Goal: Transaction & Acquisition: Subscribe to service/newsletter

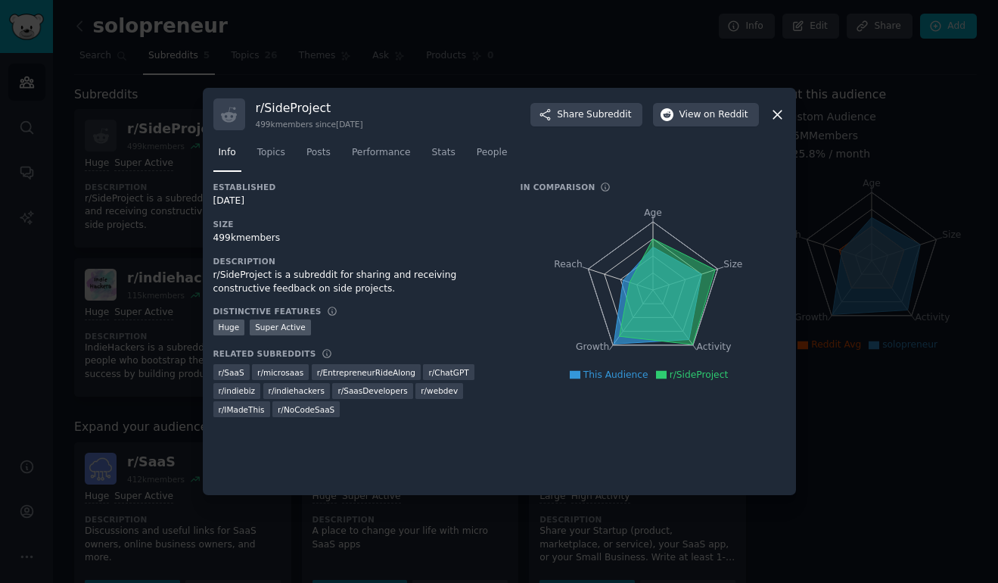
click at [780, 117] on icon at bounding box center [777, 114] width 8 height 8
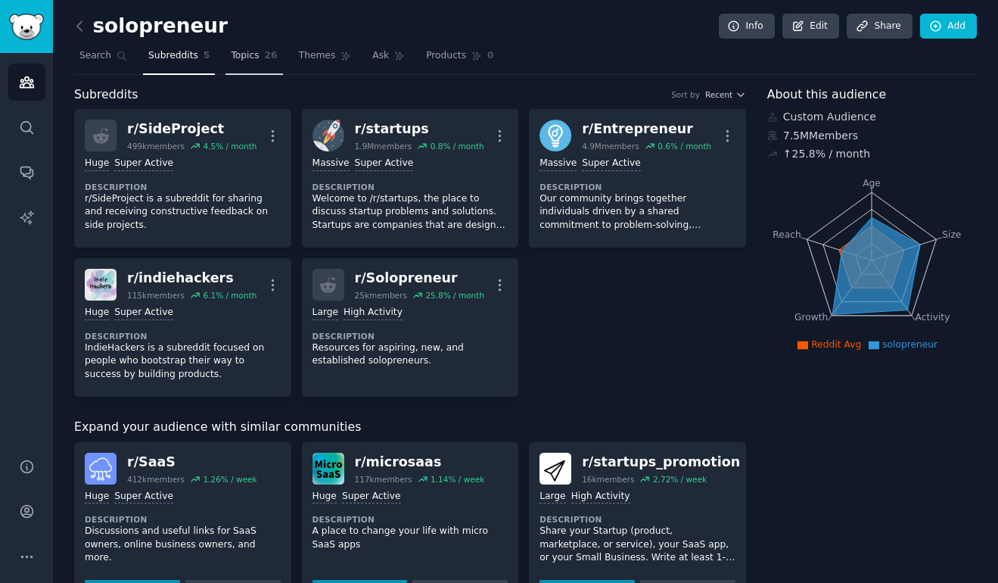
click at [254, 58] on span "Topics" at bounding box center [245, 56] width 28 height 14
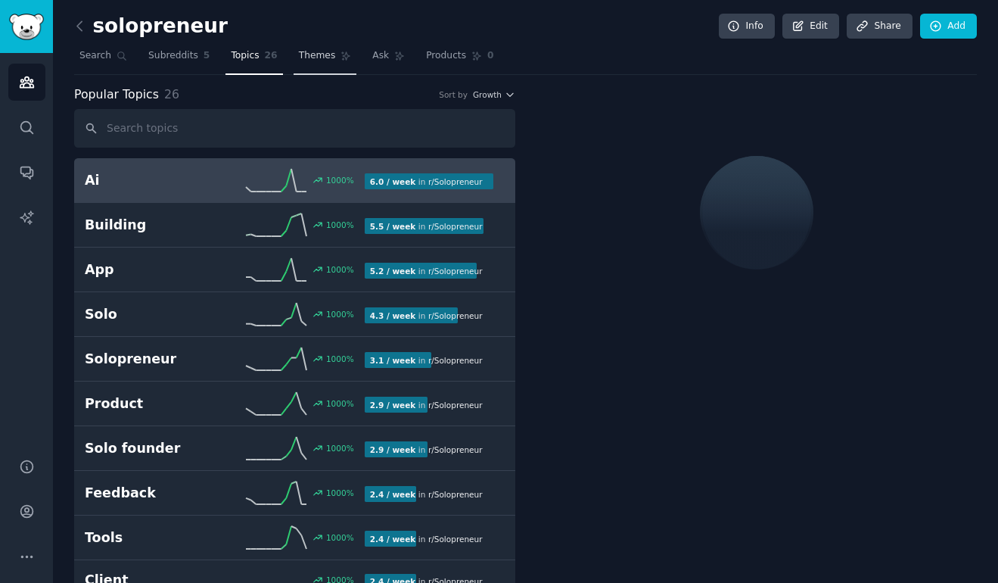
click at [313, 58] on span "Themes" at bounding box center [317, 56] width 37 height 14
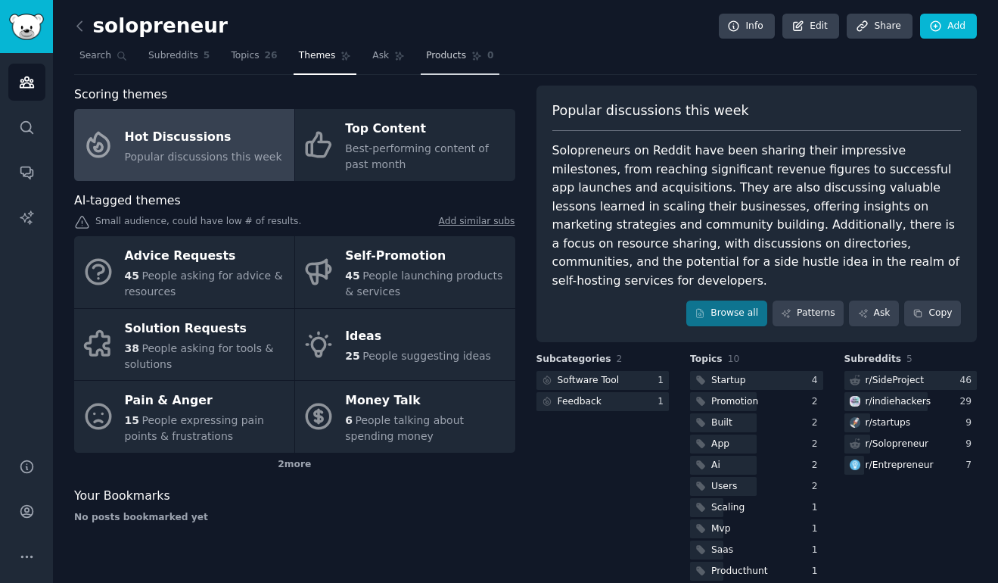
click at [446, 55] on span "Products" at bounding box center [446, 56] width 40 height 14
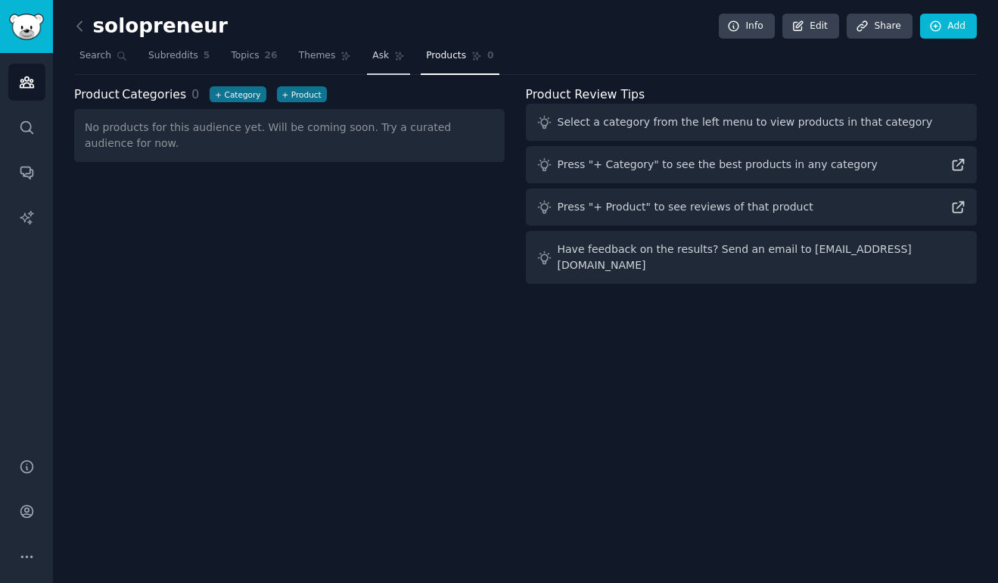
click at [381, 51] on span "Ask" at bounding box center [380, 56] width 17 height 14
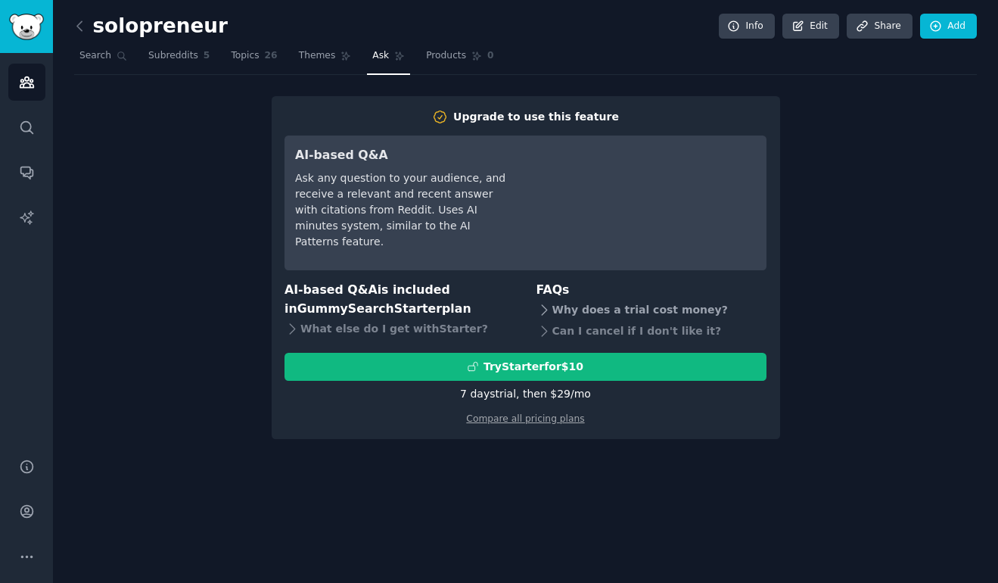
click at [546, 310] on icon at bounding box center [544, 310] width 5 height 10
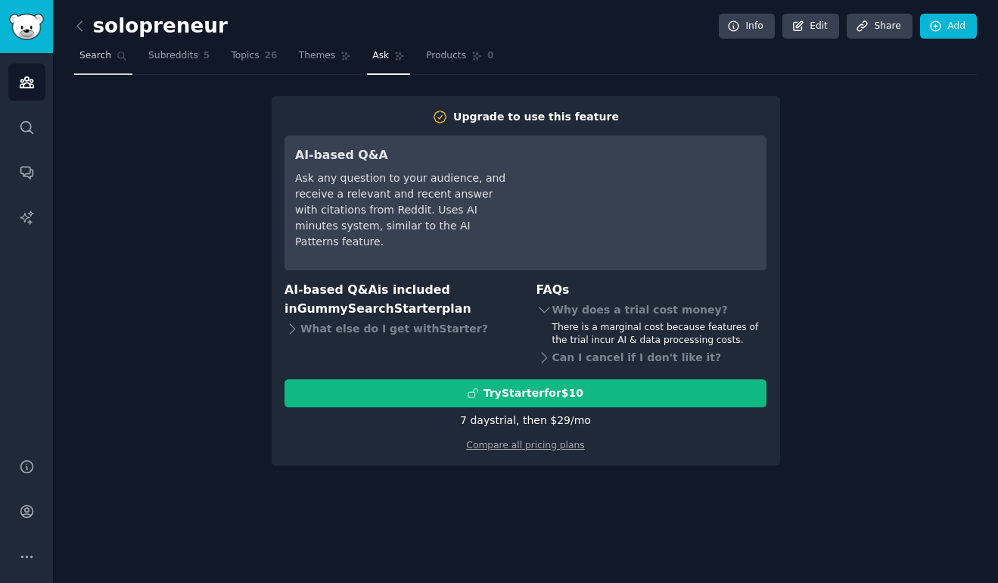
click at [100, 54] on span "Search" at bounding box center [95, 56] width 32 height 14
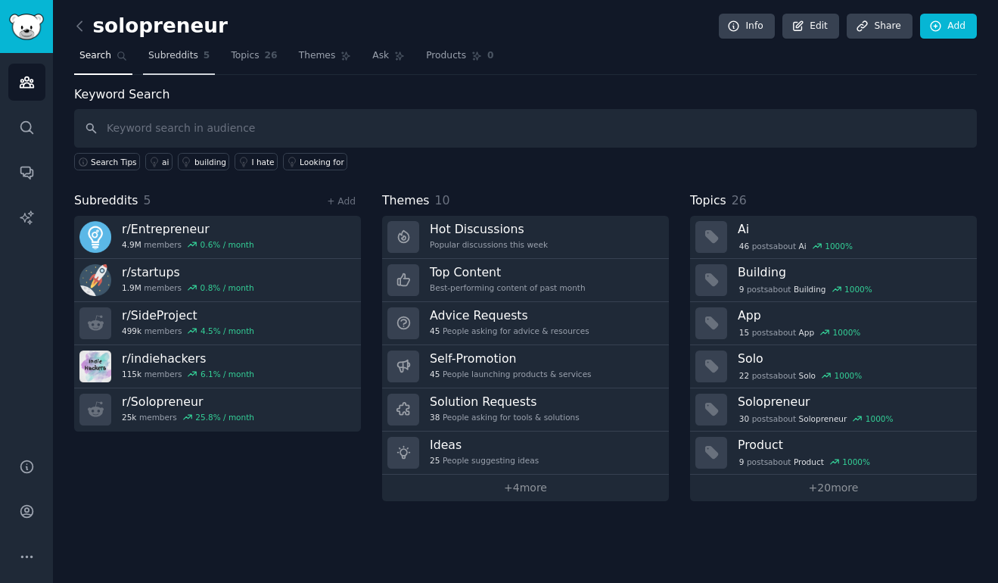
click at [179, 59] on span "Subreddits" at bounding box center [173, 56] width 50 height 14
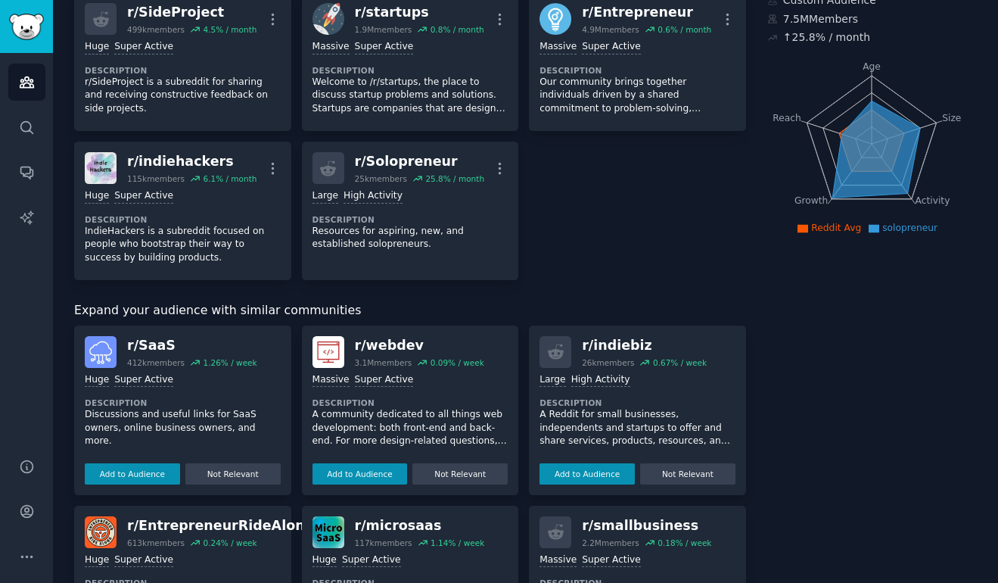
scroll to position [117, 0]
click at [608, 472] on button "Add to Audience" at bounding box center [587, 472] width 95 height 21
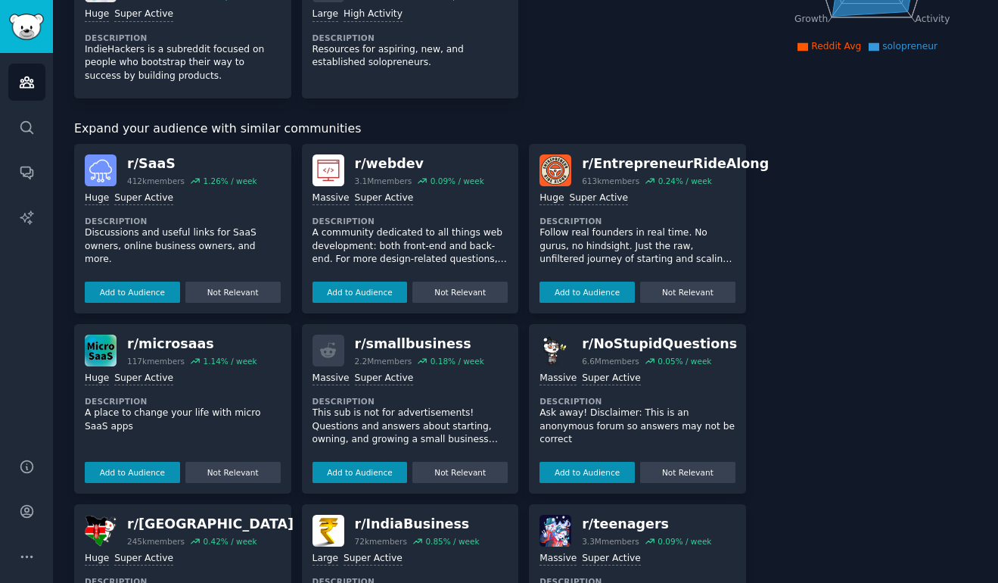
scroll to position [318, 0]
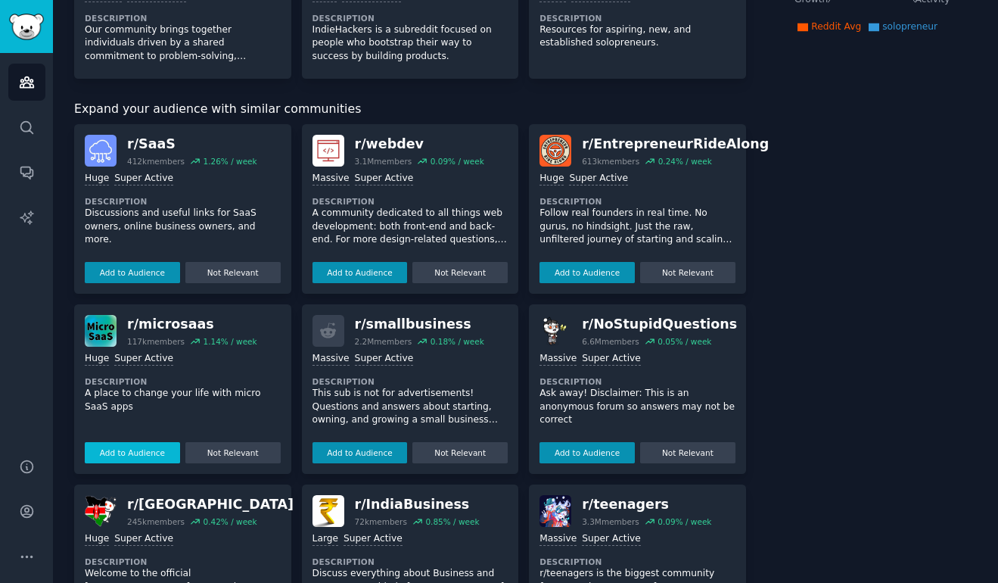
click at [149, 450] on button "Add to Audience" at bounding box center [132, 452] width 95 height 21
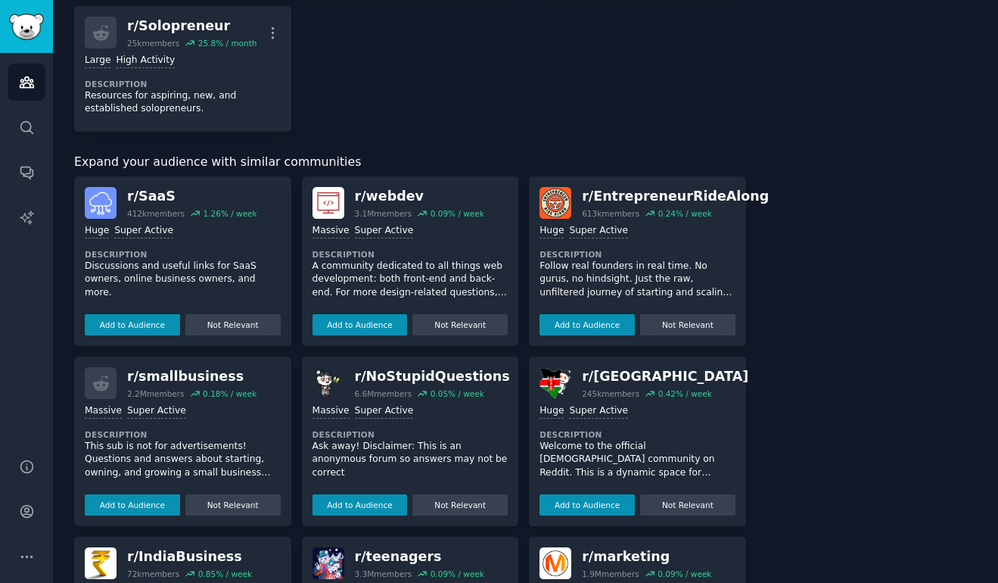
scroll to position [406, 0]
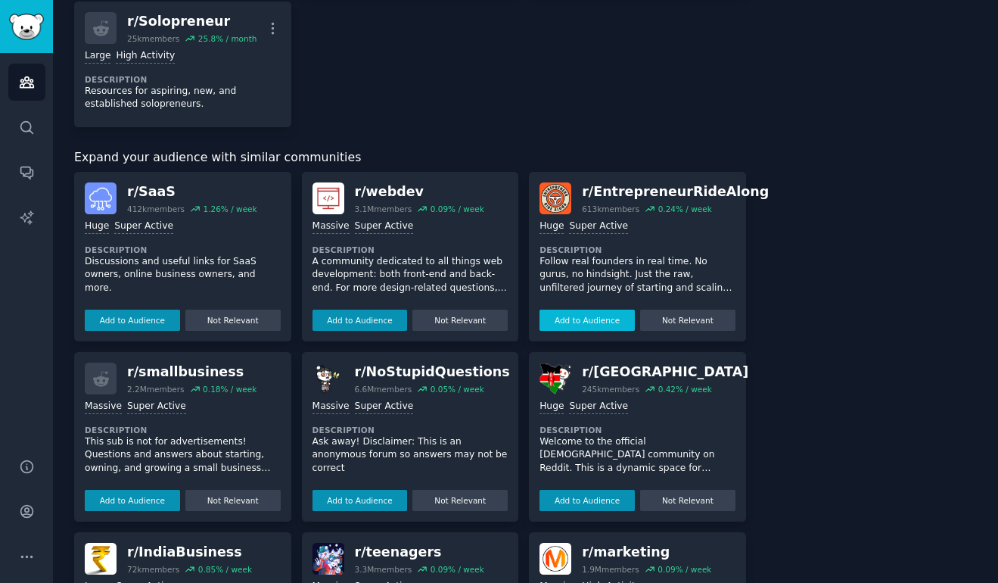
click at [614, 322] on button "Add to Audience" at bounding box center [587, 320] width 95 height 21
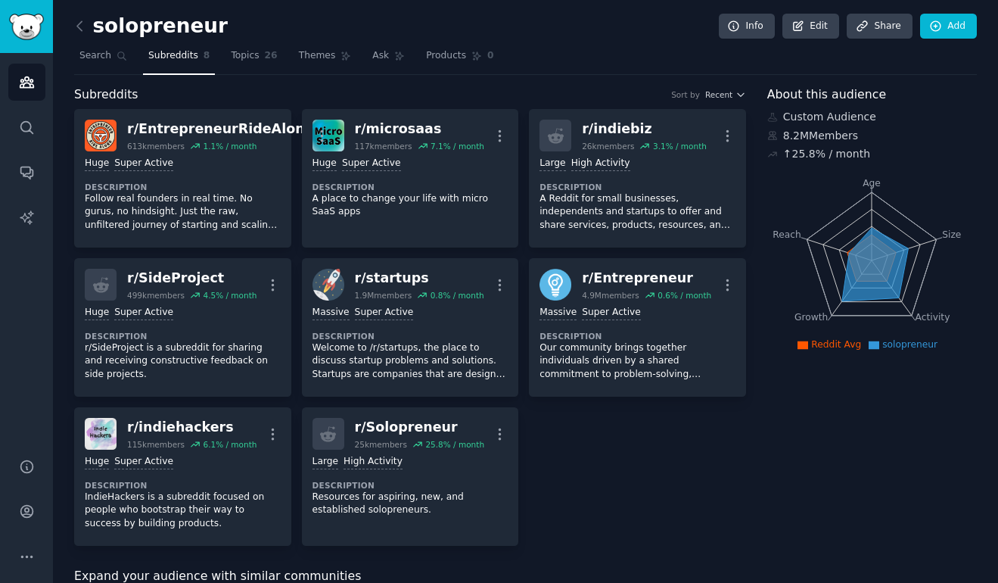
scroll to position [0, 0]
click at [254, 60] on span "Topics" at bounding box center [245, 56] width 28 height 14
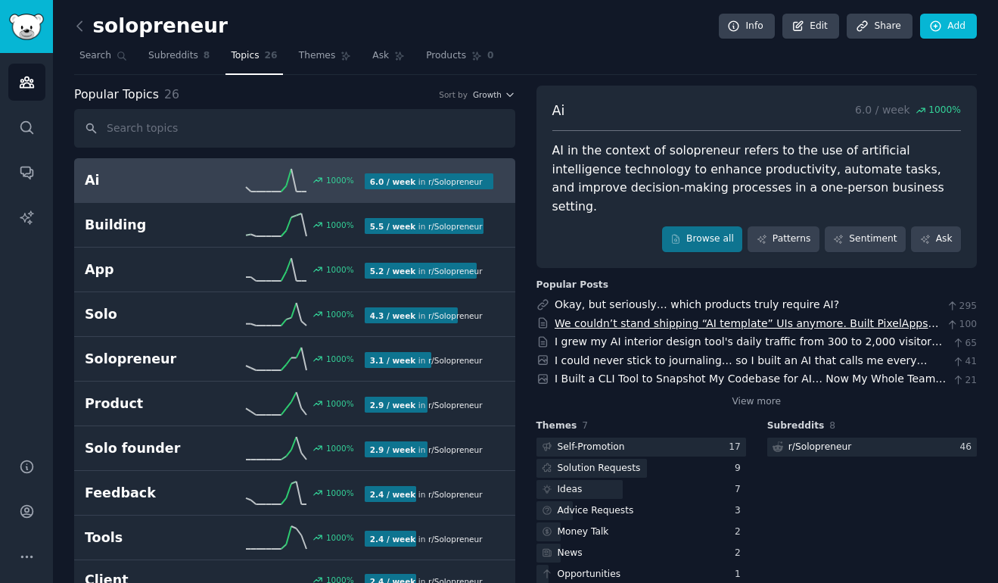
click at [785, 317] on link "We couldn’t stand shipping “AI template” UIs anymore. Built PixelApps, live now." at bounding box center [747, 331] width 384 height 28
click at [310, 57] on span "Themes" at bounding box center [317, 56] width 37 height 14
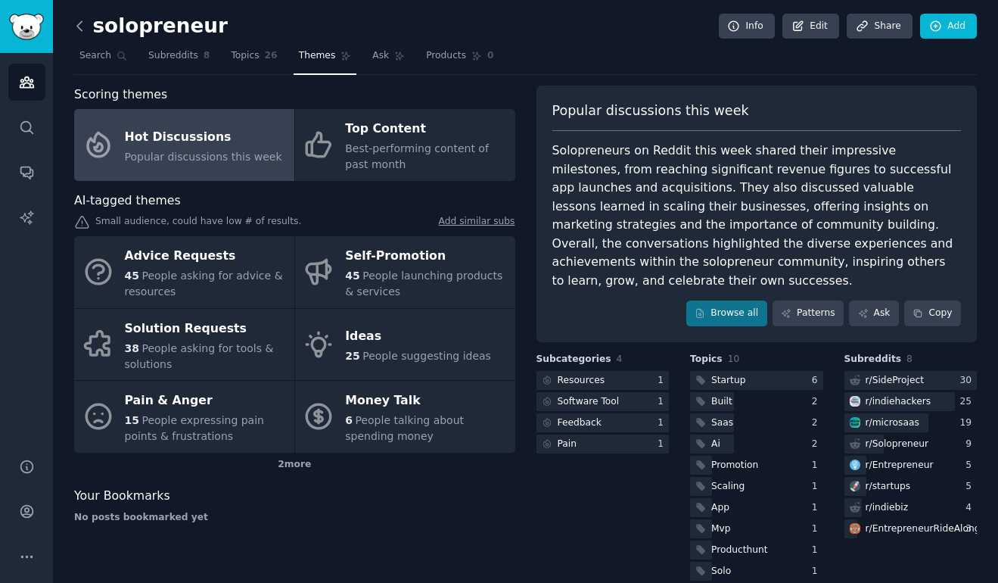
click at [77, 28] on icon at bounding box center [80, 26] width 16 height 16
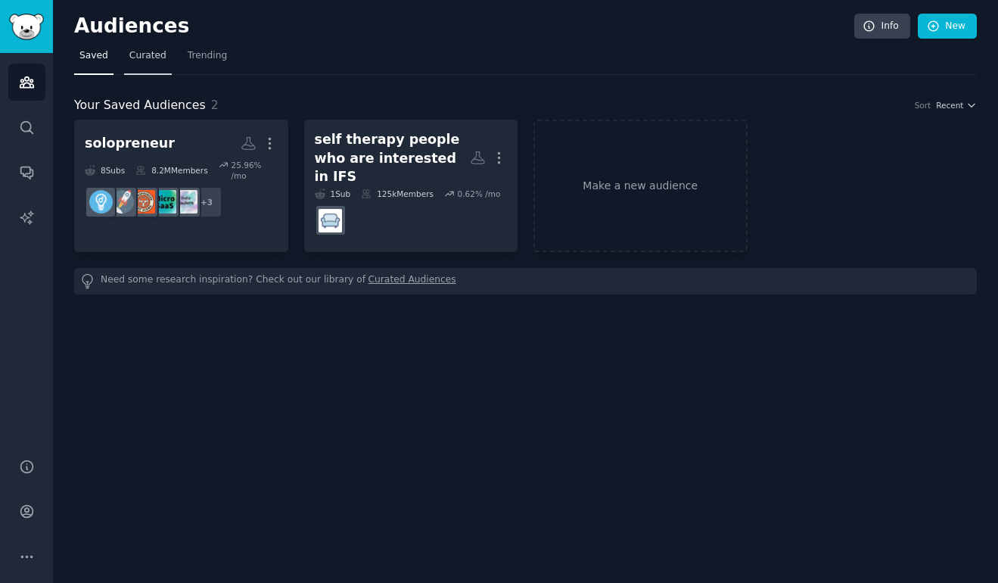
click at [146, 58] on span "Curated" at bounding box center [147, 56] width 37 height 14
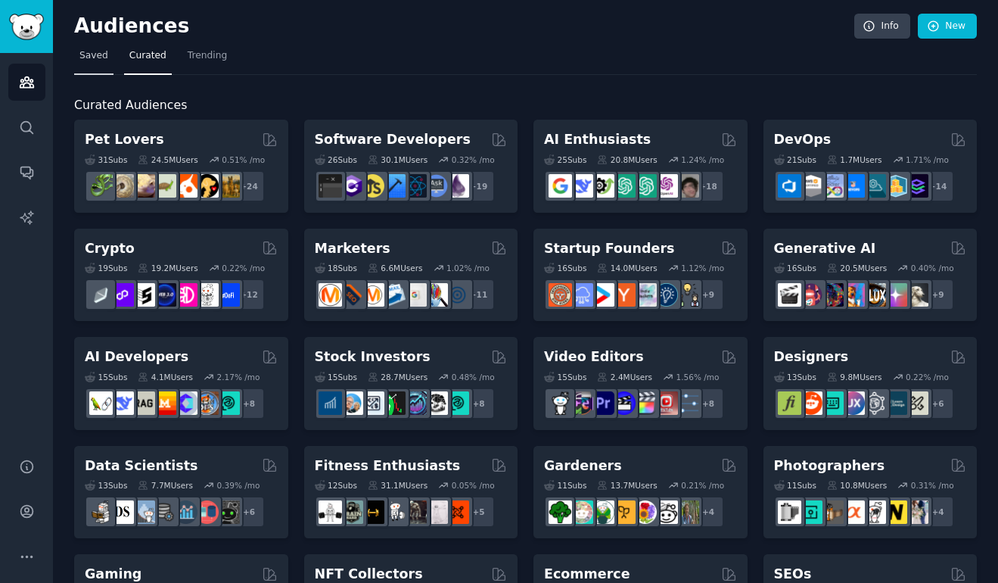
click at [107, 54] on link "Saved" at bounding box center [93, 59] width 39 height 31
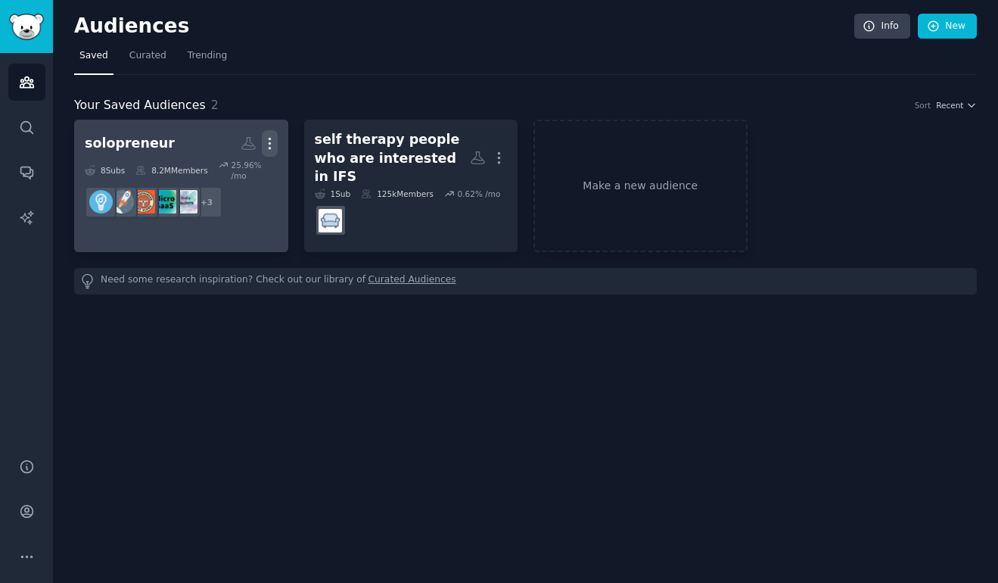
click at [271, 141] on icon "button" at bounding box center [270, 143] width 16 height 16
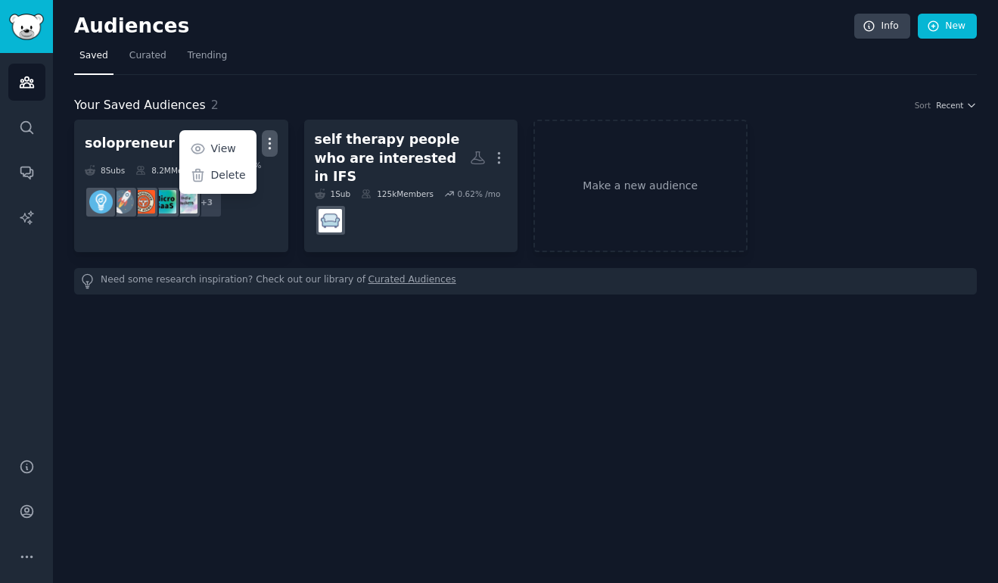
click at [254, 105] on div "Your Saved Audiences 2 Sort Recent" at bounding box center [525, 105] width 903 height 19
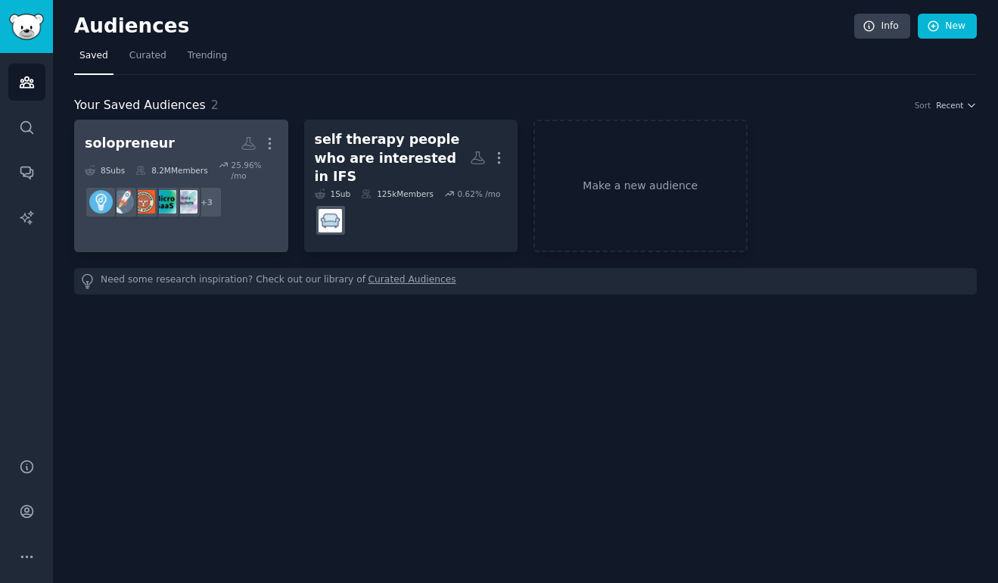
click at [133, 145] on div "solopreneur" at bounding box center [130, 143] width 90 height 19
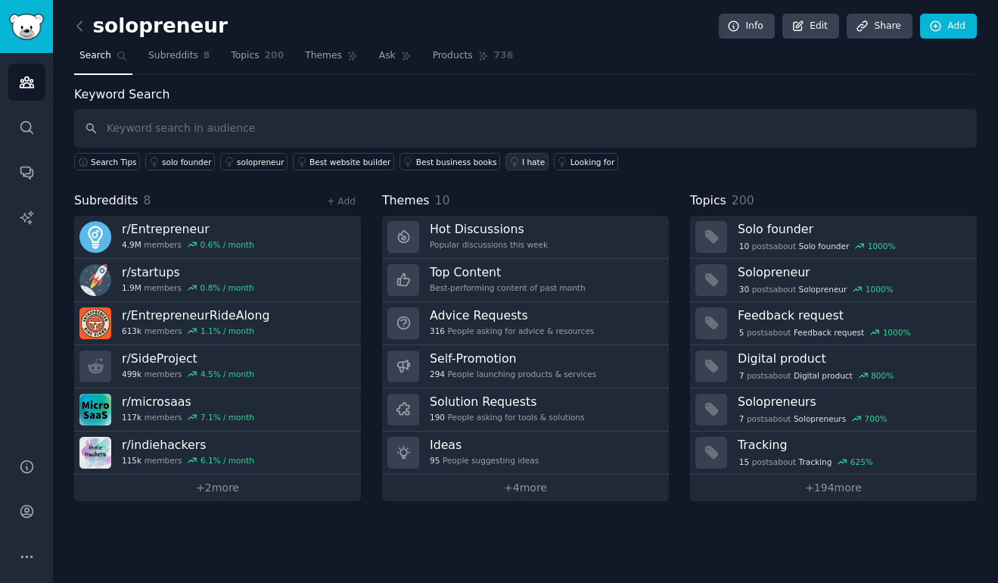
click at [522, 157] on div "I hate" at bounding box center [533, 162] width 23 height 11
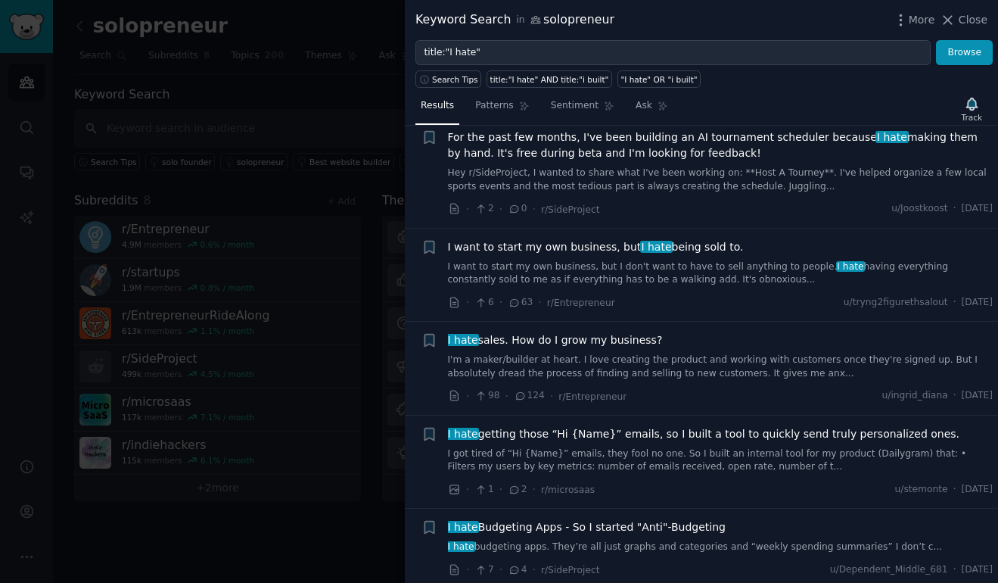
scroll to position [718, 0]
click at [597, 331] on span "I hate sales. How do I grow my business?" at bounding box center [555, 339] width 215 height 16
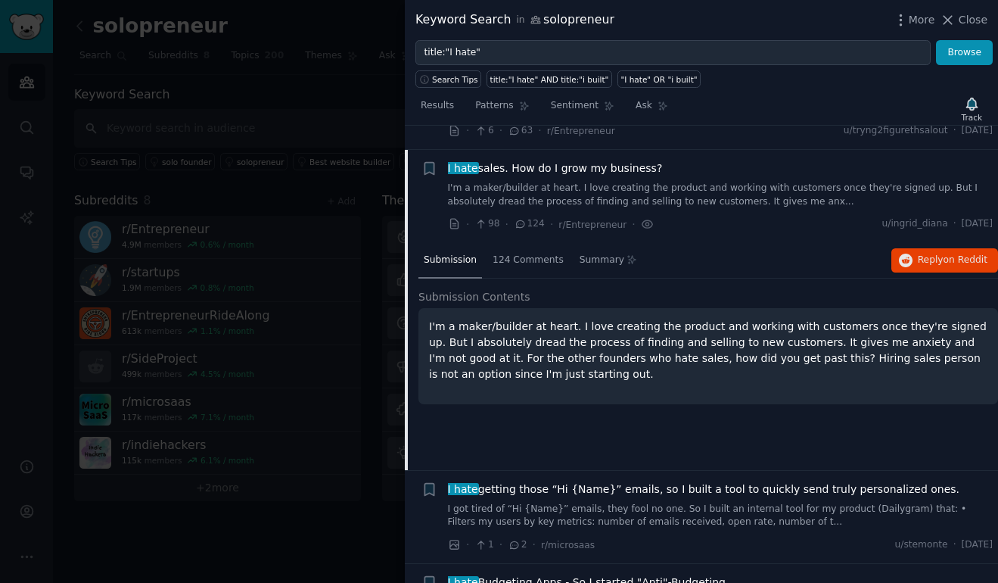
scroll to position [899, 0]
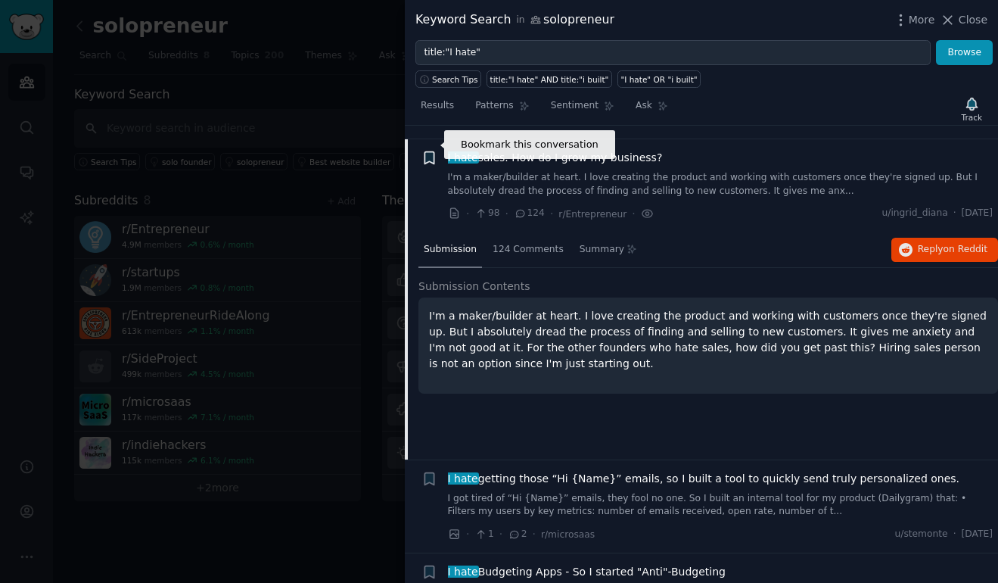
click at [429, 152] on icon "button" at bounding box center [429, 158] width 9 height 12
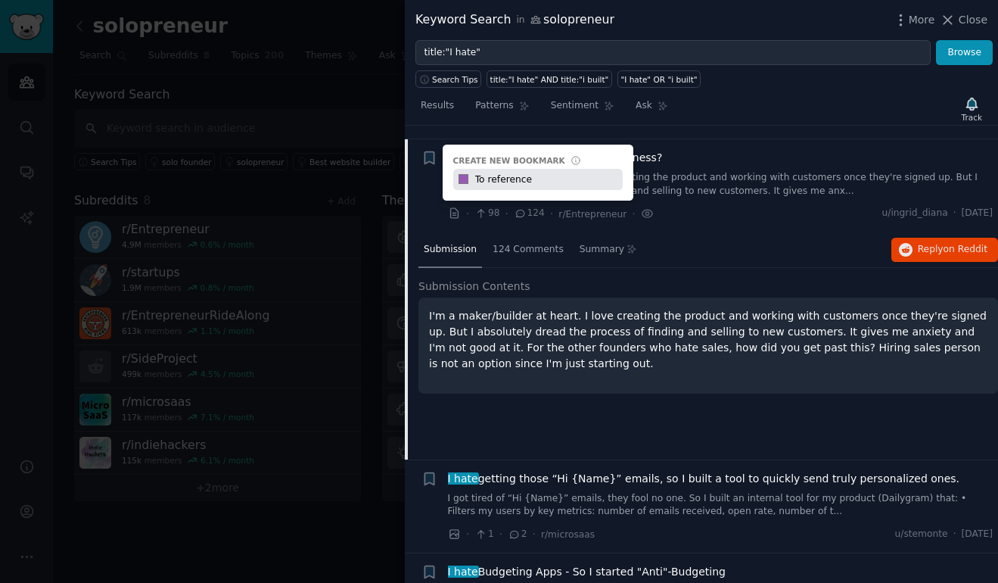
type input "To reference"
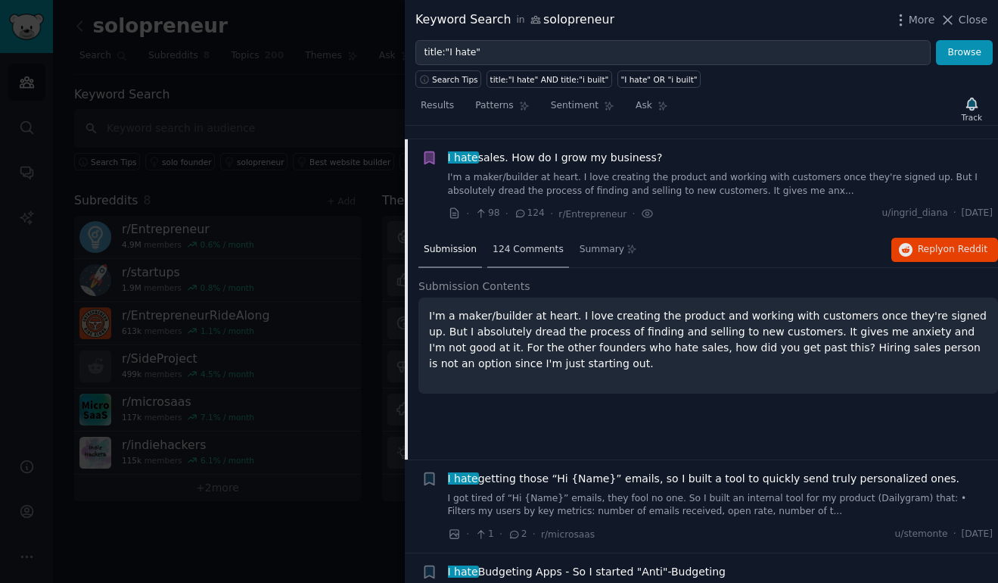
click at [534, 243] on span "124 Comments" at bounding box center [528, 250] width 71 height 14
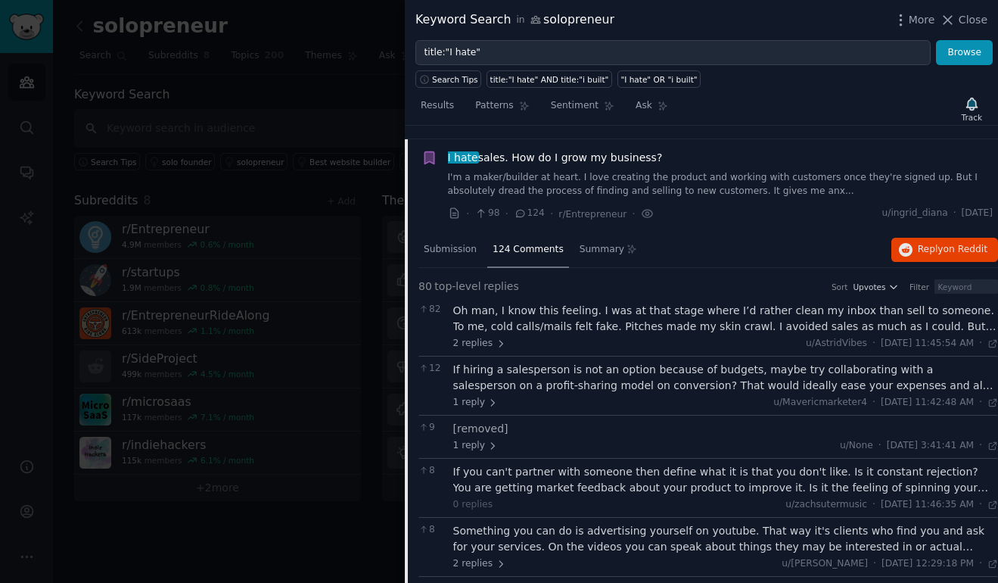
click at [797, 303] on div "Oh man, I know this feeling. I was at that stage where I’d rather clean my inbo…" at bounding box center [726, 319] width 546 height 32
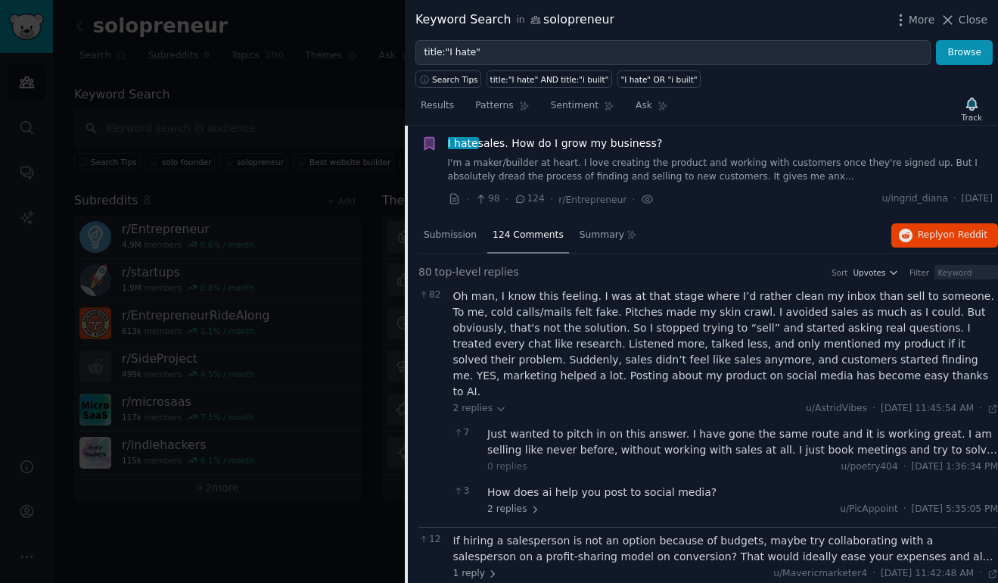
scroll to position [918, 0]
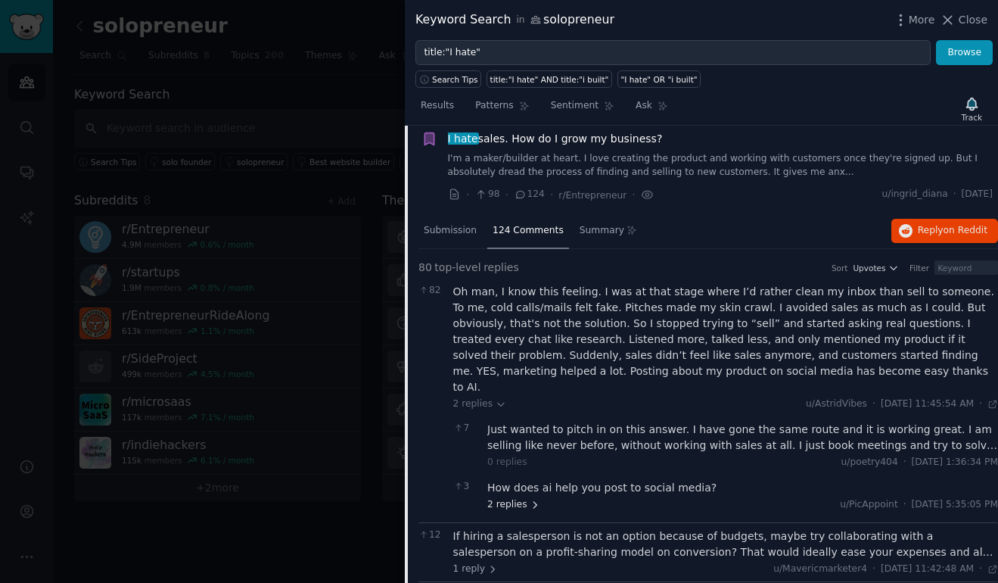
click at [511, 498] on span "2 replies" at bounding box center [513, 505] width 53 height 14
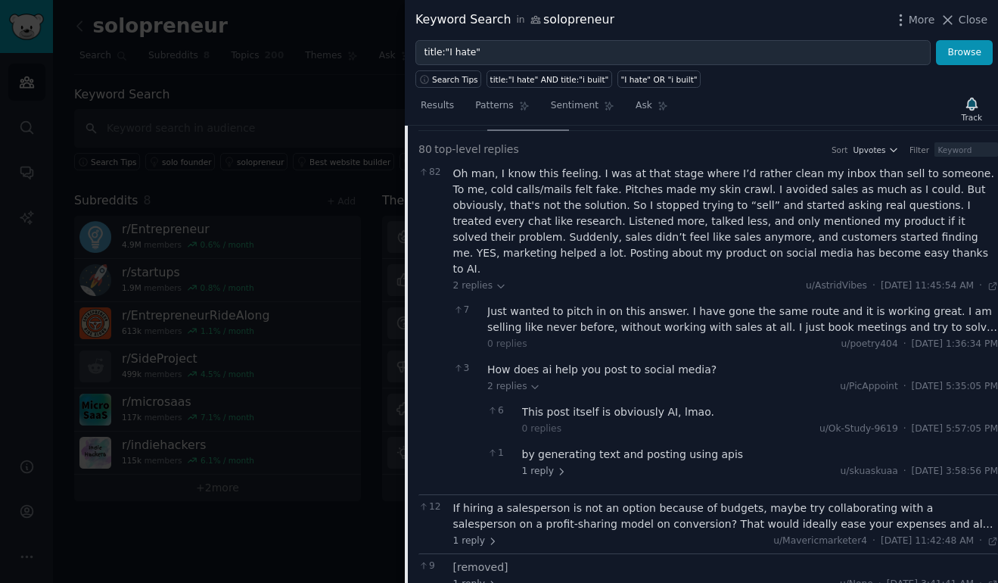
scroll to position [1038, 0]
click at [543, 463] on span "1 reply" at bounding box center [544, 470] width 45 height 14
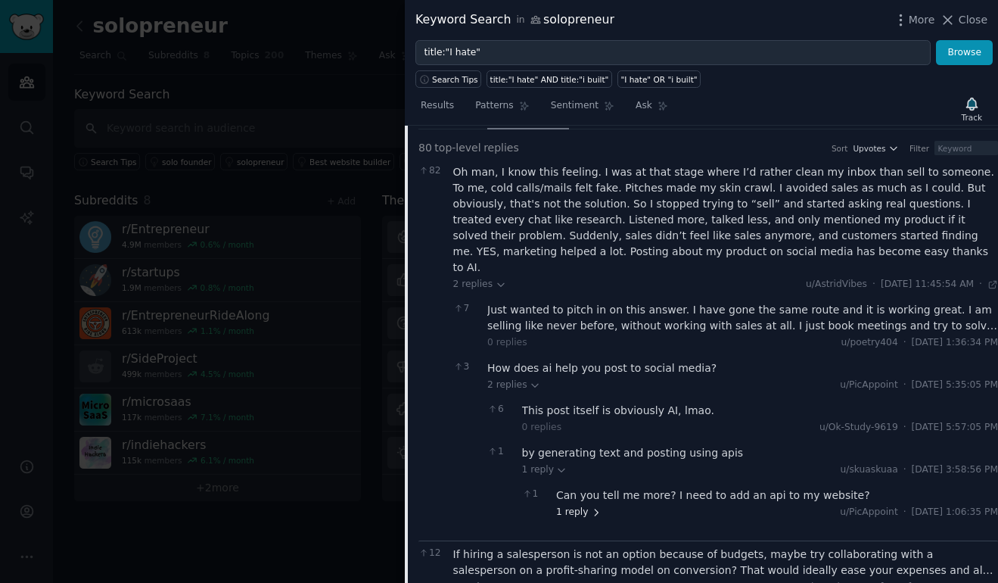
click at [571, 506] on span "1 reply" at bounding box center [578, 513] width 45 height 14
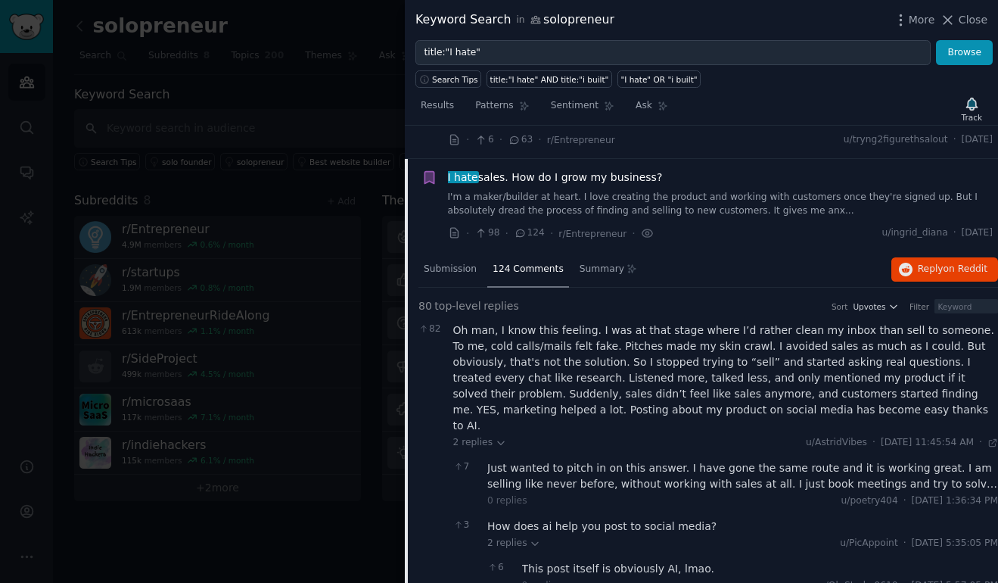
scroll to position [850, 0]
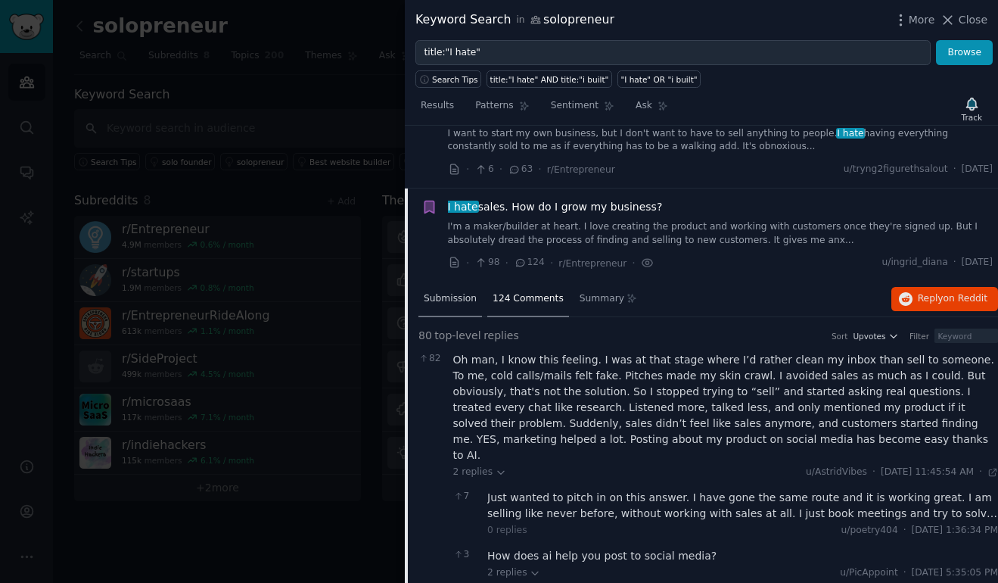
click at [458, 293] on div "Submission" at bounding box center [450, 300] width 64 height 36
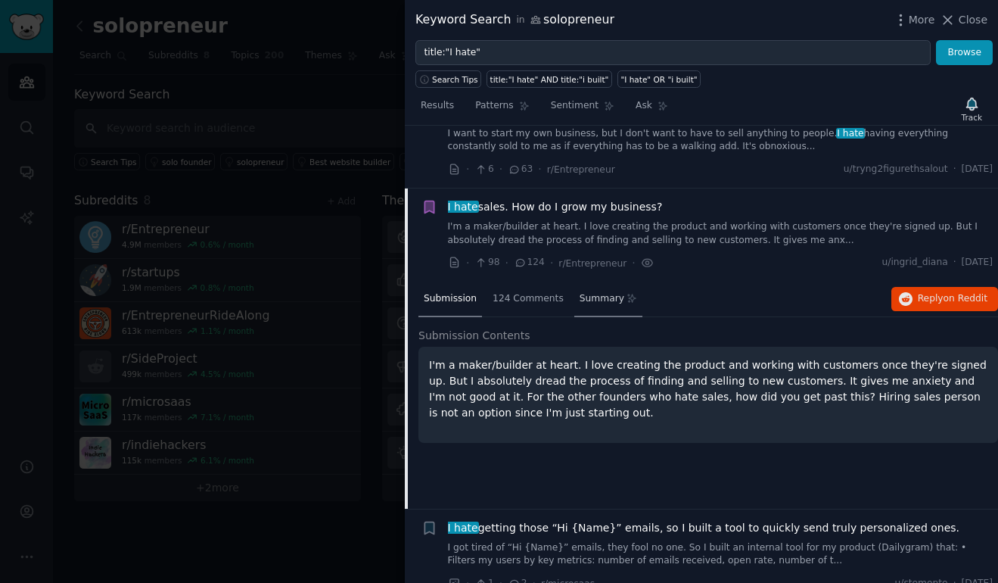
click at [601, 292] on span "Summary" at bounding box center [602, 299] width 45 height 14
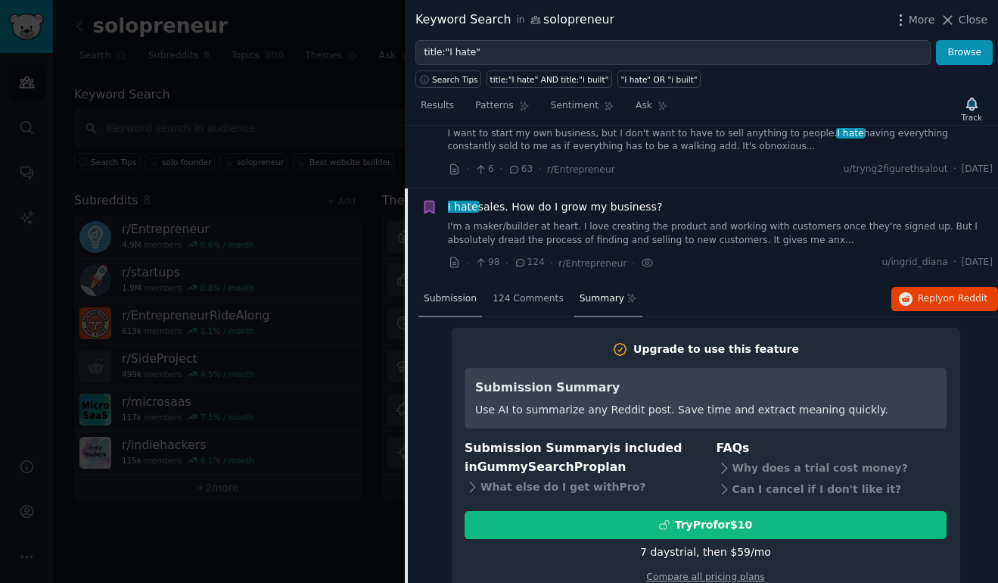
click at [441, 294] on div "Submission" at bounding box center [450, 300] width 64 height 36
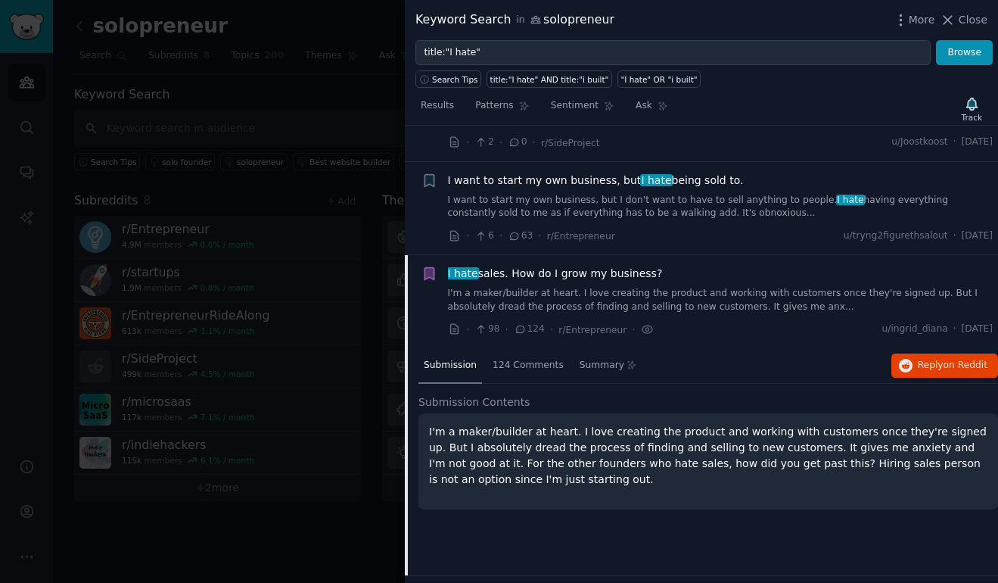
scroll to position [784, 0]
click at [973, 101] on icon "button" at bounding box center [971, 104] width 11 height 12
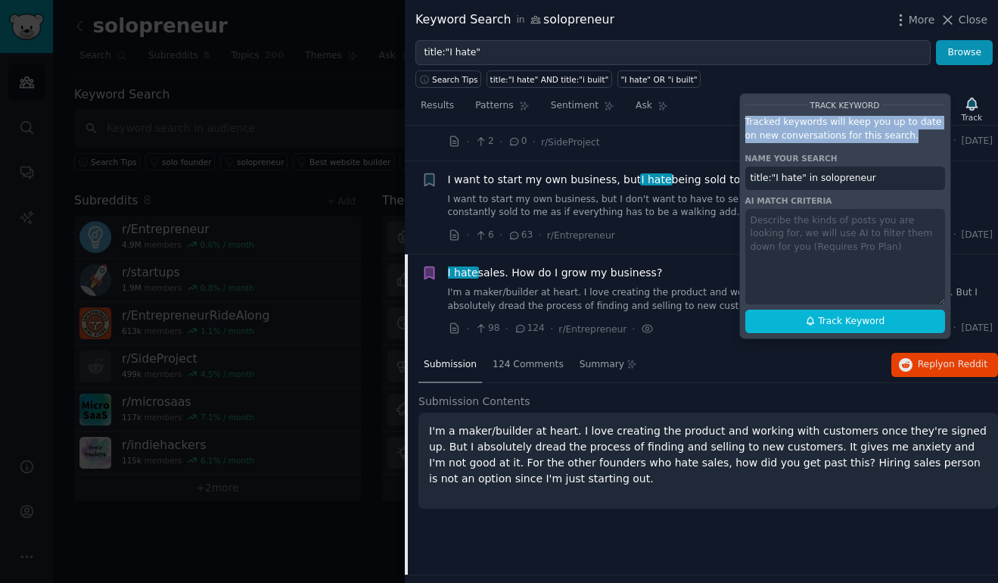
drag, startPoint x: 891, startPoint y: 138, endPoint x: 742, endPoint y: 128, distance: 149.4
click at [742, 128] on div "Track Keyword Tracked keywords will keep you up to date on new conversations fo…" at bounding box center [845, 216] width 212 height 246
copy p "Tracked keywords will keep you up to date on new conversations for this search."
click at [858, 319] on span "Track Keyword" at bounding box center [851, 322] width 67 height 14
type input "title:"I hate" in solopreneur"
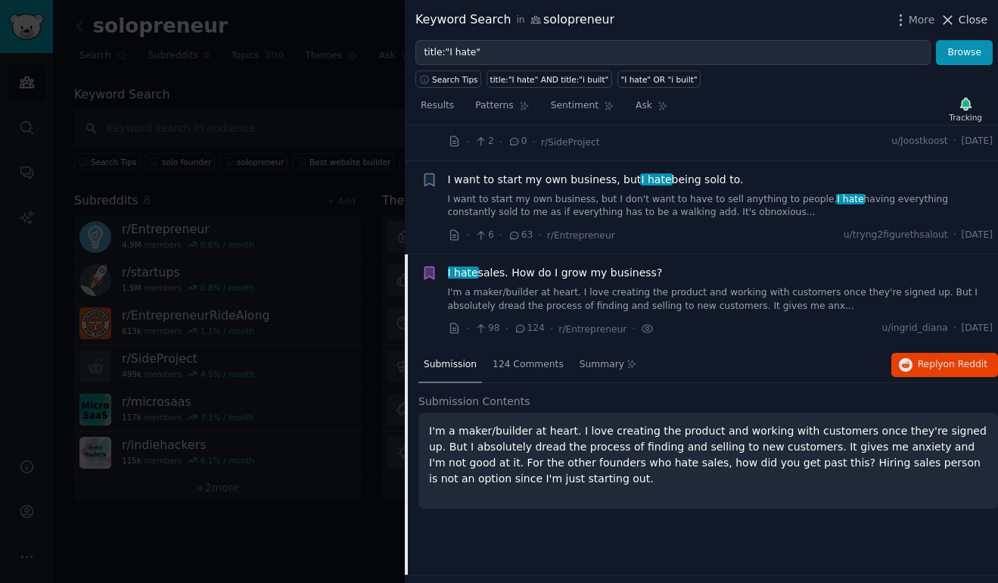
click at [964, 23] on span "Close" at bounding box center [973, 20] width 29 height 16
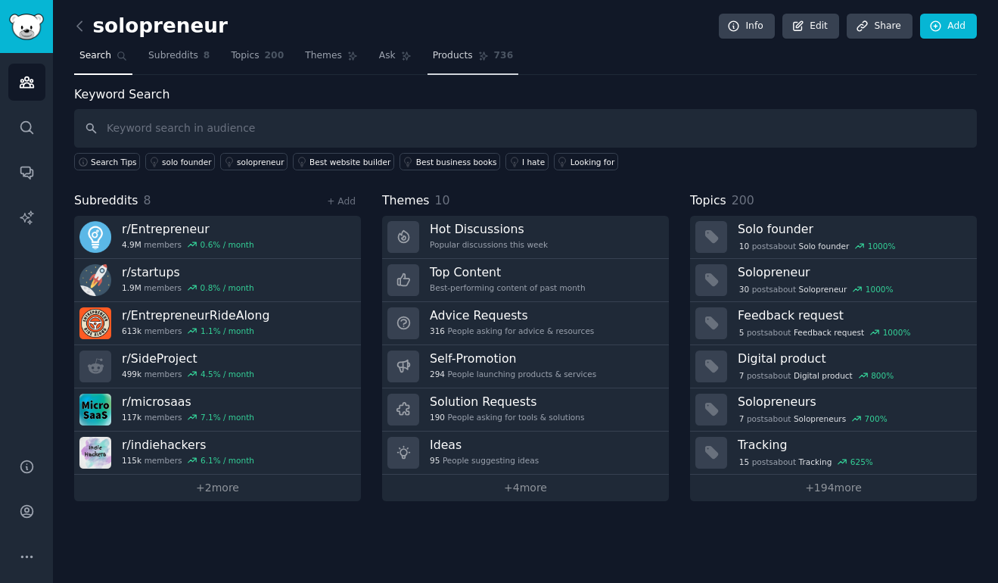
click at [489, 59] on link "Products 736" at bounding box center [473, 59] width 91 height 31
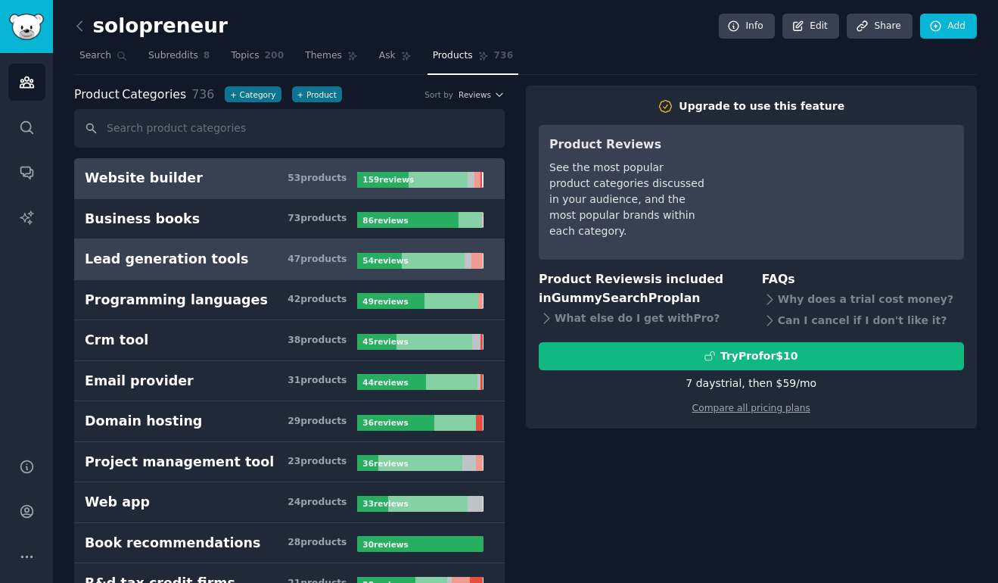
click at [218, 260] on div "Lead generation tools" at bounding box center [166, 259] width 163 height 19
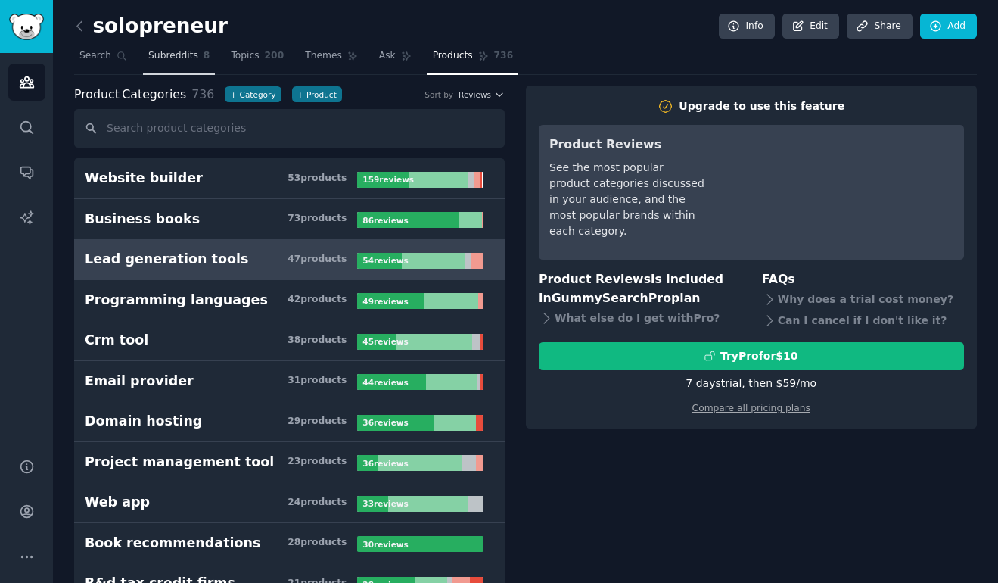
click at [154, 54] on span "Subreddits" at bounding box center [173, 56] width 50 height 14
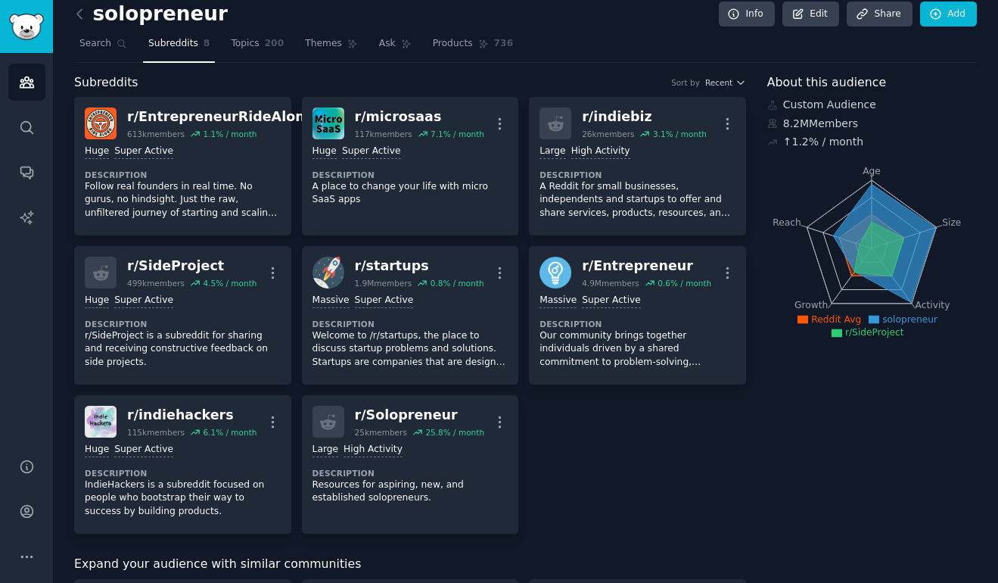
scroll to position [24, 0]
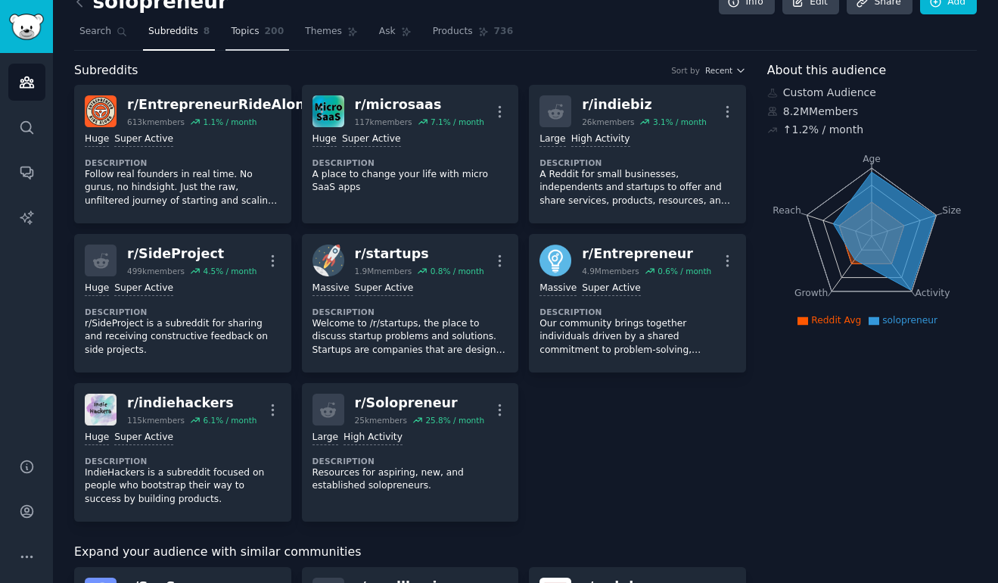
click at [252, 34] on span "Topics" at bounding box center [245, 32] width 28 height 14
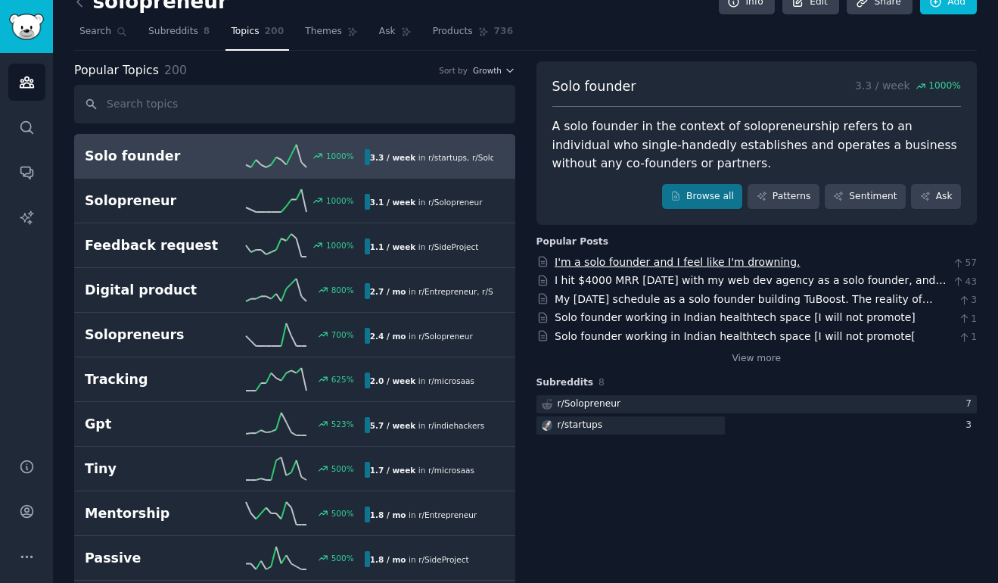
click at [688, 265] on link "I'm a solo founder and I feel like I'm drowning." at bounding box center [678, 262] width 246 height 12
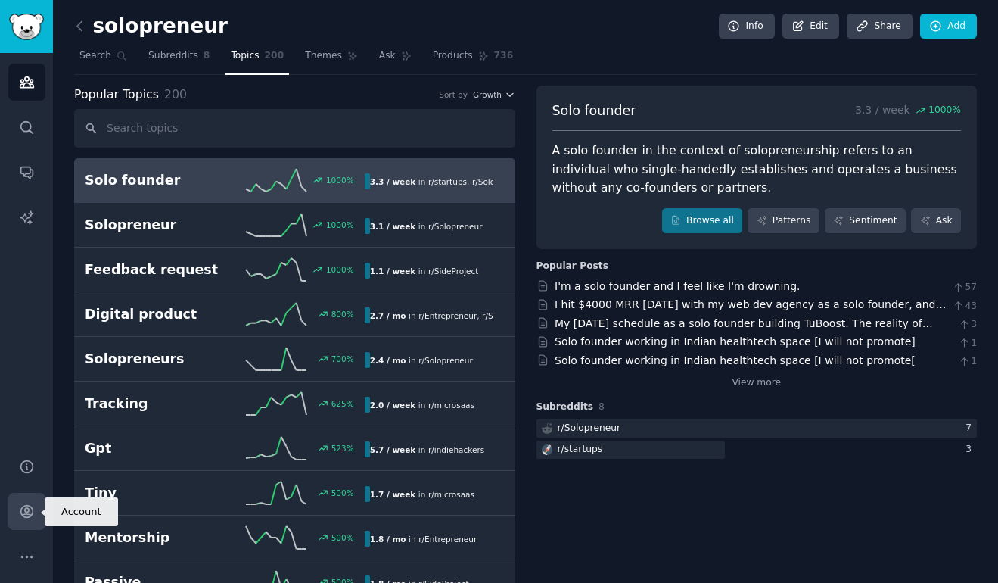
click at [23, 515] on icon "Sidebar" at bounding box center [27, 511] width 16 height 16
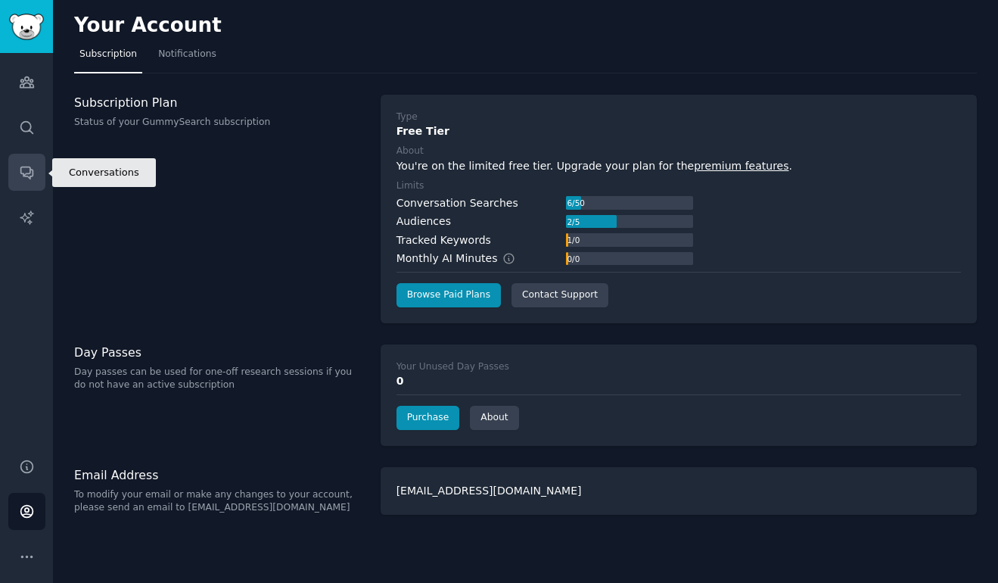
click at [31, 174] on icon "Sidebar" at bounding box center [27, 172] width 16 height 16
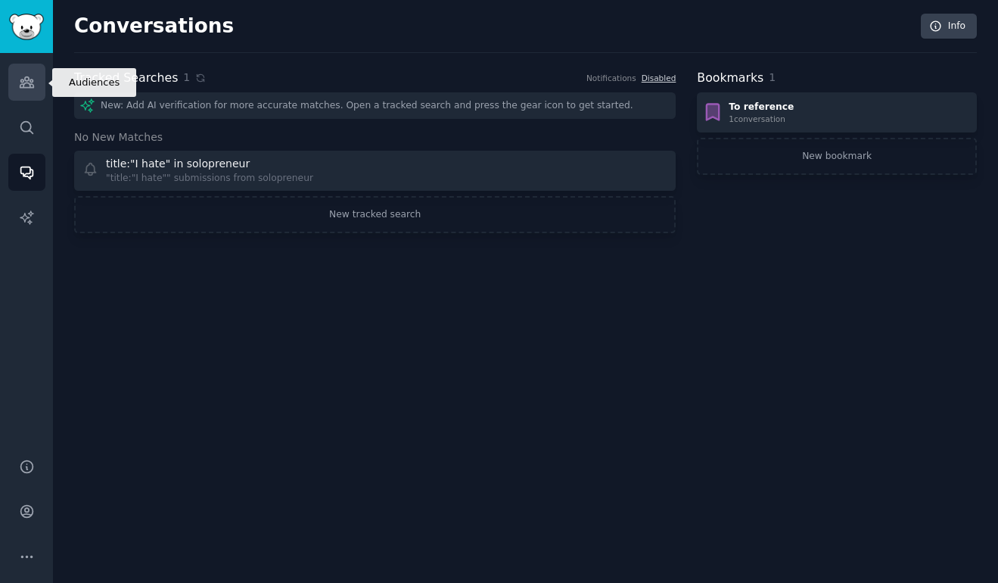
click at [30, 89] on icon "Sidebar" at bounding box center [27, 82] width 16 height 16
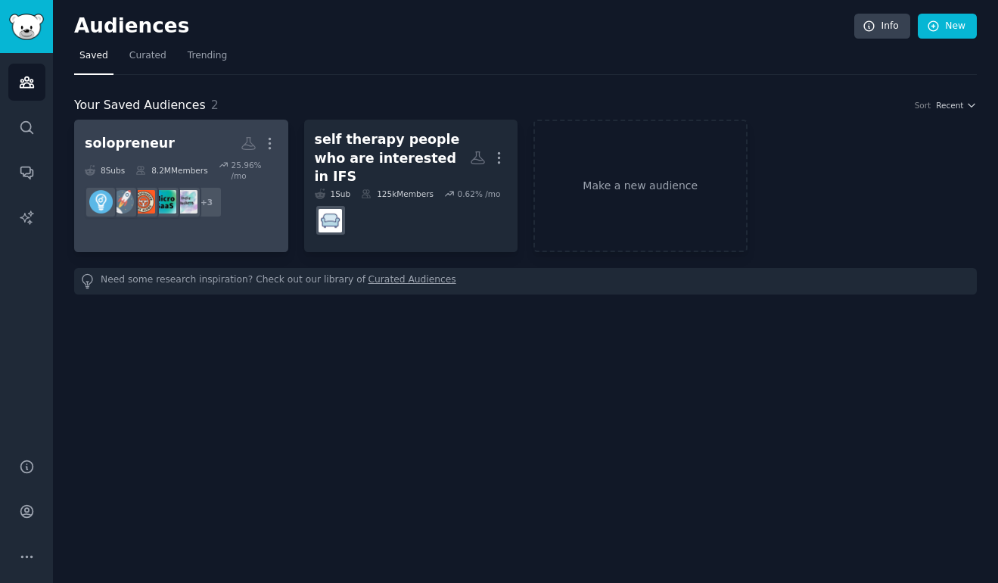
click at [207, 131] on h2 "solopreneur Custom Audience More" at bounding box center [181, 143] width 193 height 26
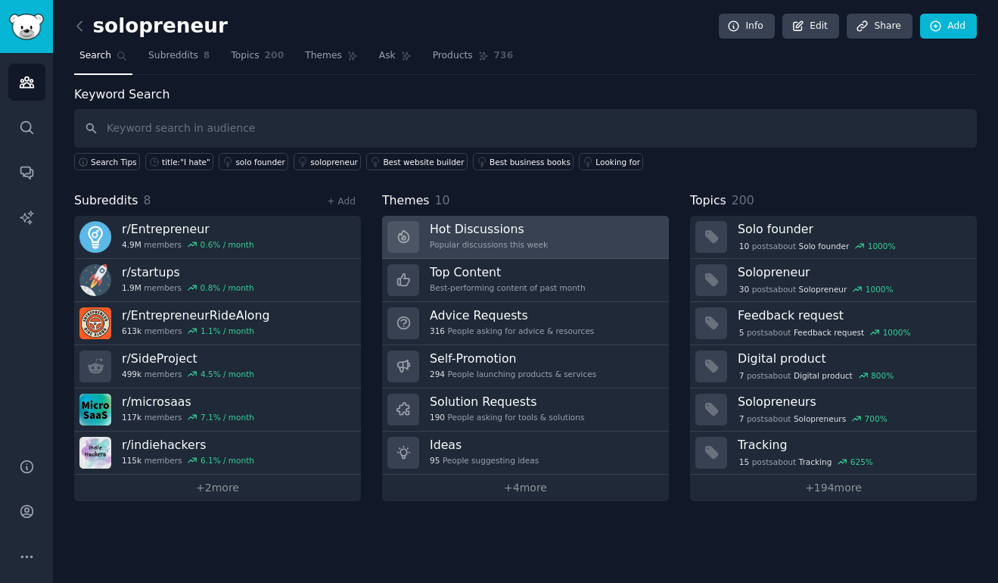
click at [571, 233] on link "Hot Discussions Popular discussions this week" at bounding box center [525, 237] width 287 height 43
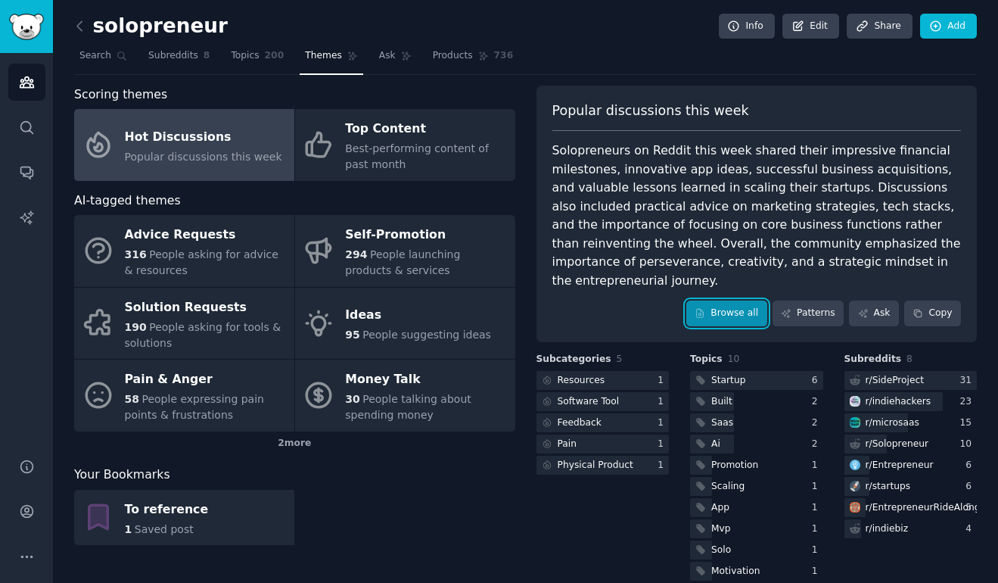
click at [737, 317] on link "Browse all" at bounding box center [726, 313] width 81 height 26
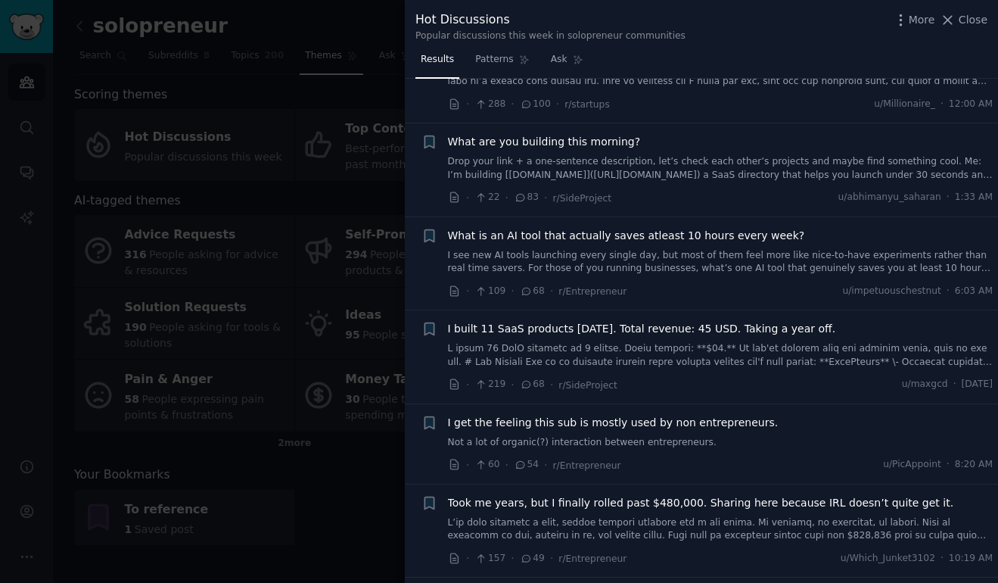
scroll to position [172, 0]
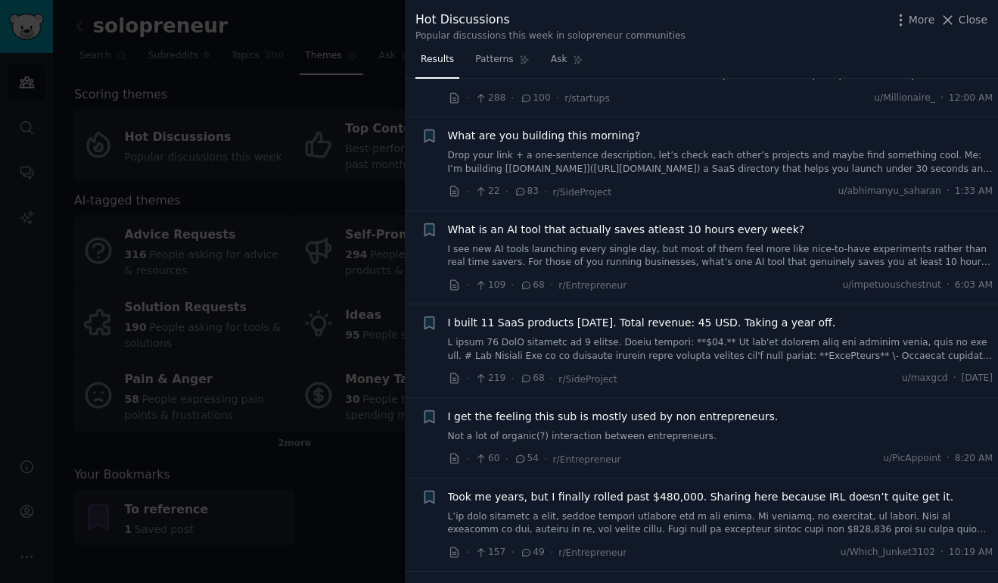
click at [738, 254] on link "I see new AI tools launching every single day, but most of them feel more like …" at bounding box center [721, 256] width 546 height 26
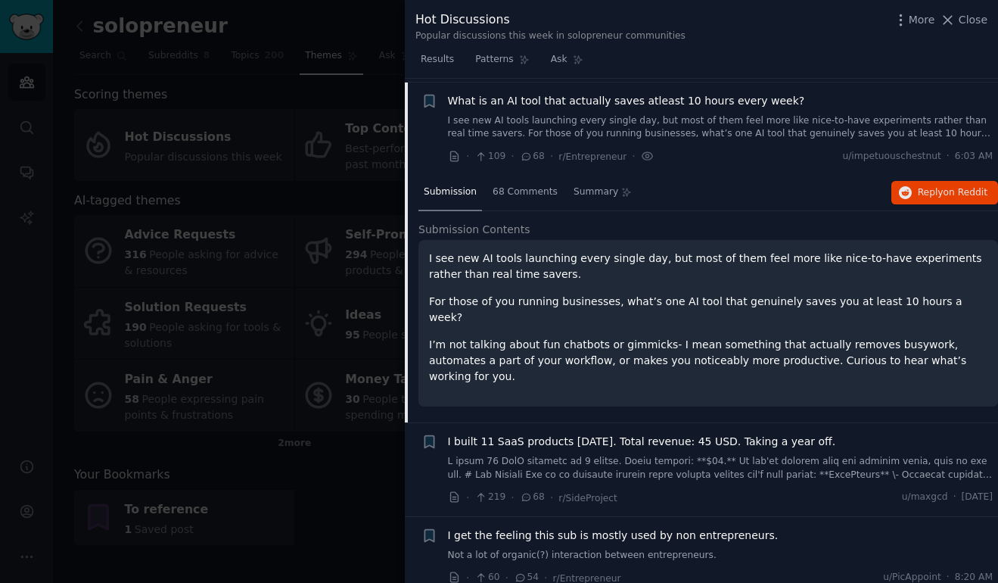
scroll to position [304, 0]
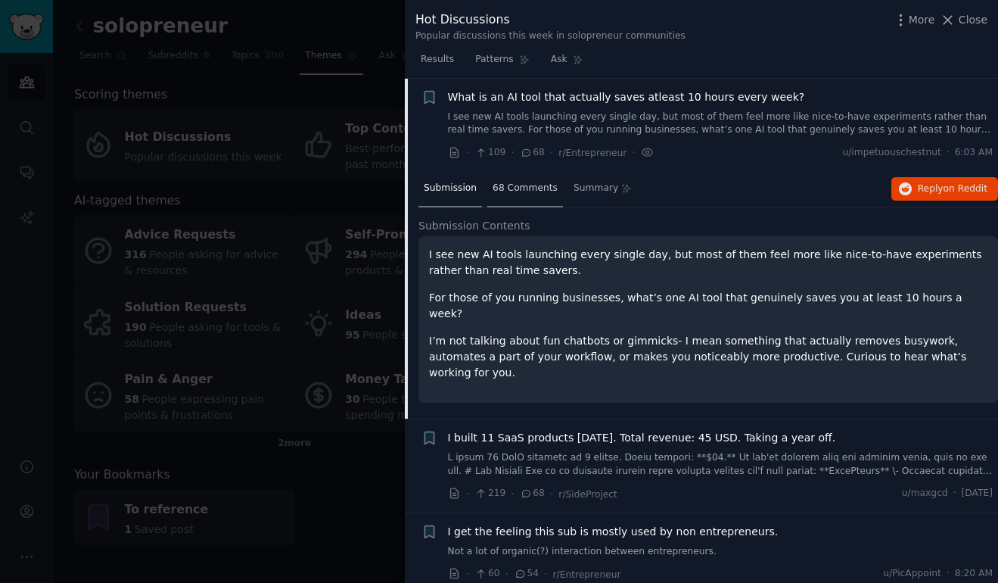
click at [524, 183] on span "68 Comments" at bounding box center [525, 189] width 65 height 14
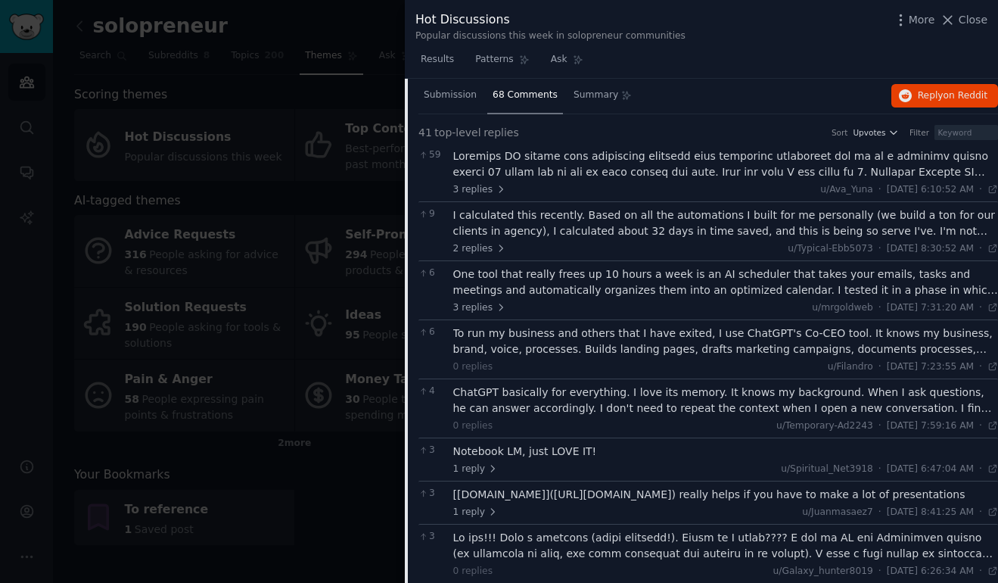
scroll to position [400, 0]
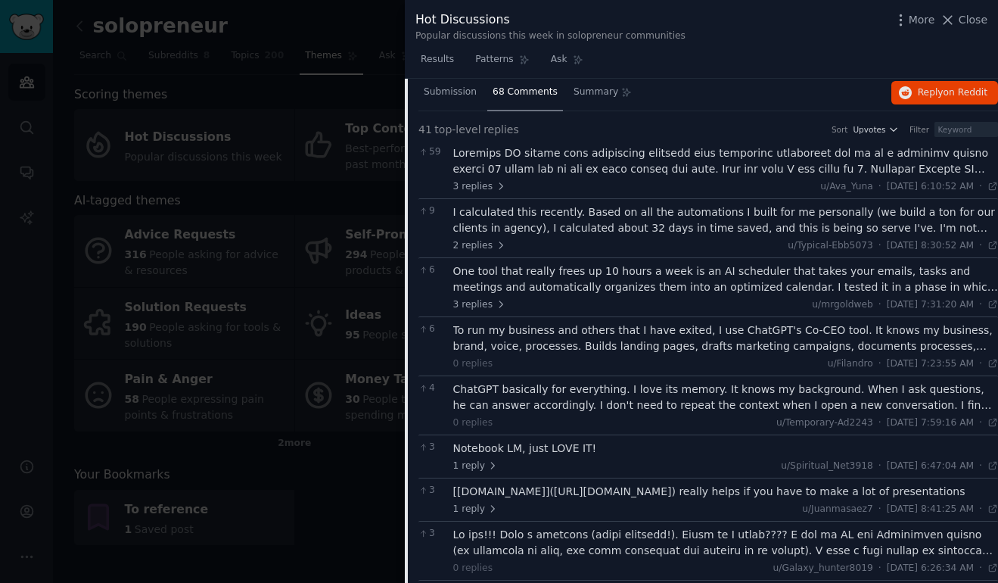
click at [613, 168] on div at bounding box center [726, 161] width 546 height 32
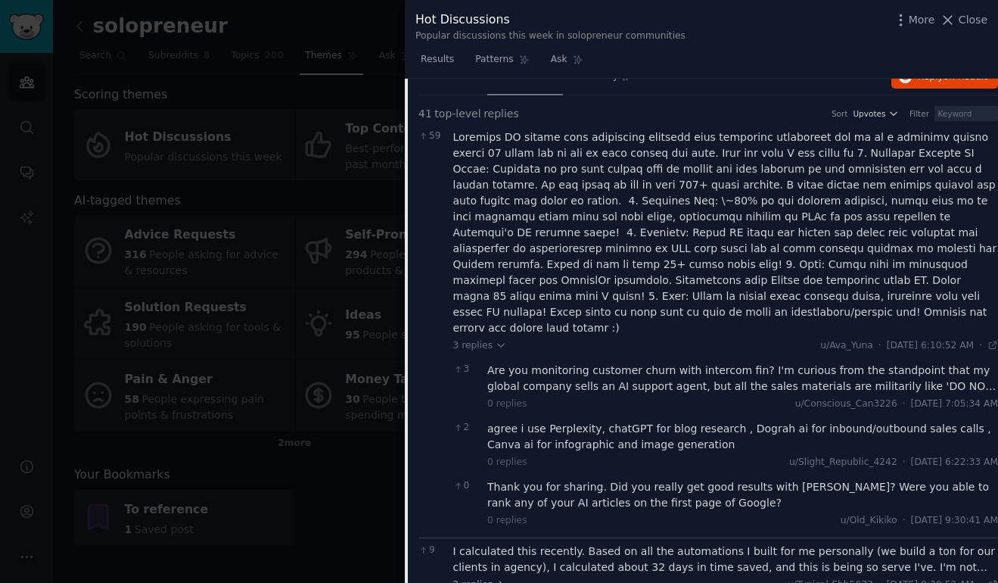
scroll to position [586, 0]
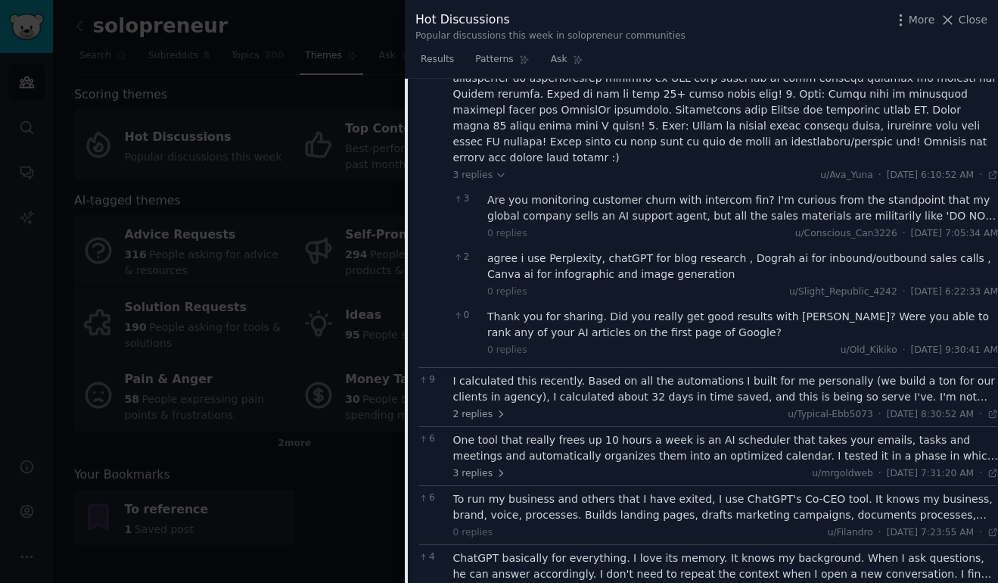
click at [640, 491] on div "To run my business and others that I have exited, I use ChatGPT's Co-CEO tool. …" at bounding box center [726, 507] width 546 height 32
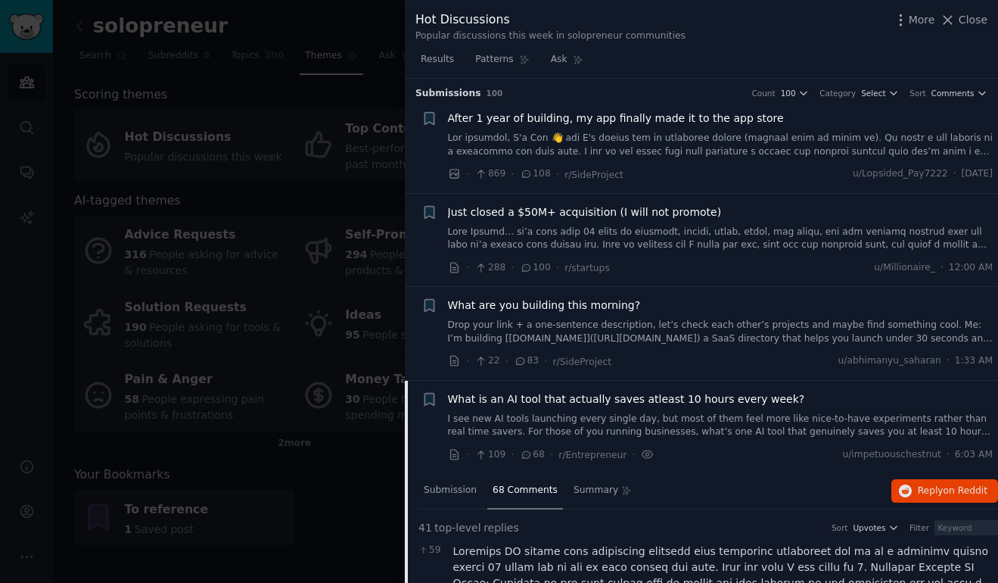
scroll to position [0, 0]
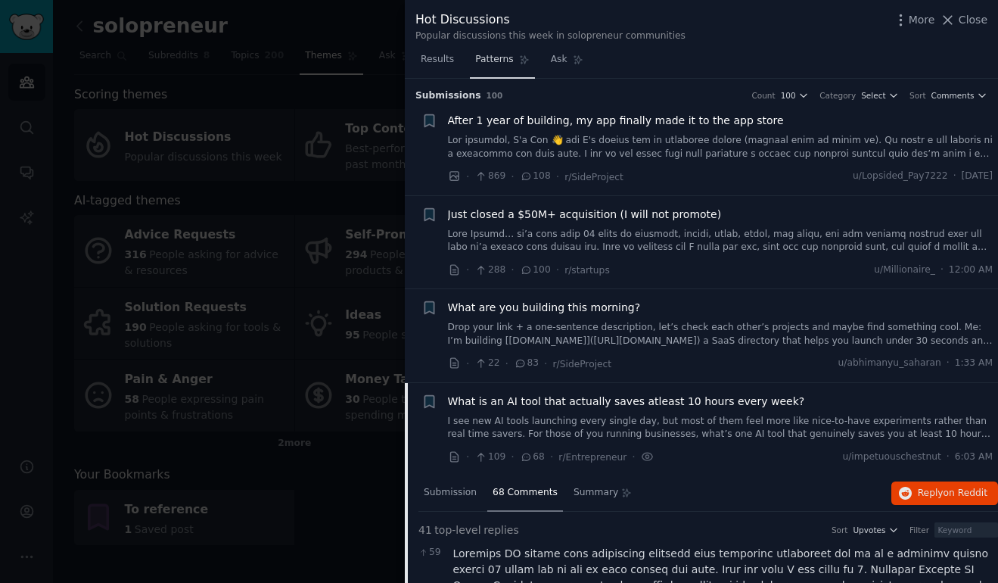
click at [506, 58] on span "Patterns" at bounding box center [494, 60] width 38 height 14
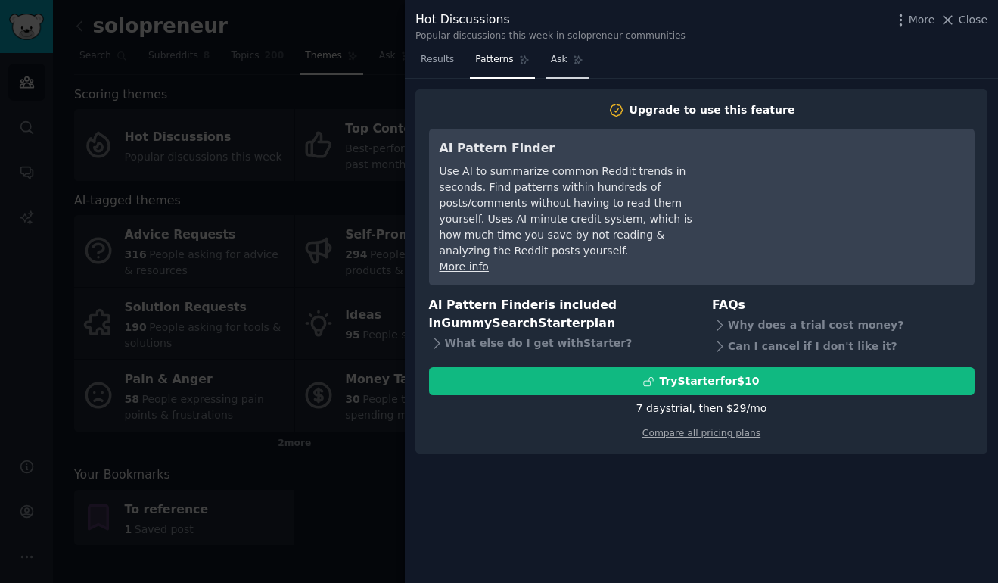
click at [556, 65] on span "Ask" at bounding box center [559, 60] width 17 height 14
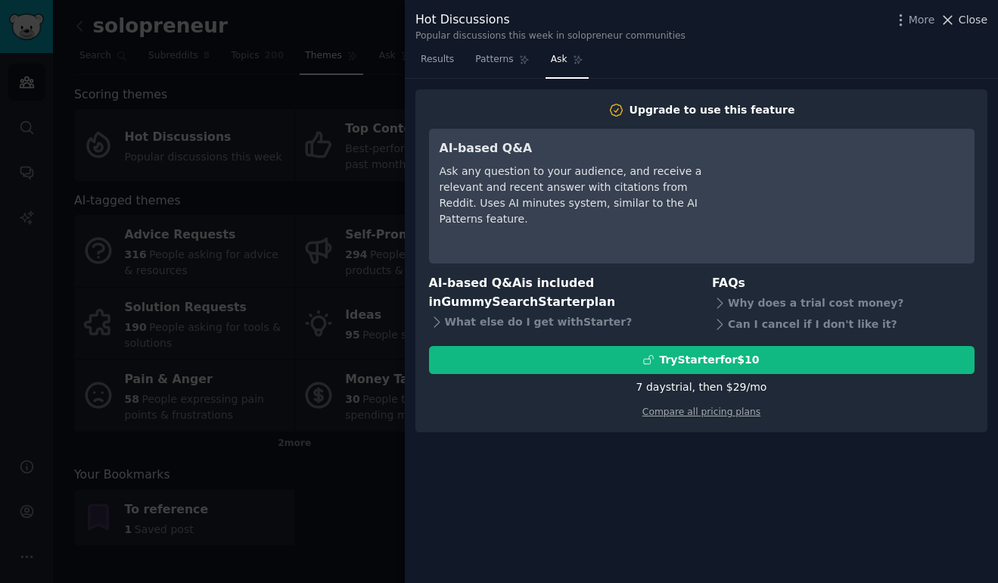
click at [972, 20] on span "Close" at bounding box center [973, 20] width 29 height 16
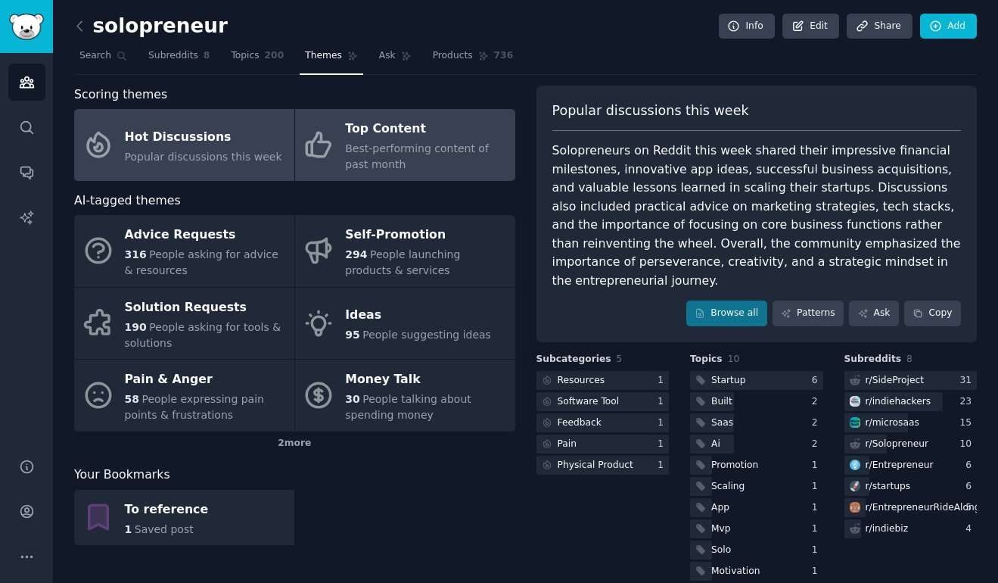
click at [449, 148] on span "Best-performing content of past month" at bounding box center [417, 156] width 144 height 28
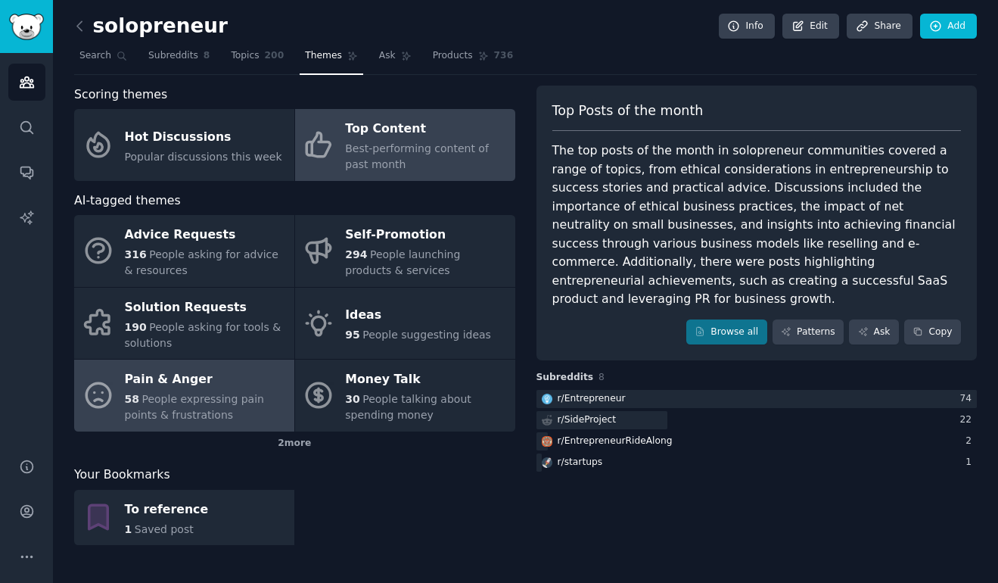
click at [196, 382] on div "Pain & Anger" at bounding box center [206, 380] width 162 height 24
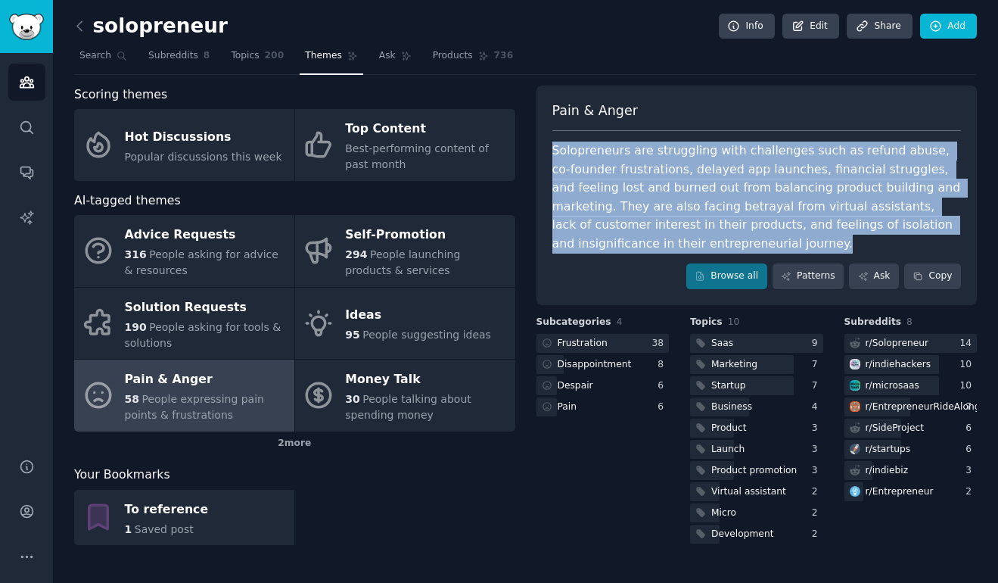
drag, startPoint x: 688, startPoint y: 243, endPoint x: 552, endPoint y: 148, distance: 165.8
click at [552, 148] on div "Solopreneurs are struggling with challenges such as refund abuse, co-founder fr…" at bounding box center [756, 197] width 409 height 111
copy div "Solopreneurs are struggling with challenges such as refund abuse, co-founder fr…"
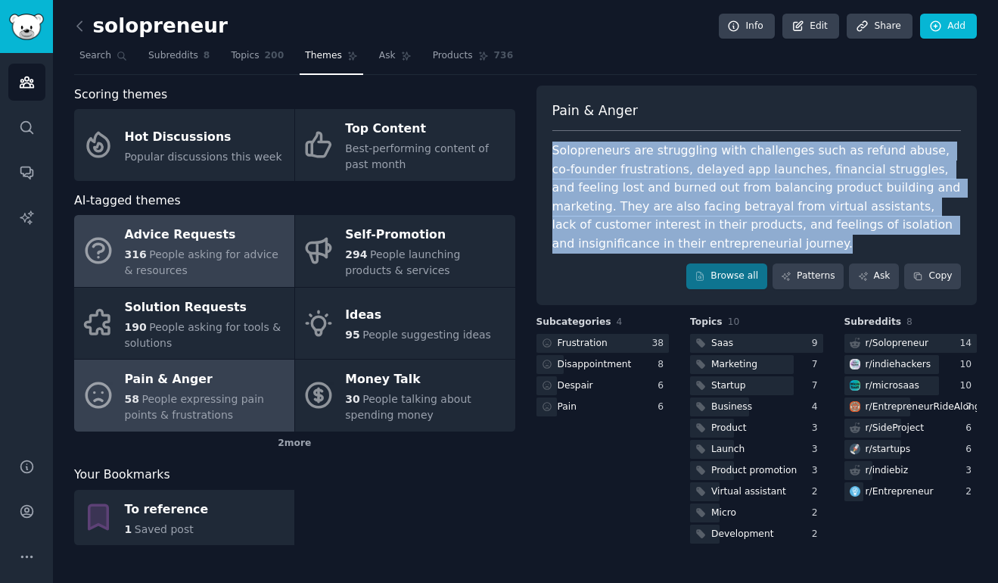
click at [216, 236] on div "Advice Requests" at bounding box center [206, 235] width 162 height 24
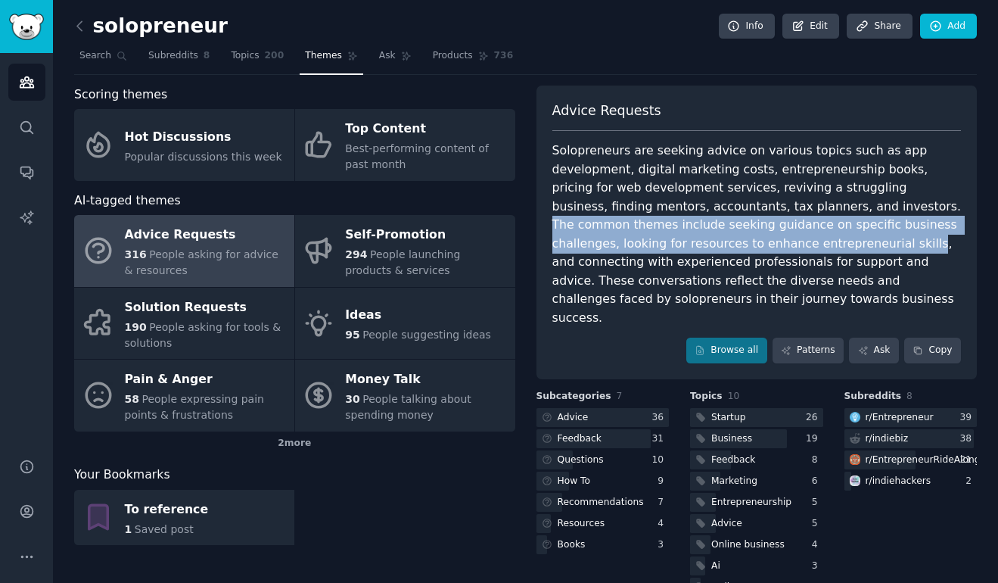
drag, startPoint x: 774, startPoint y: 207, endPoint x: 712, endPoint y: 248, distance: 74.3
click at [712, 248] on div "Solopreneurs are seeking advice on various topics such as app development, digi…" at bounding box center [756, 234] width 409 height 185
copy div "The common themes include seeking guidance on specific business challenges, loo…"
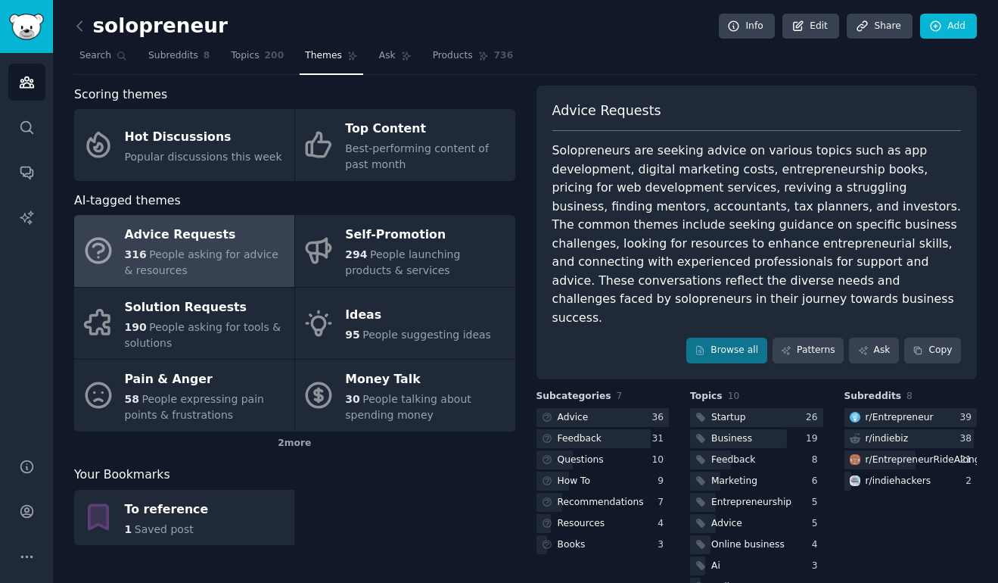
click at [863, 268] on div "Solopreneurs are seeking advice on various topics such as app development, digi…" at bounding box center [756, 234] width 409 height 185
click at [740, 338] on link "Browse all" at bounding box center [726, 351] width 81 height 26
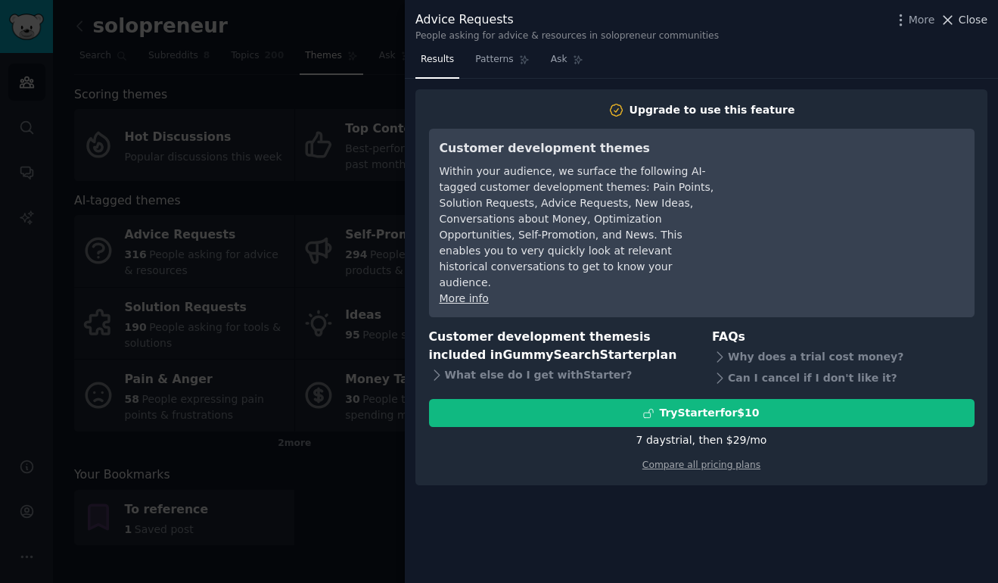
click at [954, 25] on icon at bounding box center [948, 20] width 16 height 16
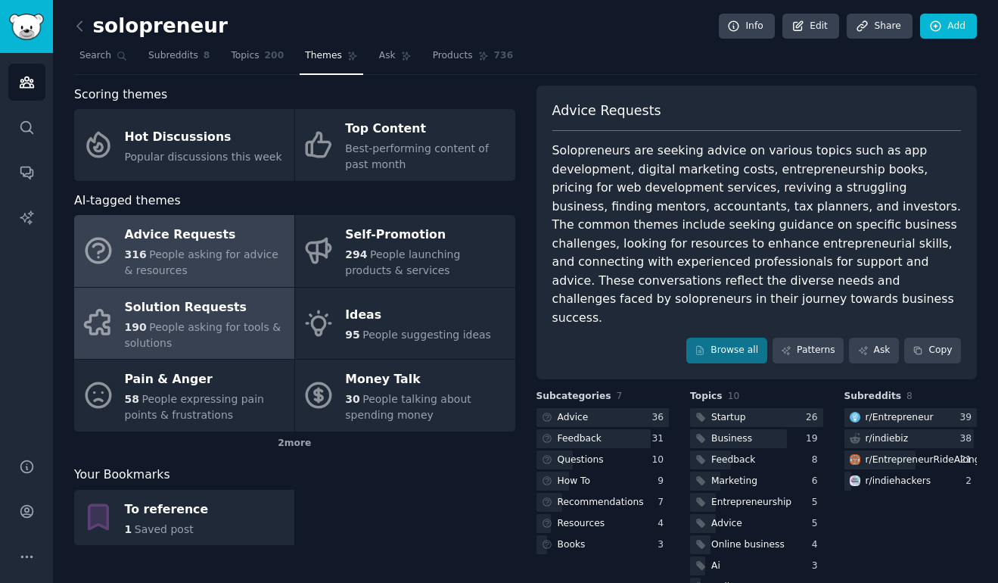
click at [244, 316] on div "Solution Requests" at bounding box center [206, 307] width 162 height 24
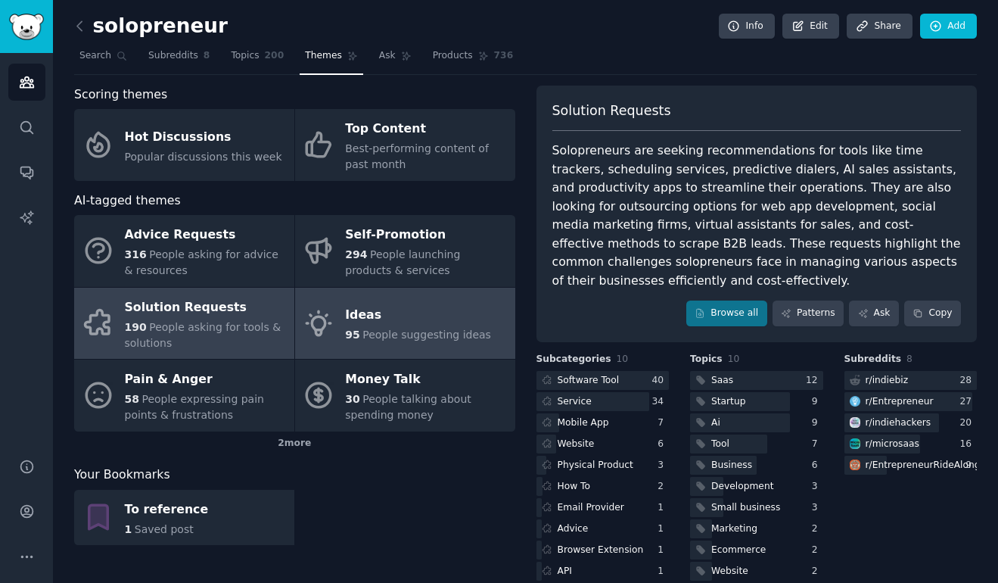
click at [450, 325] on div "Ideas" at bounding box center [418, 315] width 146 height 24
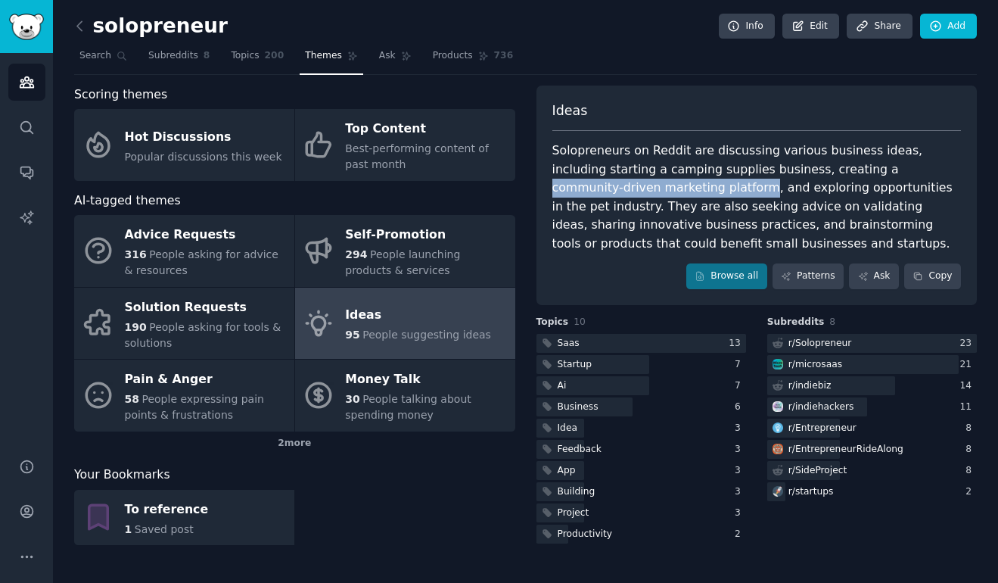
drag, startPoint x: 817, startPoint y: 167, endPoint x: 651, endPoint y: 191, distance: 167.5
click at [651, 191] on div "Solopreneurs on Reddit are discussing various business ideas, including startin…" at bounding box center [756, 197] width 409 height 111
copy div "community-driven marketing platform"
click at [739, 277] on link "Browse all" at bounding box center [726, 276] width 81 height 26
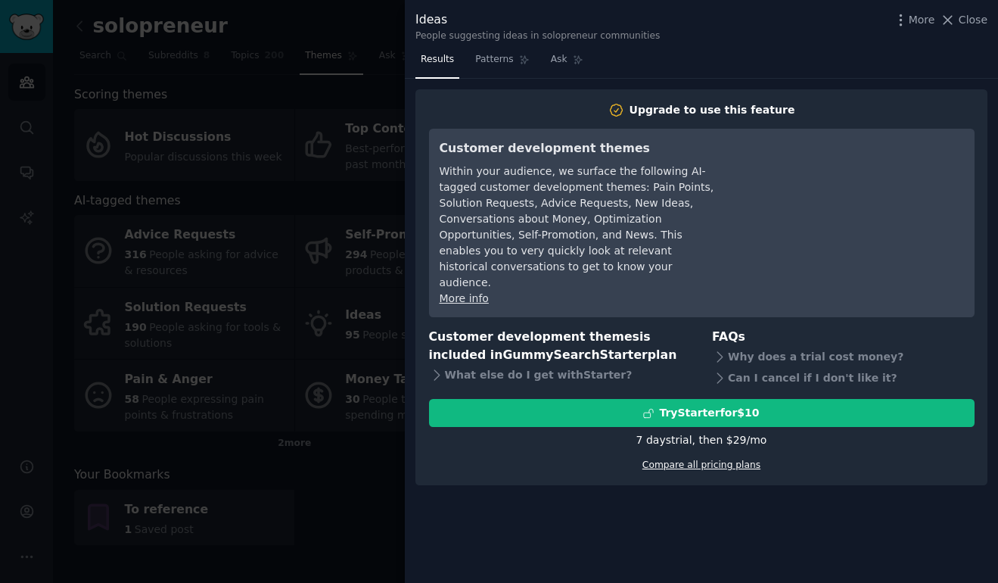
click at [716, 459] on link "Compare all pricing plans" at bounding box center [702, 464] width 118 height 11
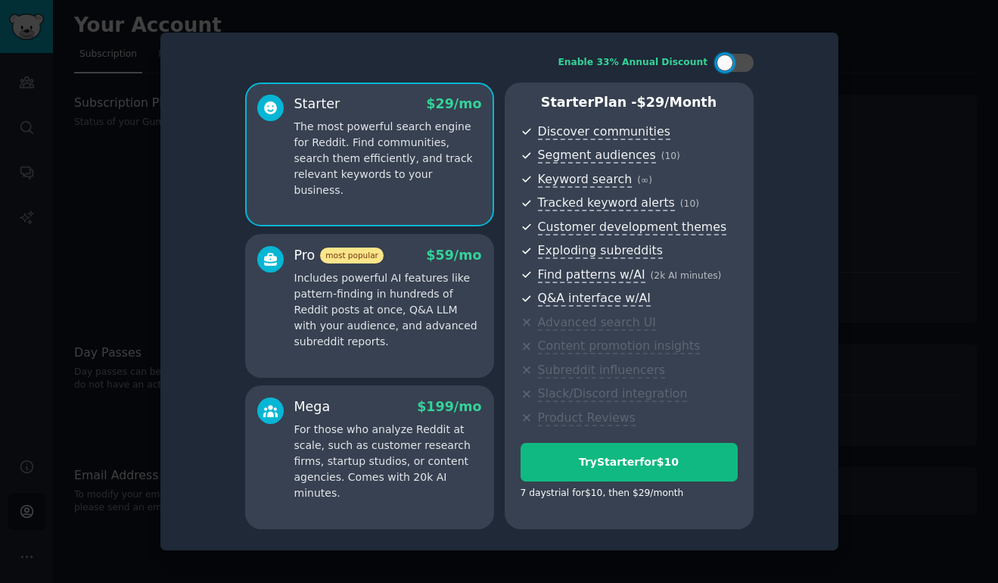
click at [434, 328] on p "Includes powerful AI features like pattern-finding in hundreds of Reddit posts …" at bounding box center [388, 309] width 188 height 79
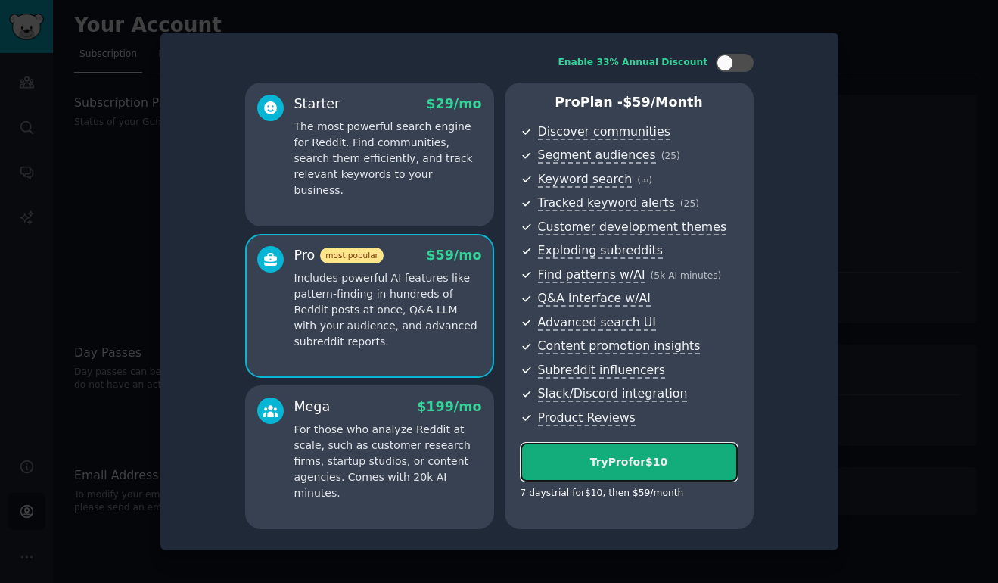
click at [628, 464] on div "Try Pro for $10" at bounding box center [629, 462] width 216 height 16
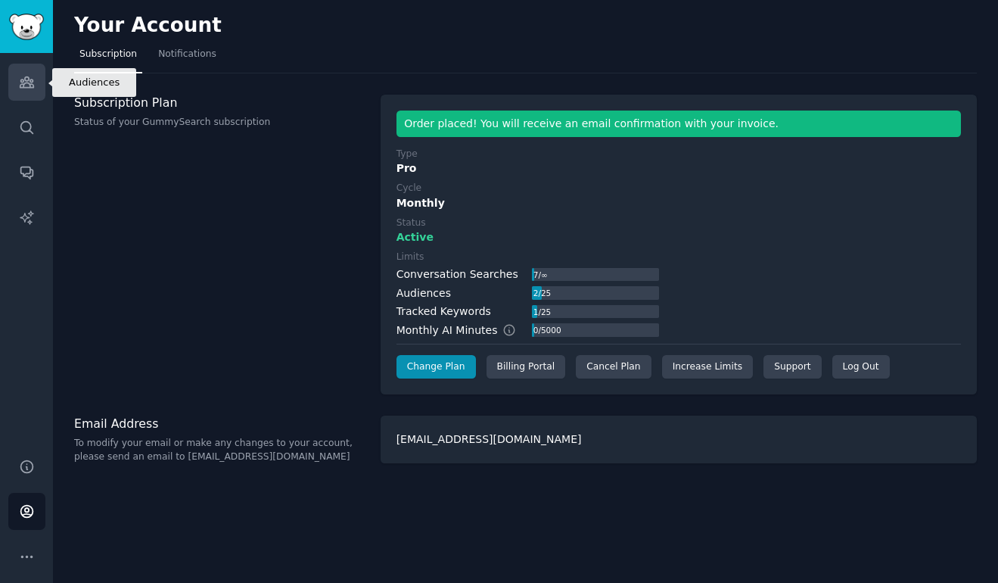
click at [38, 85] on link "Audiences" at bounding box center [26, 82] width 37 height 37
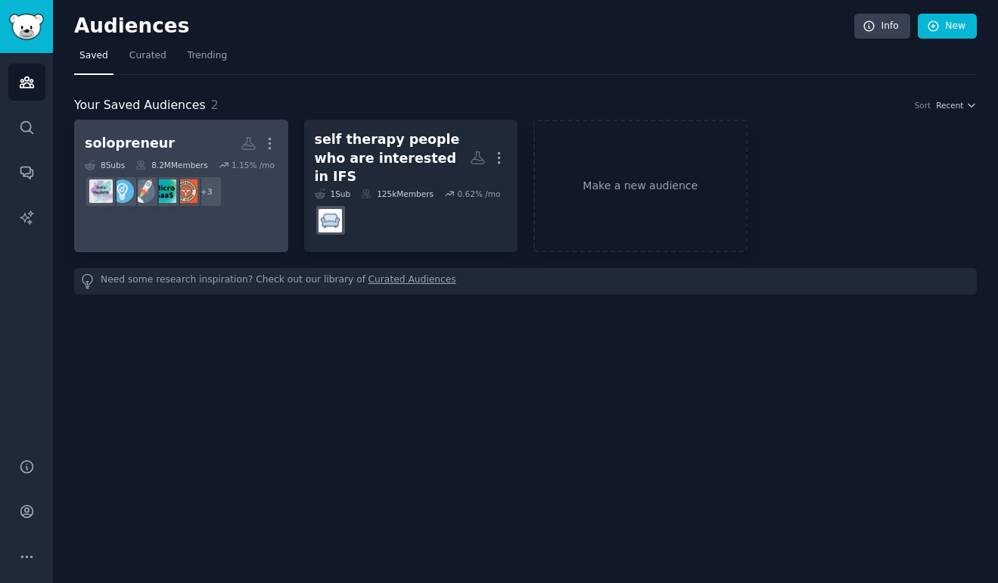
click at [168, 147] on h2 "solopreneur More" at bounding box center [181, 143] width 193 height 26
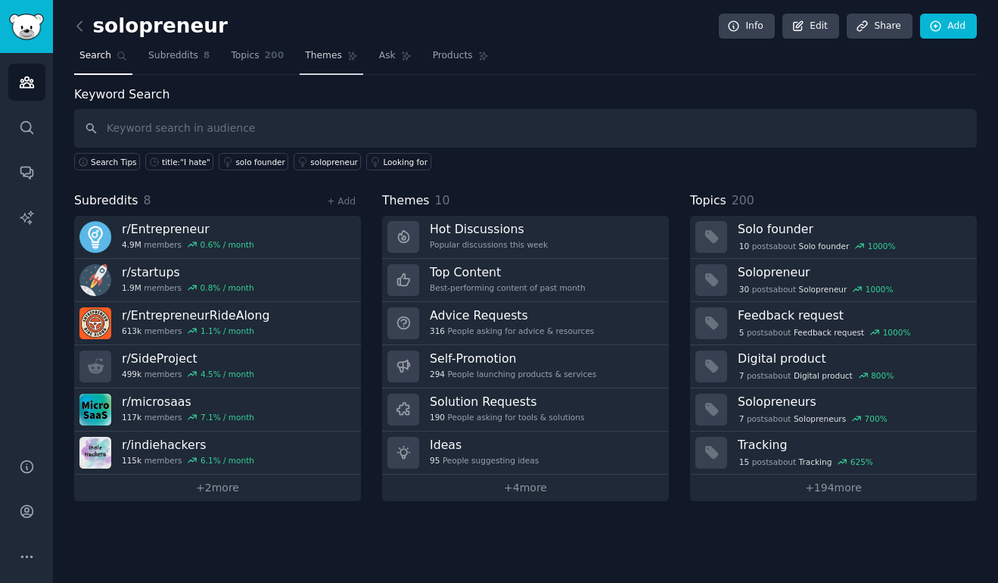
click at [288, 57] on nav "Search Subreddits 8 Topics 200 Themes Ask Products" at bounding box center [525, 59] width 903 height 31
click at [319, 58] on span "Themes" at bounding box center [323, 56] width 37 height 14
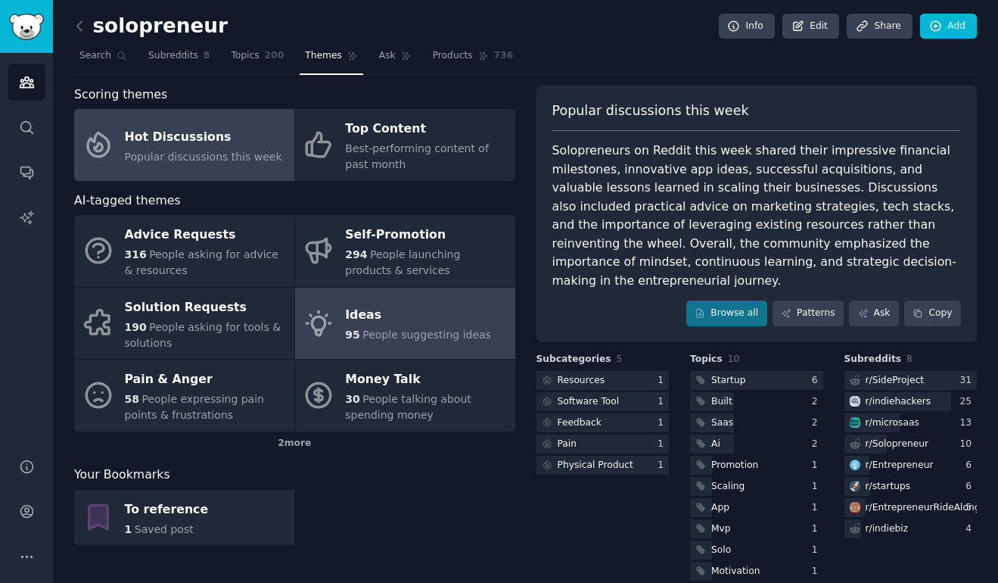
click at [376, 330] on span "People suggesting ideas" at bounding box center [426, 334] width 129 height 12
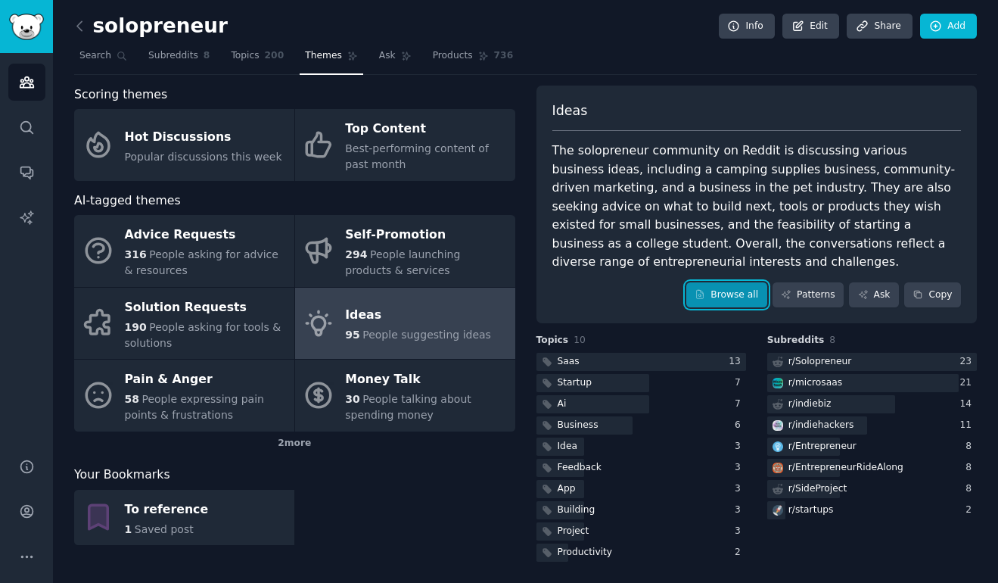
click at [721, 297] on link "Browse all" at bounding box center [726, 295] width 81 height 26
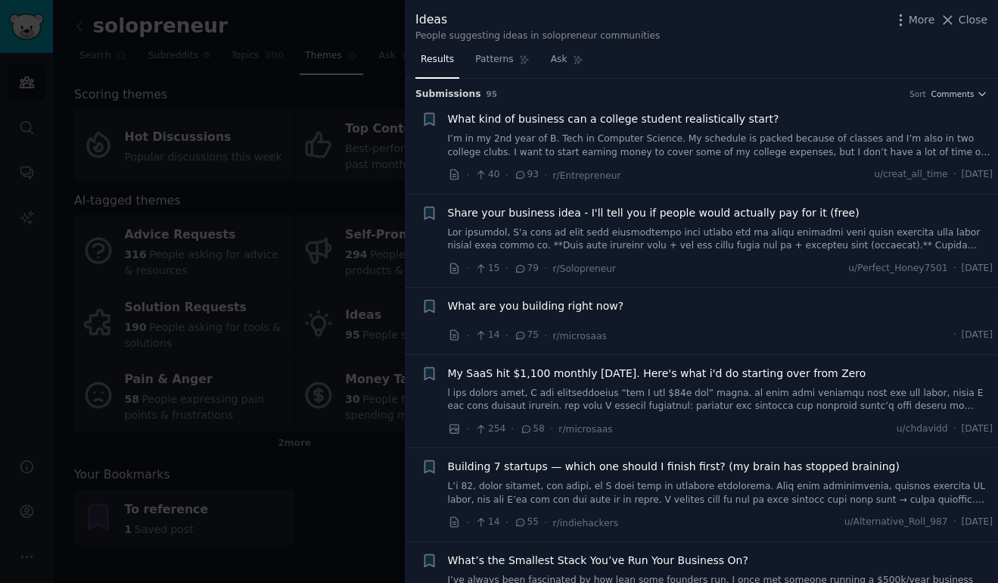
scroll to position [3, 0]
click at [565, 58] on span "Ask" at bounding box center [559, 60] width 17 height 14
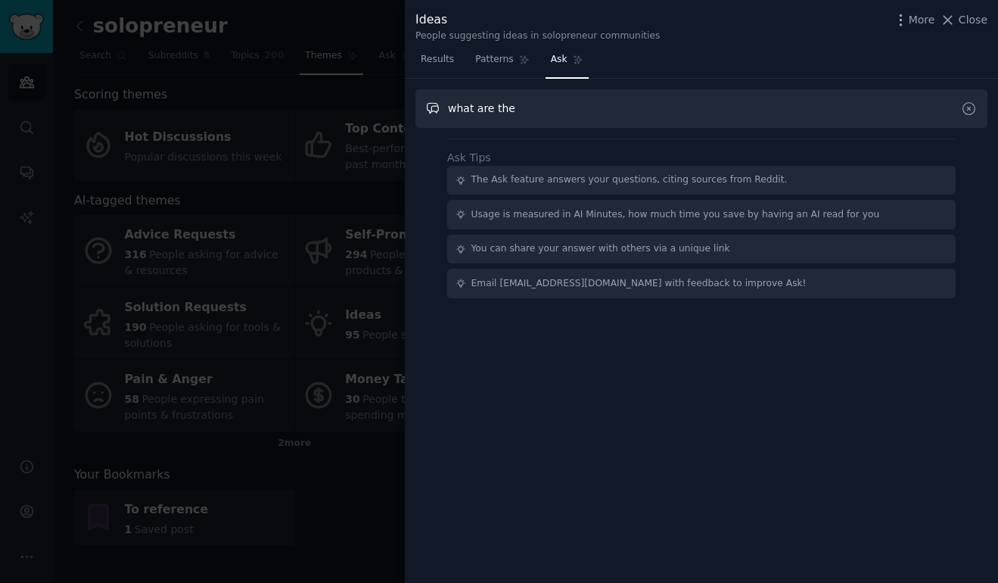
paste input "community-driven marketing platform"
type input "what are the community-driven marketing platform ideas people are sharing"
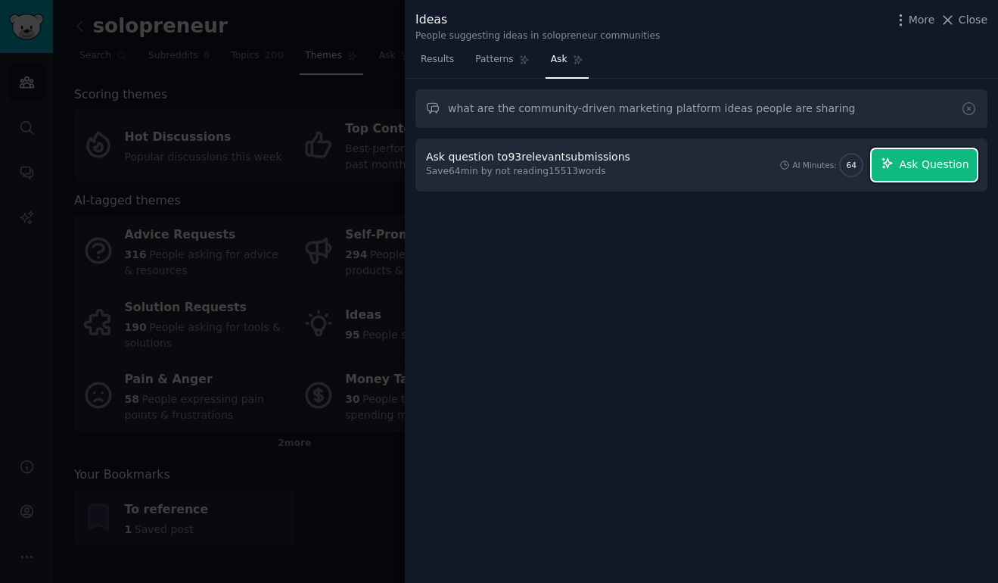
click at [947, 163] on span "Ask Question" at bounding box center [934, 165] width 70 height 16
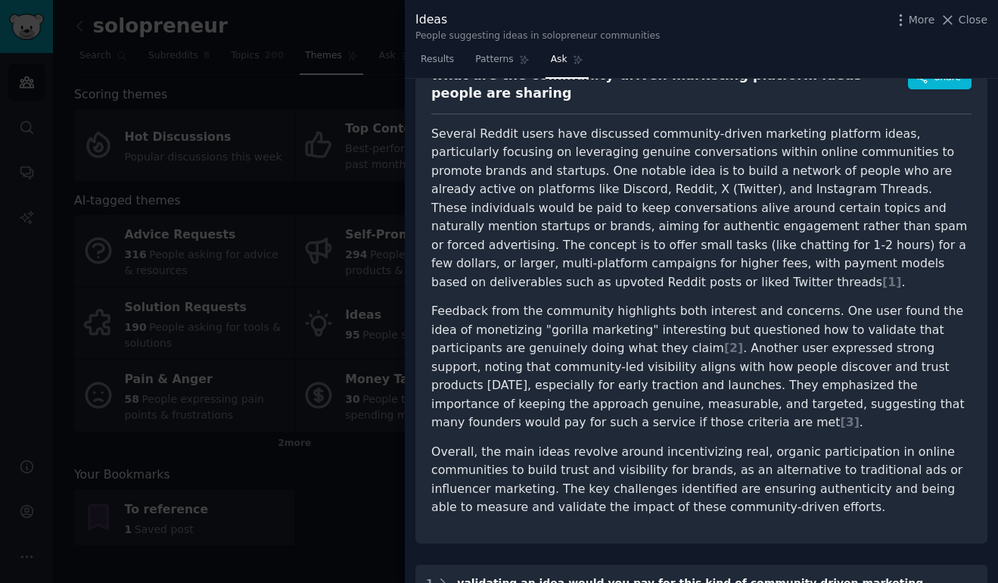
scroll to position [89, 0]
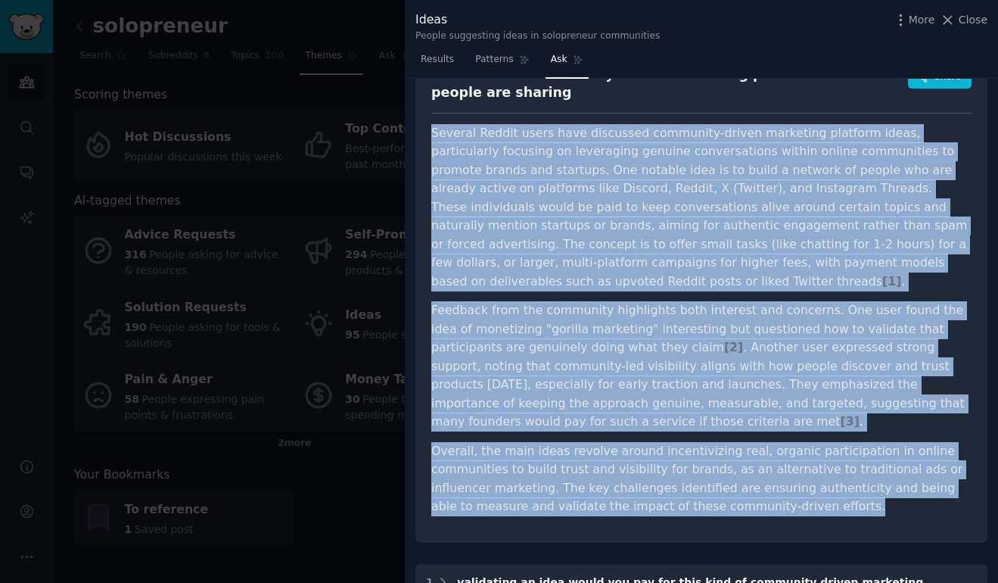
drag, startPoint x: 739, startPoint y: 498, endPoint x: 419, endPoint y: 110, distance: 503.2
click at [419, 115] on div "what are the community-driven marketing platform ideas people are sharing Share…" at bounding box center [701, 295] width 572 height 493
copy article "Several Reddit users have discussed community-driven marketing platform ideas, …"
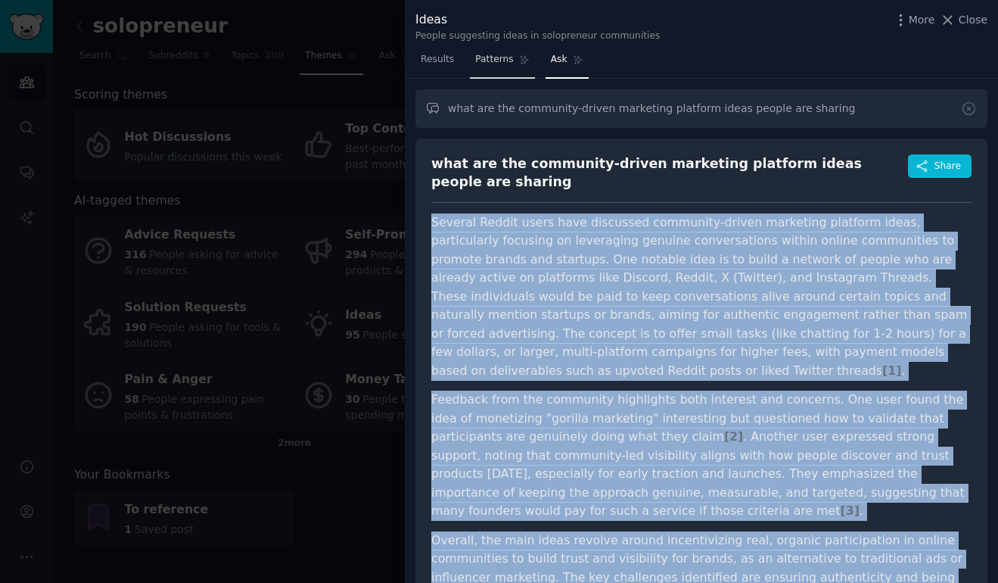
click at [502, 65] on span "Patterns" at bounding box center [494, 60] width 38 height 14
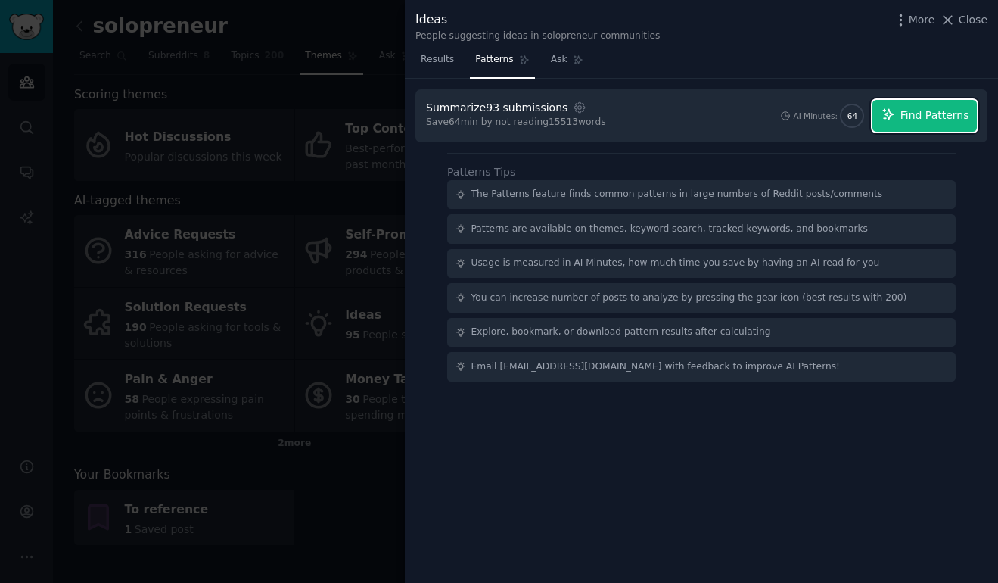
click at [904, 118] on span "Find Patterns" at bounding box center [935, 115] width 69 height 16
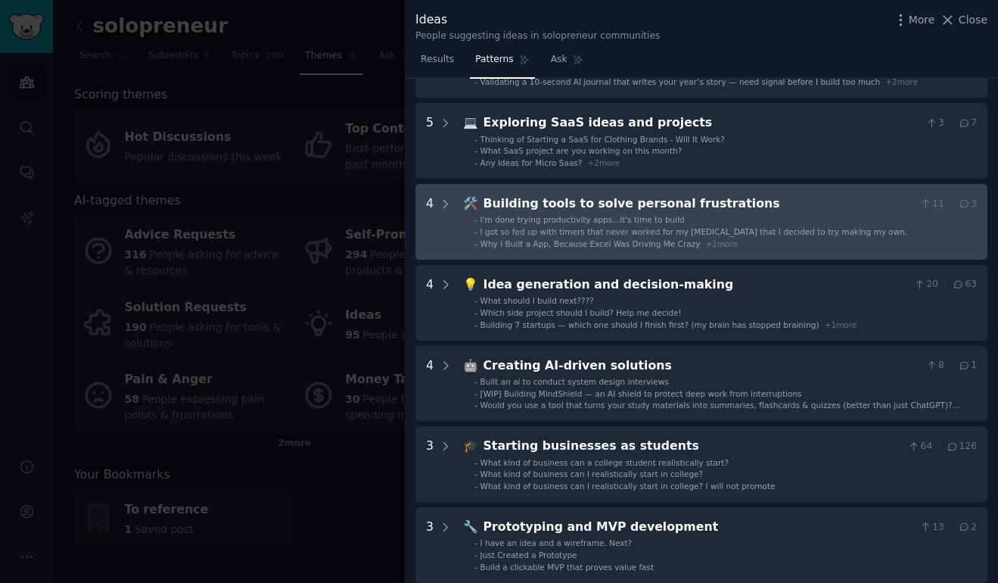
scroll to position [131, 0]
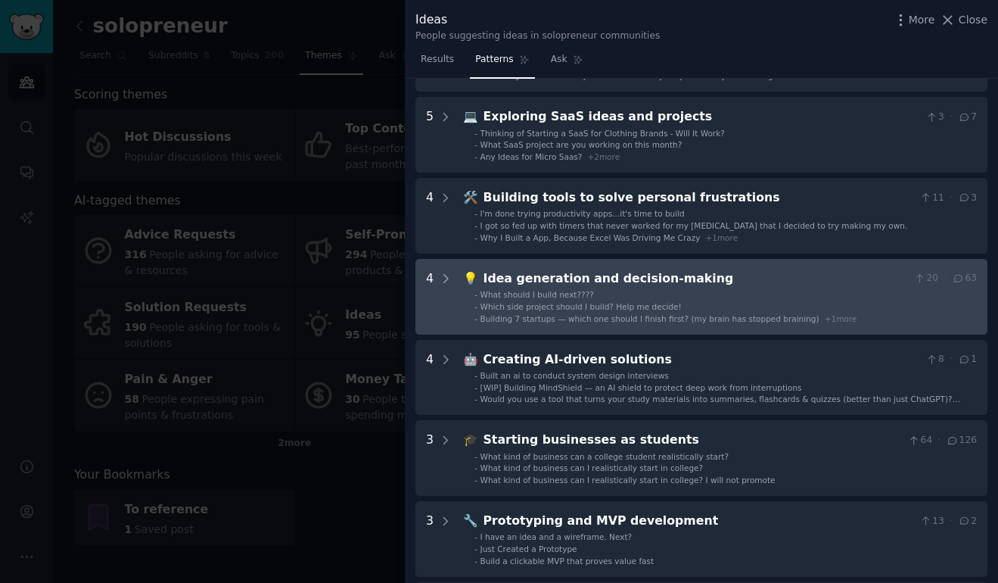
click at [805, 285] on div "Idea generation and decision-making" at bounding box center [696, 278] width 425 height 19
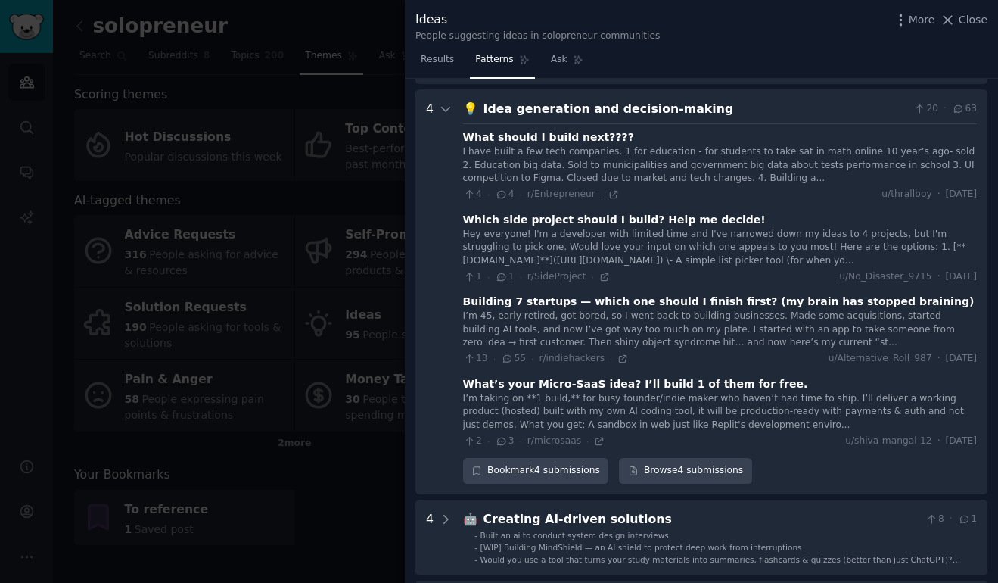
scroll to position [311, 0]
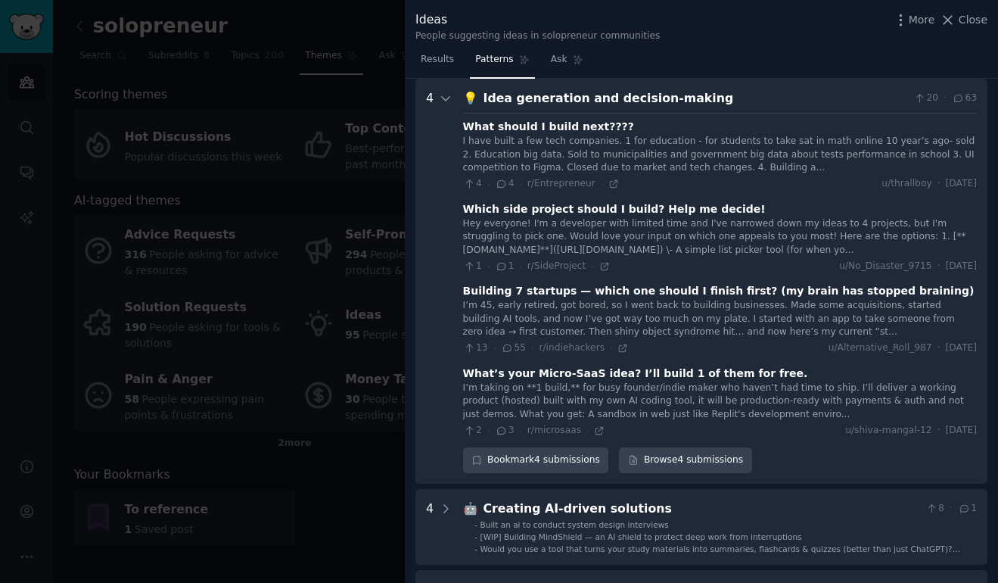
click at [785, 315] on div "I’m 45, early retired, got bored, so I went back to building businesses. Made s…" at bounding box center [720, 319] width 514 height 40
click at [680, 319] on div "I’m 45, early retired, got bored, so I went back to building businesses. Made s…" at bounding box center [720, 319] width 514 height 40
click at [651, 294] on div "Building 7 startups — which one should I finish first? (my brain has stopped br…" at bounding box center [719, 291] width 512 height 16
click at [618, 350] on icon at bounding box center [623, 348] width 11 height 11
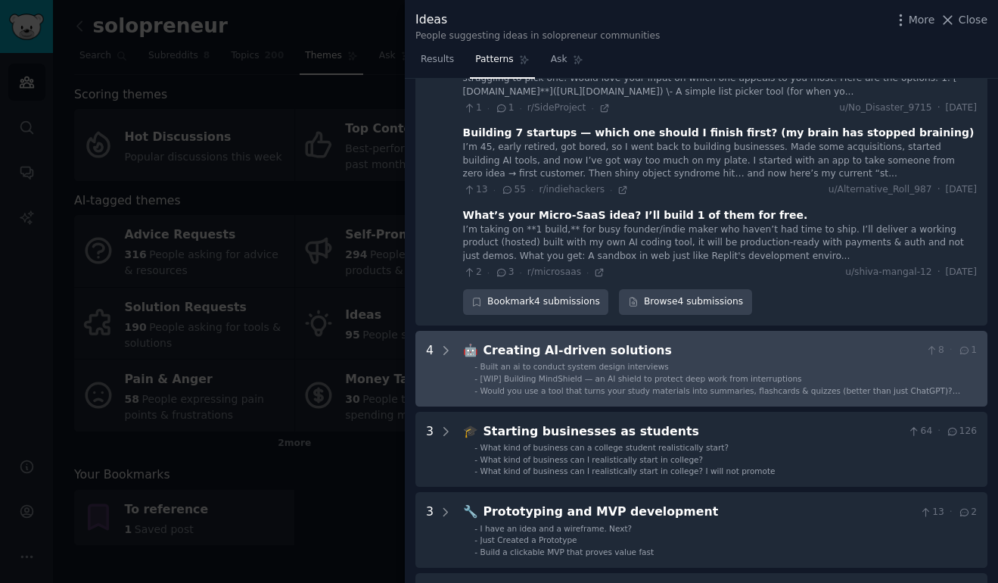
scroll to position [0, 0]
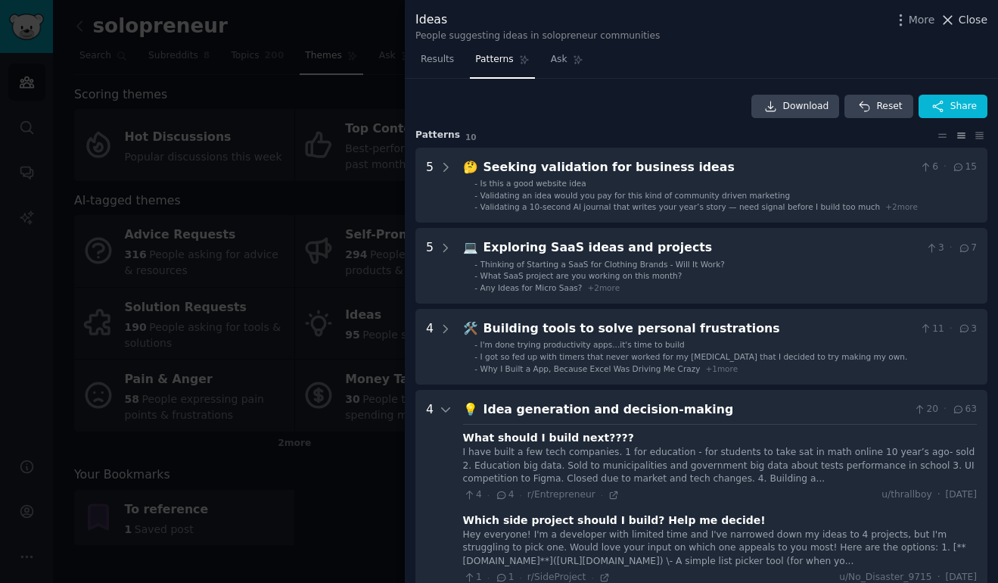
click at [968, 26] on span "Close" at bounding box center [973, 20] width 29 height 16
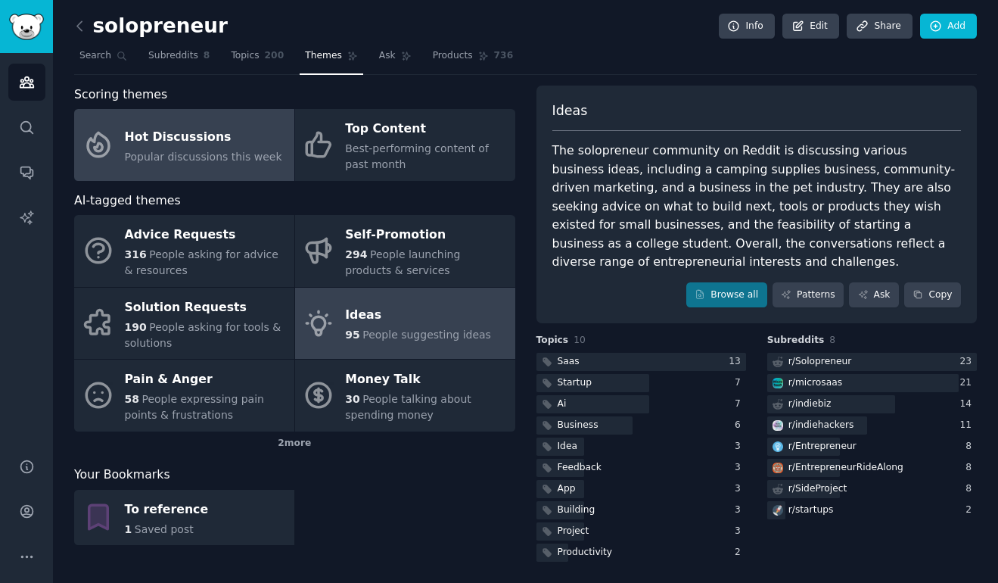
click at [232, 125] on div "Hot Discussions" at bounding box center [203, 137] width 157 height 24
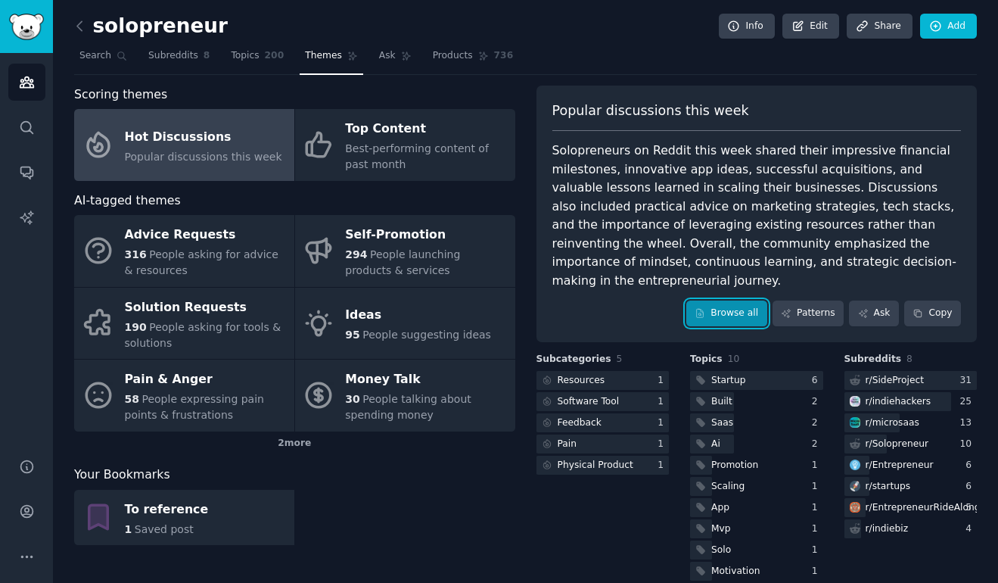
click at [730, 300] on link "Browse all" at bounding box center [726, 313] width 81 height 26
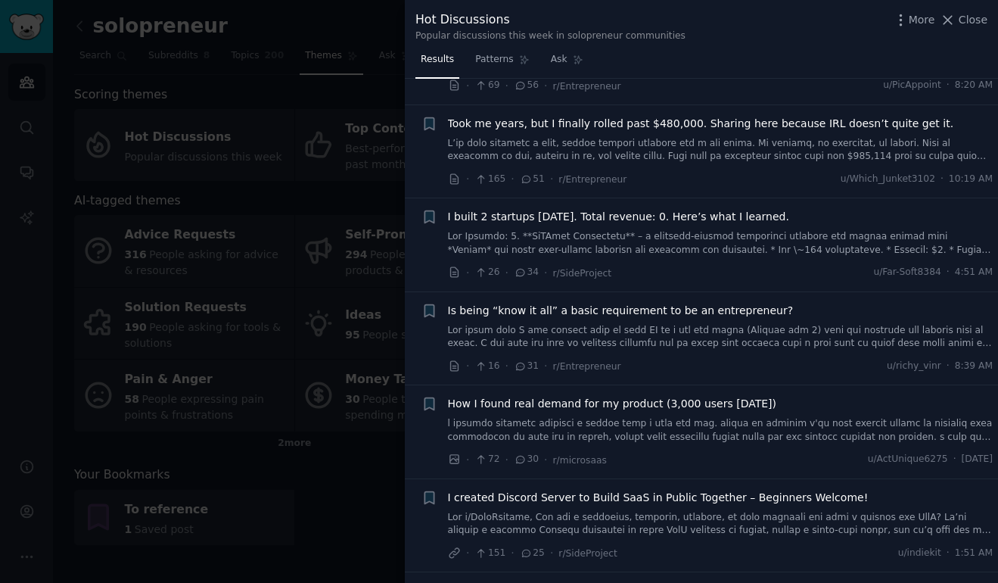
scroll to position [563, 0]
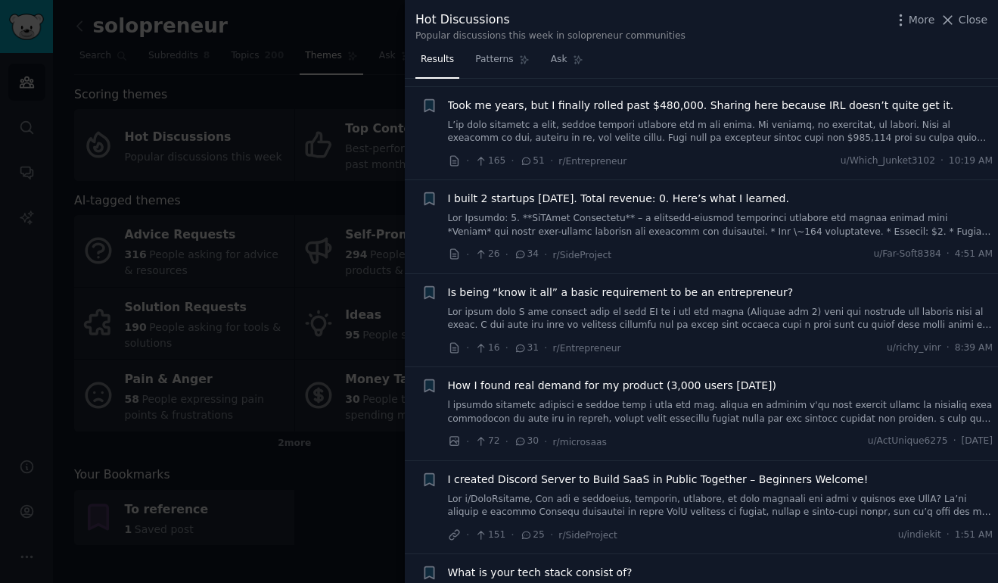
click at [727, 403] on link at bounding box center [721, 412] width 546 height 26
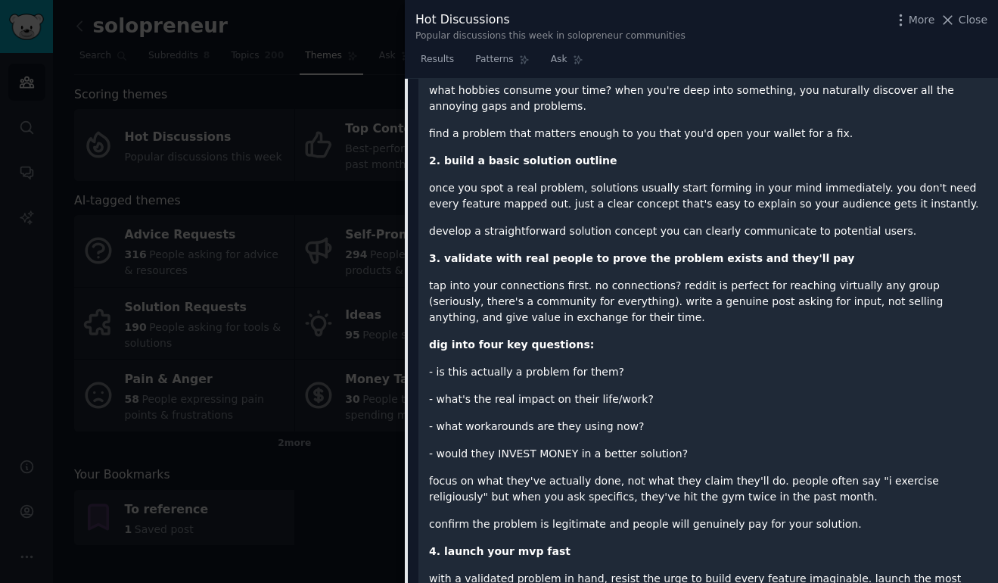
scroll to position [1410, 0]
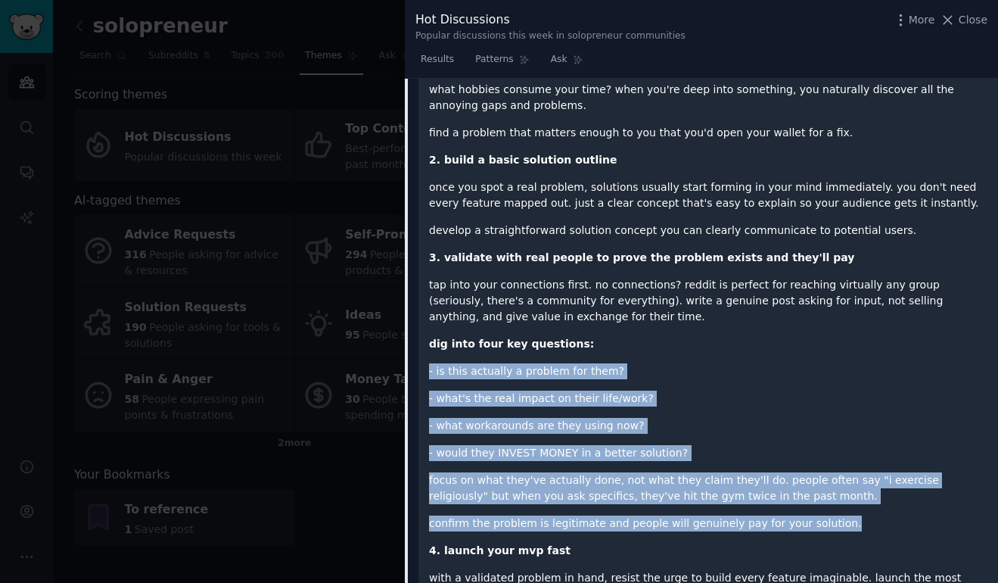
drag, startPoint x: 834, startPoint y: 523, endPoint x: 430, endPoint y: 369, distance: 432.3
click at [430, 369] on div "i started building products a little over a year ago now. during my journey i'v…" at bounding box center [708, 267] width 558 height 1156
copy div "- is this actually a problem for them? - what's the real impact on their life/w…"
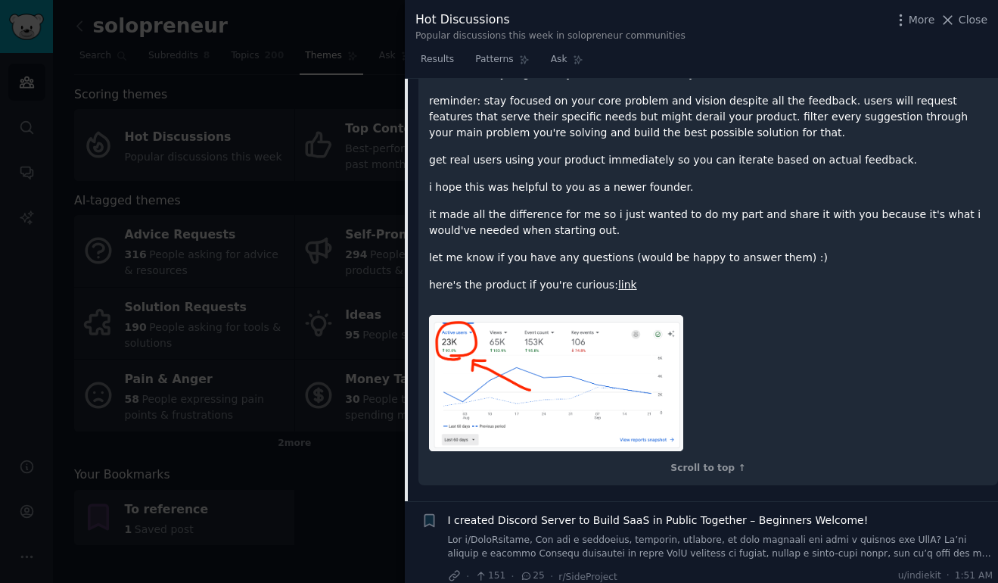
scroll to position [1964, 0]
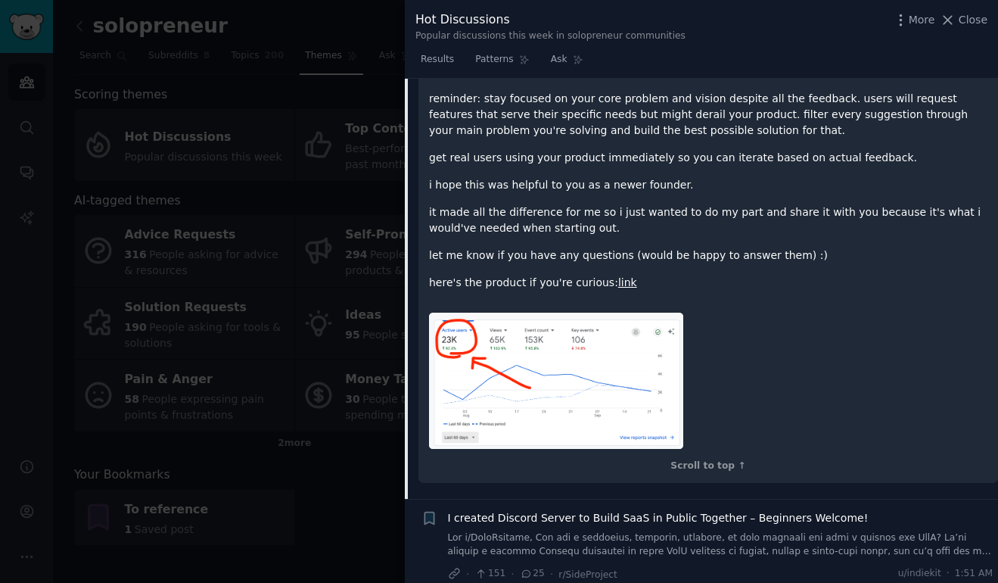
click at [618, 281] on link "link" at bounding box center [627, 282] width 19 height 12
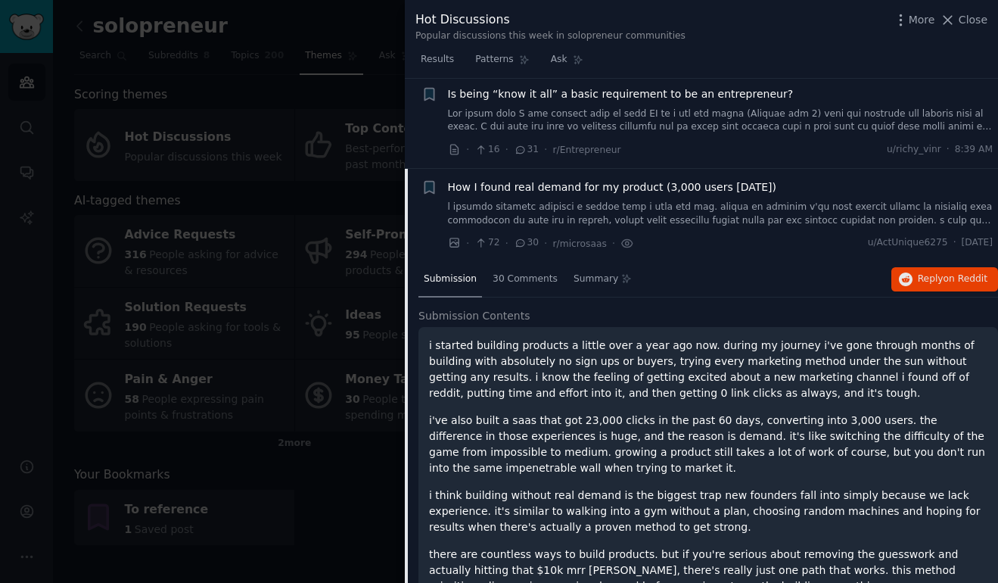
scroll to position [751, 0]
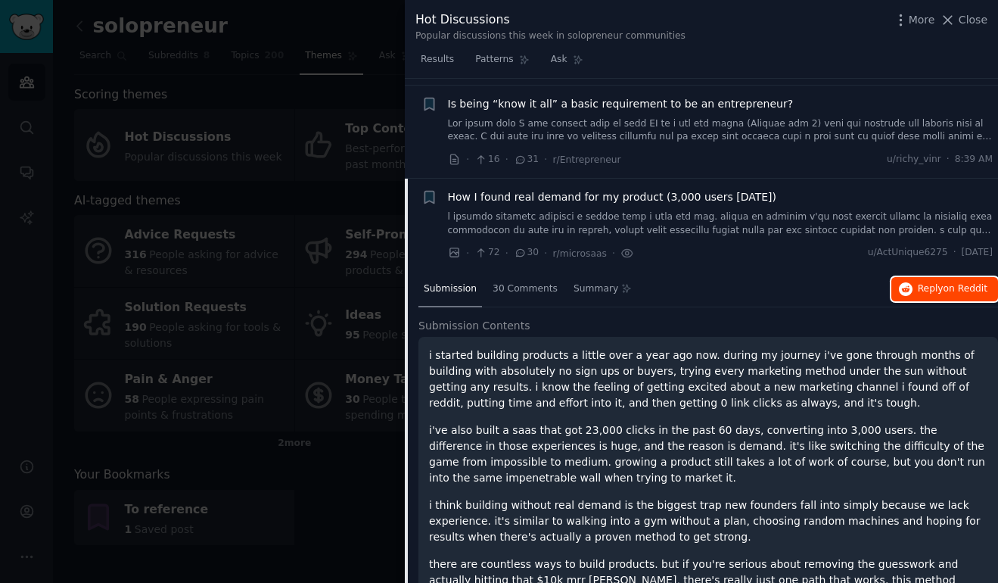
click at [932, 290] on span "Reply on Reddit" at bounding box center [953, 289] width 70 height 14
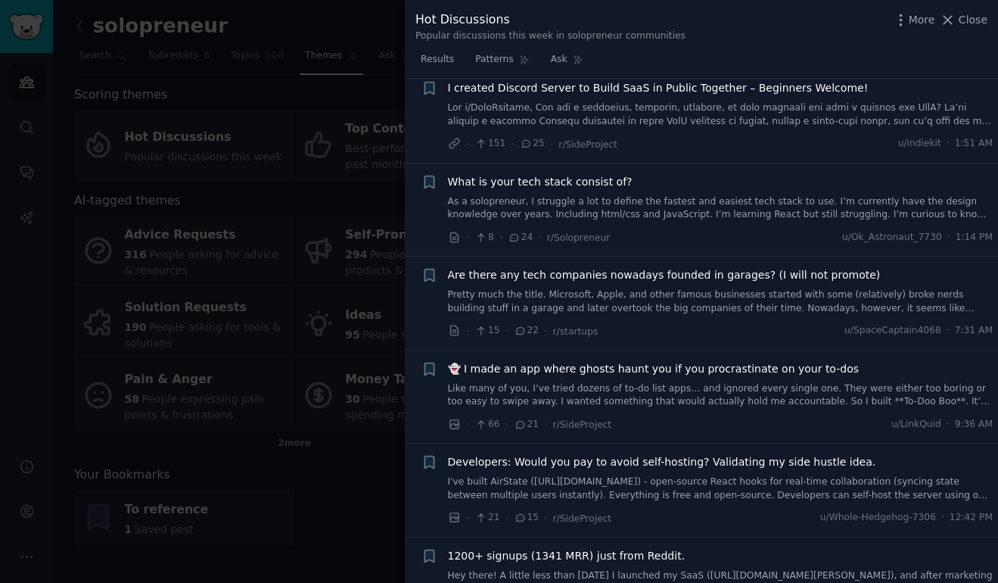
scroll to position [2705, 0]
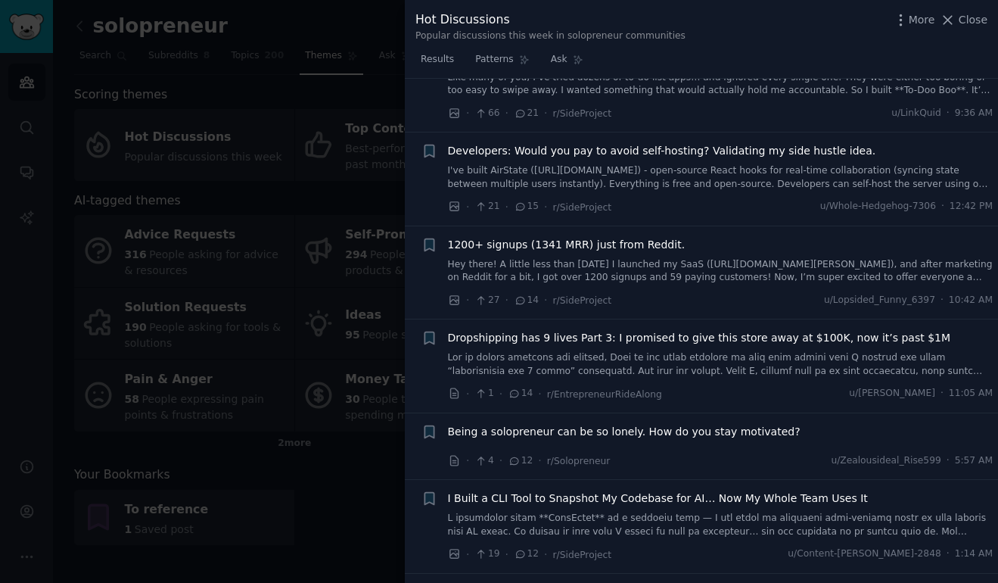
click at [665, 168] on link "I've built AirState ([URL][DOMAIN_NAME]) - open-source React hooks for real-tim…" at bounding box center [721, 177] width 546 height 26
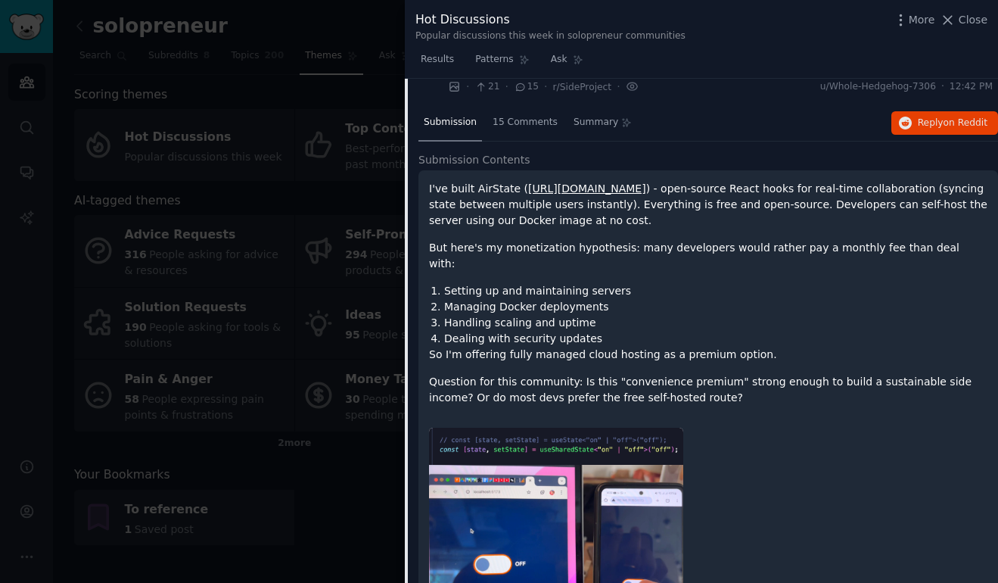
scroll to position [1433, 0]
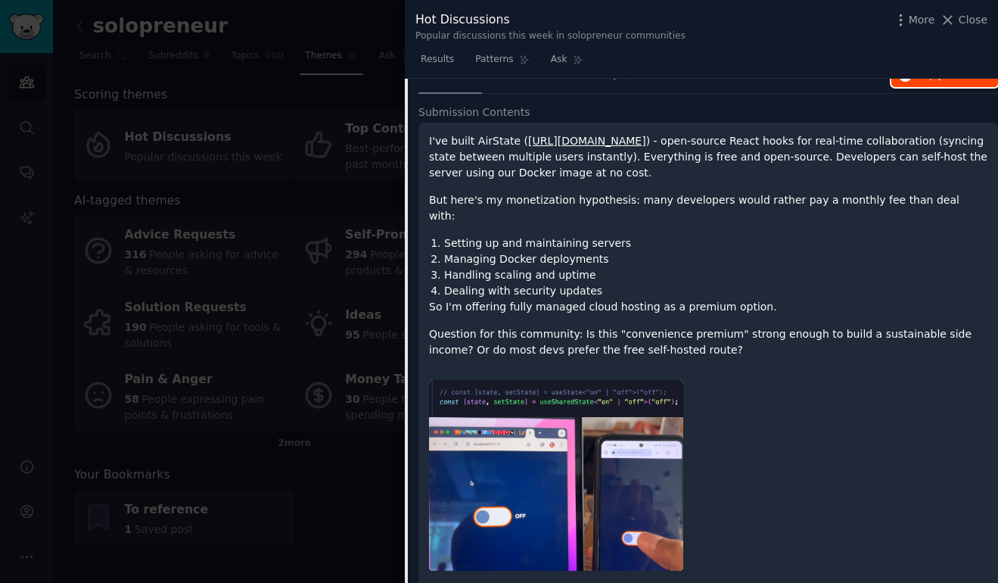
click at [941, 83] on button "Reply on Reddit" at bounding box center [944, 76] width 107 height 24
click at [334, 231] on div at bounding box center [499, 291] width 998 height 583
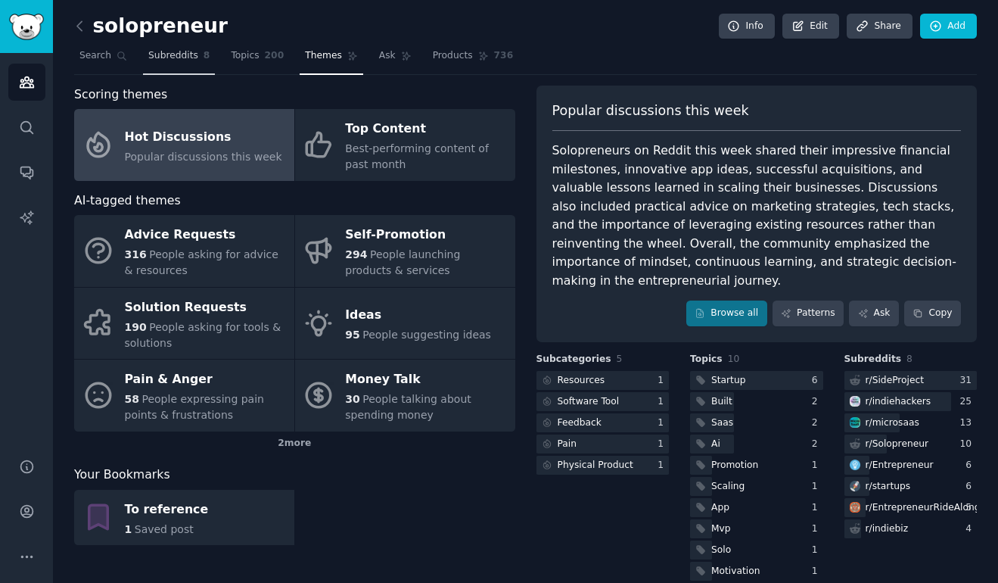
click at [181, 51] on span "Subreddits" at bounding box center [173, 56] width 50 height 14
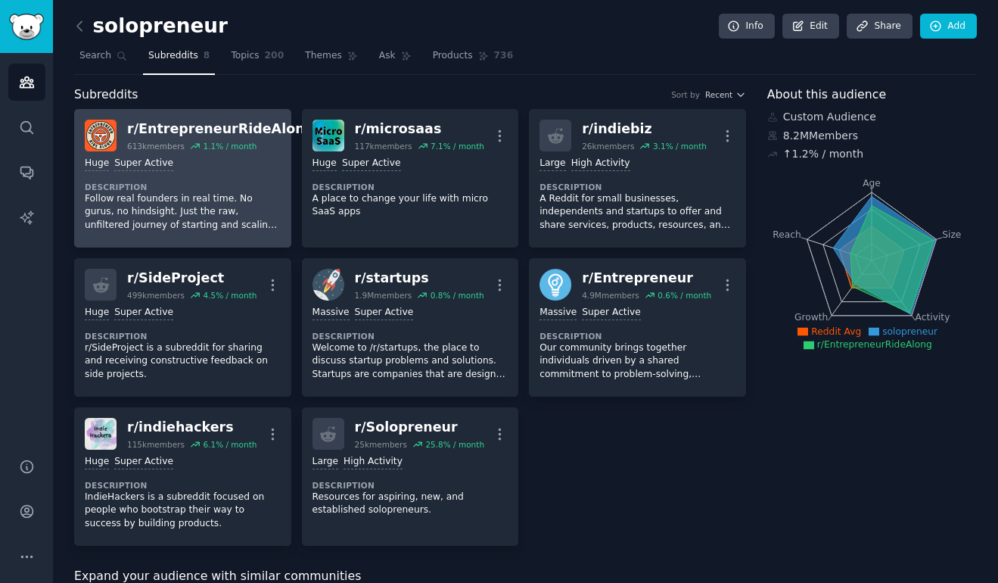
click at [211, 217] on p "Follow real founders in real time. No gurus, no hindsight. Just the raw, unfilt…" at bounding box center [183, 212] width 196 height 40
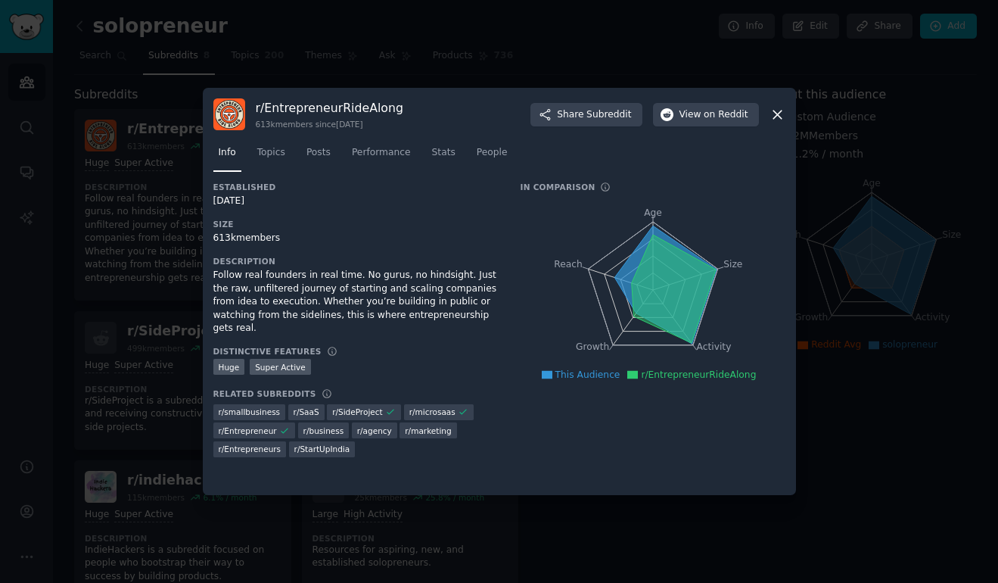
click at [651, 240] on icon at bounding box center [673, 289] width 84 height 108
click at [277, 151] on span "Topics" at bounding box center [271, 153] width 28 height 14
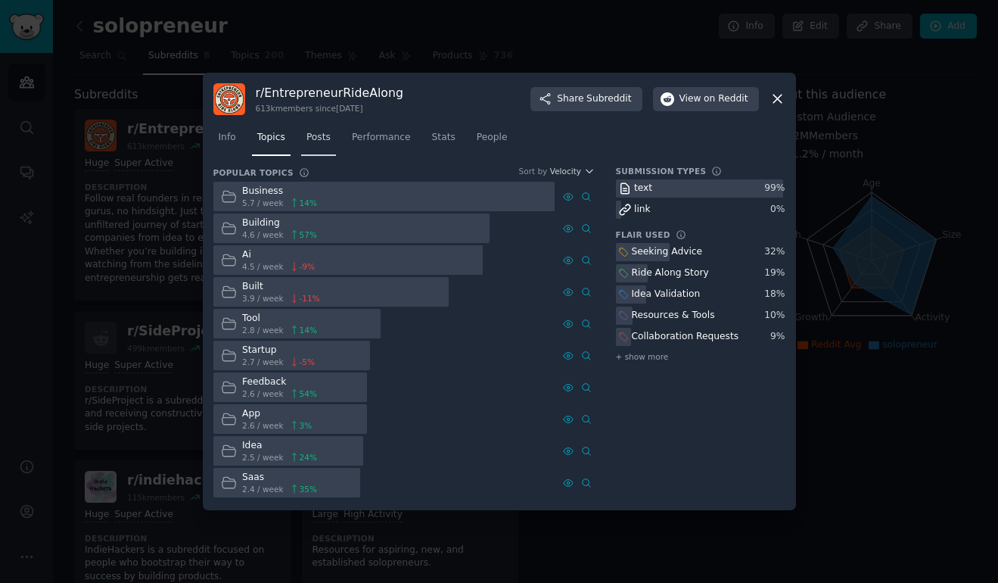
click at [320, 139] on span "Posts" at bounding box center [318, 138] width 24 height 14
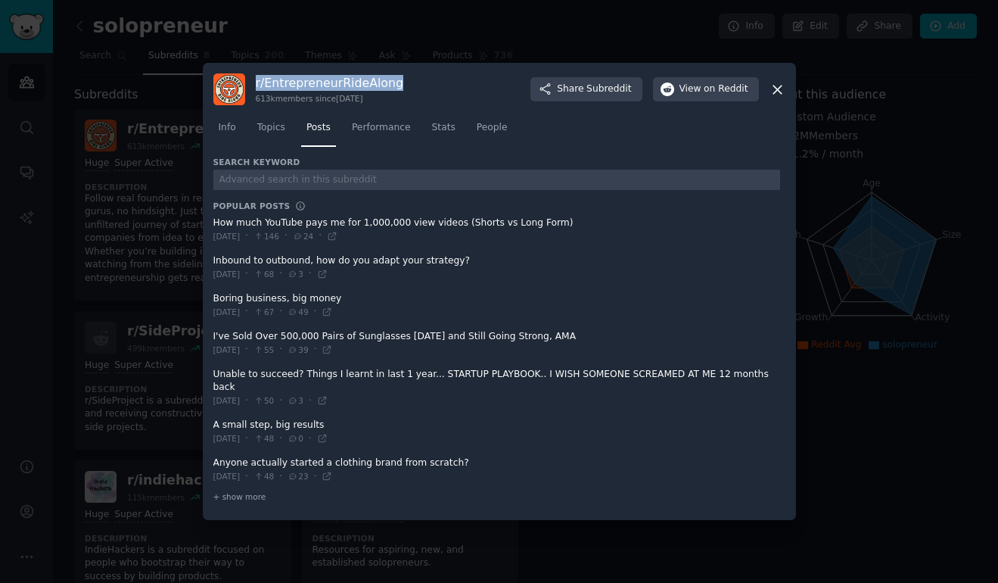
drag, startPoint x: 403, startPoint y: 84, endPoint x: 254, endPoint y: 88, distance: 149.1
click at [254, 88] on div "r/ EntrepreneurRideAlong 613k members since [DATE] Share Subreddit View on Redd…" at bounding box center [499, 89] width 572 height 32
copy h3 "r/ EntrepreneurRideAlong"
click at [487, 135] on span "People" at bounding box center [492, 128] width 31 height 14
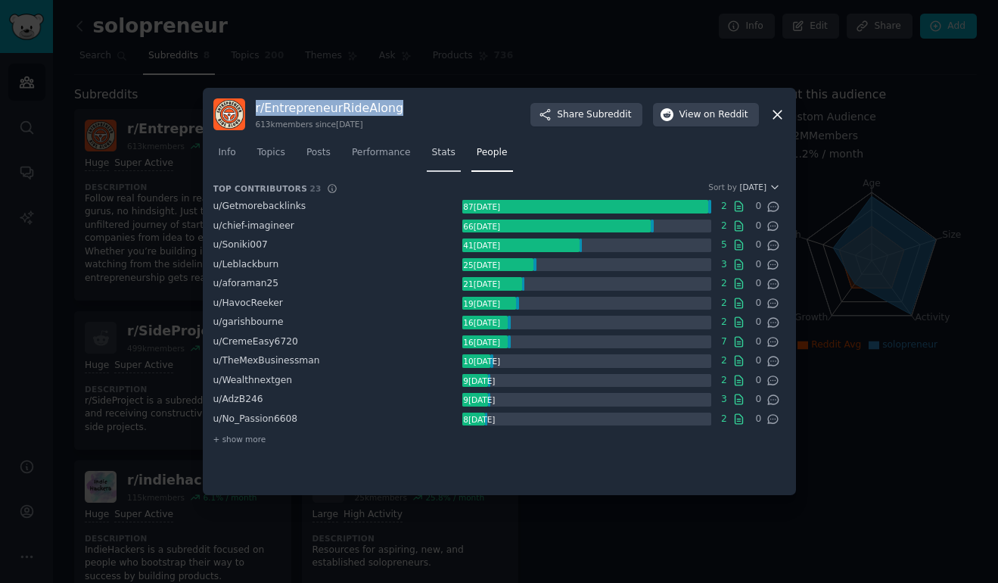
click at [448, 155] on span "Stats" at bounding box center [443, 153] width 23 height 14
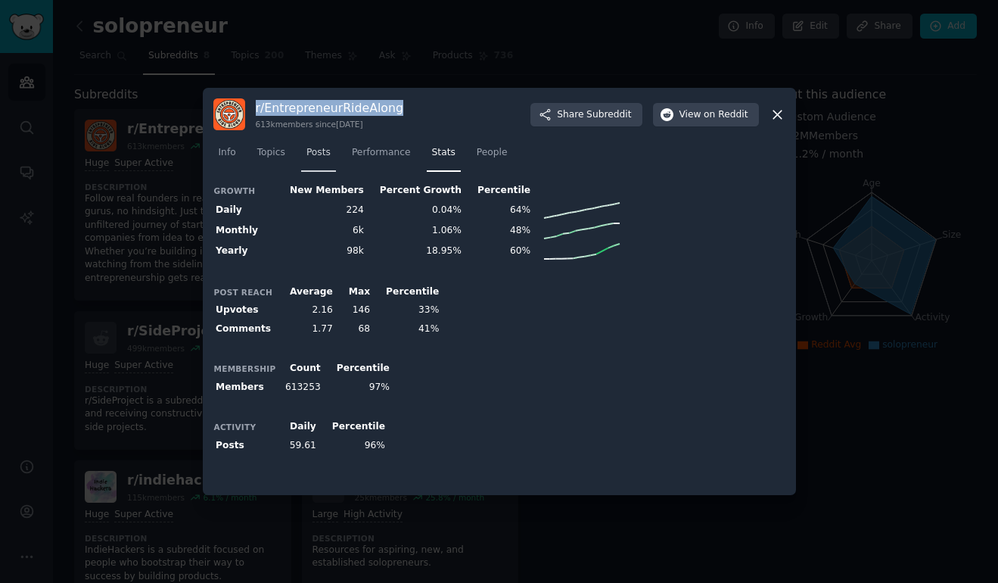
click at [319, 153] on span "Posts" at bounding box center [318, 153] width 24 height 14
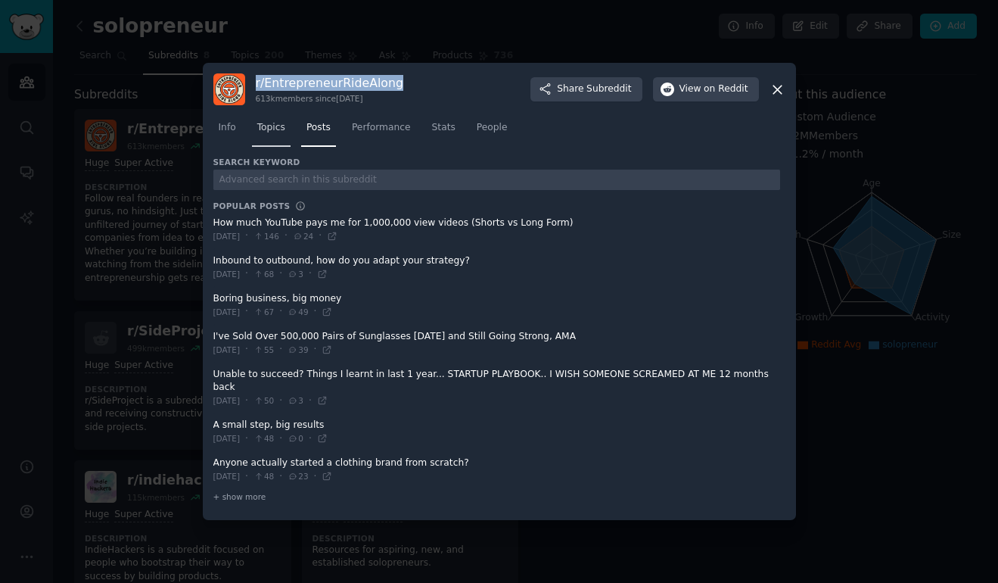
click at [272, 132] on span "Topics" at bounding box center [271, 128] width 28 height 14
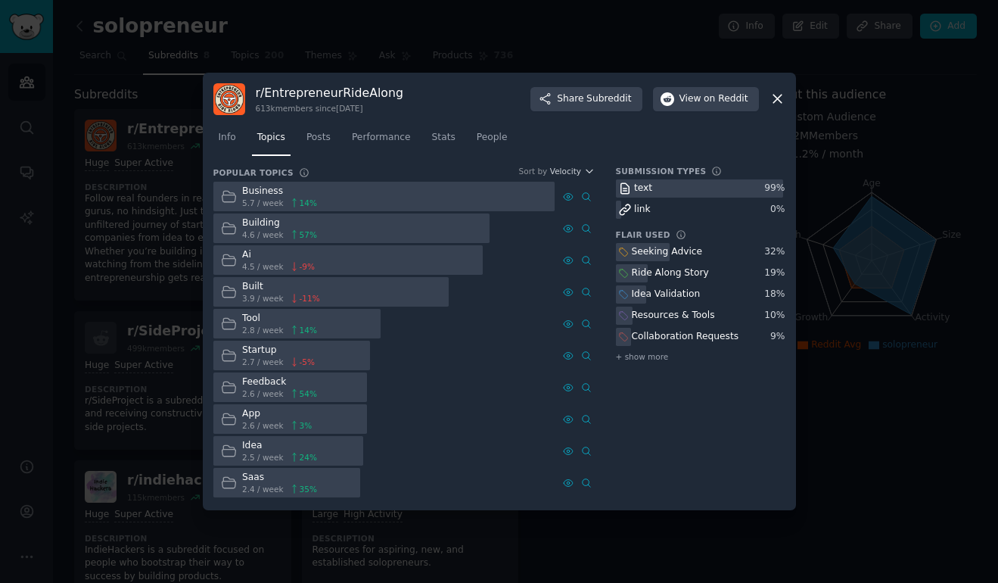
click at [440, 102] on div "r/ EntrepreneurRideAlong 613k members since [DATE] Share Subreddit View on Redd…" at bounding box center [499, 99] width 572 height 32
click at [368, 89] on h3 "r/ EntrepreneurRideAlong" at bounding box center [330, 93] width 148 height 16
copy h3 "r/ EntrepreneurRideAlong"
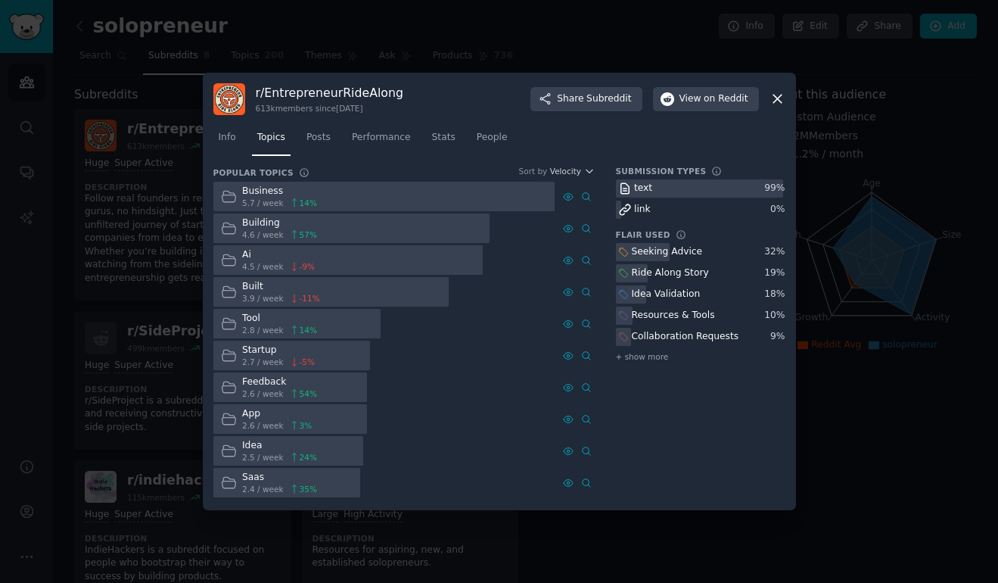
click at [265, 40] on div at bounding box center [499, 291] width 998 height 583
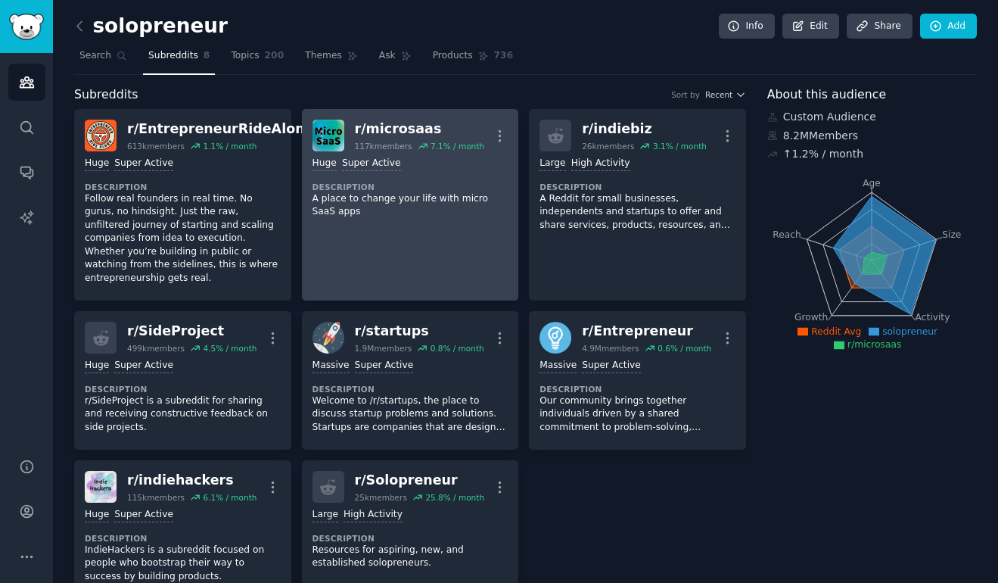
click at [420, 129] on div "r/ microsaas" at bounding box center [419, 129] width 129 height 19
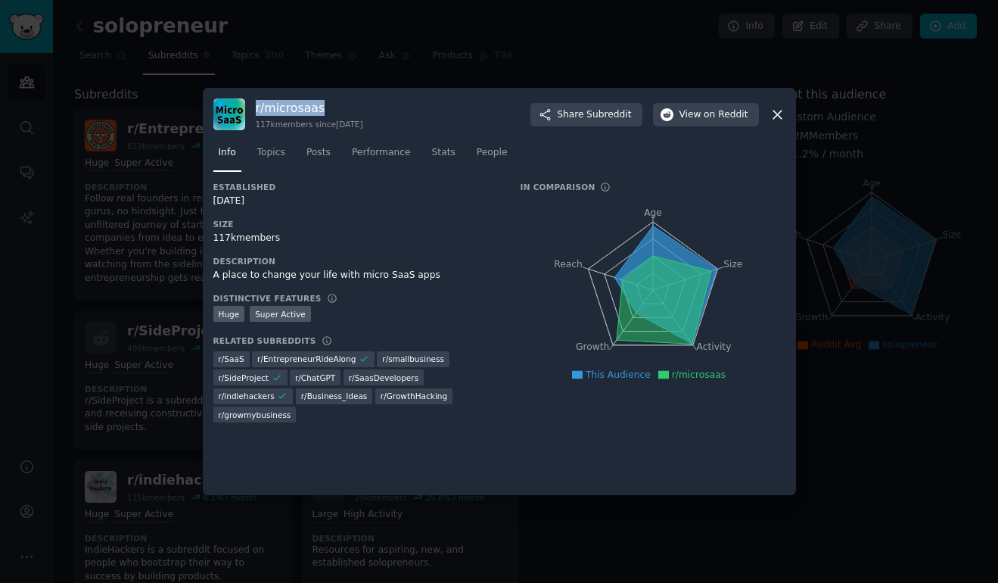
drag, startPoint x: 330, startPoint y: 108, endPoint x: 254, endPoint y: 112, distance: 75.8
click at [254, 112] on div "r/ microsaas 117k members since [DATE] Share Subreddit View on Reddit" at bounding box center [499, 114] width 572 height 32
copy h3 "r/ microsaas"
click at [278, 156] on span "Topics" at bounding box center [271, 153] width 28 height 14
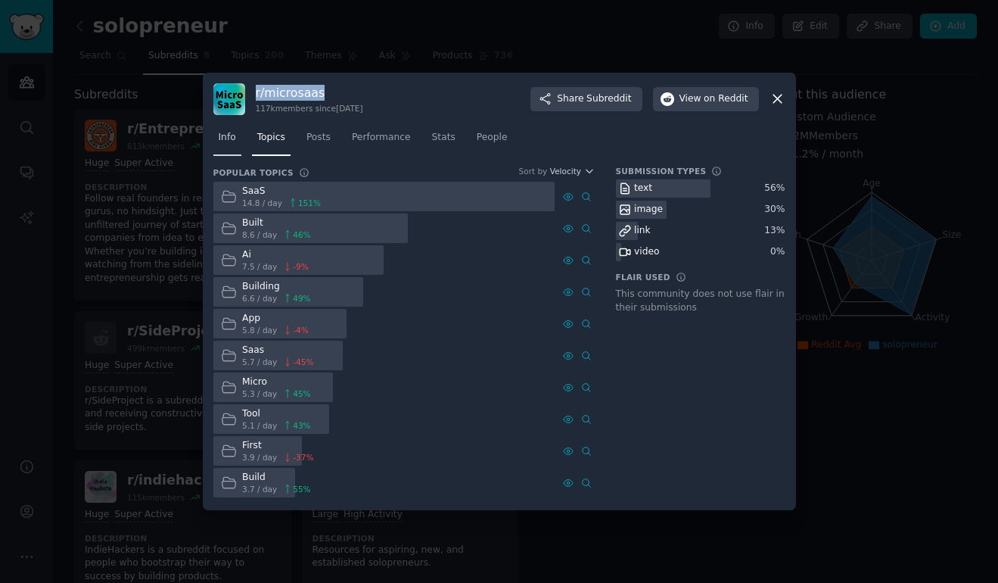
click at [232, 137] on span "Info" at bounding box center [227, 138] width 17 height 14
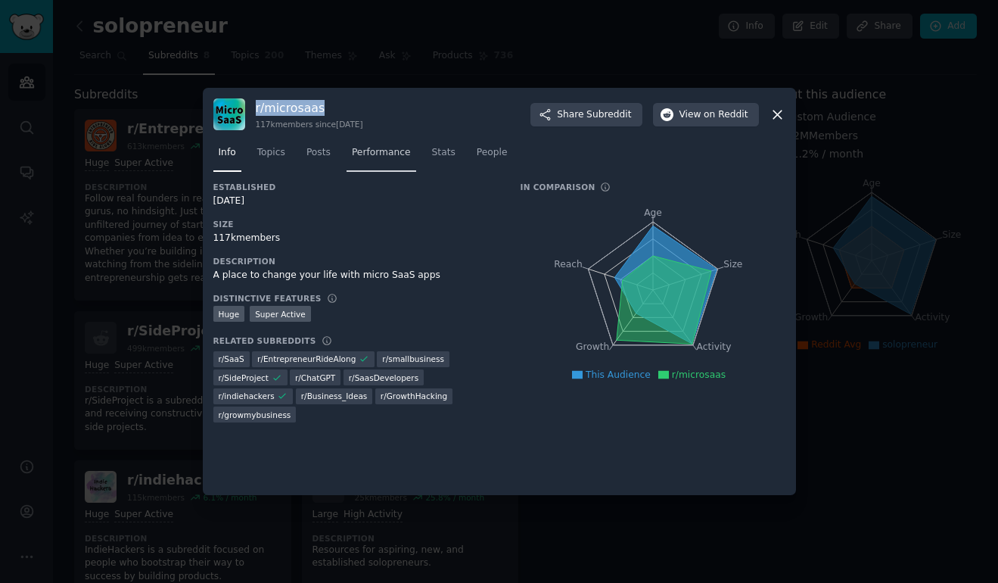
click at [381, 155] on span "Performance" at bounding box center [381, 153] width 59 height 14
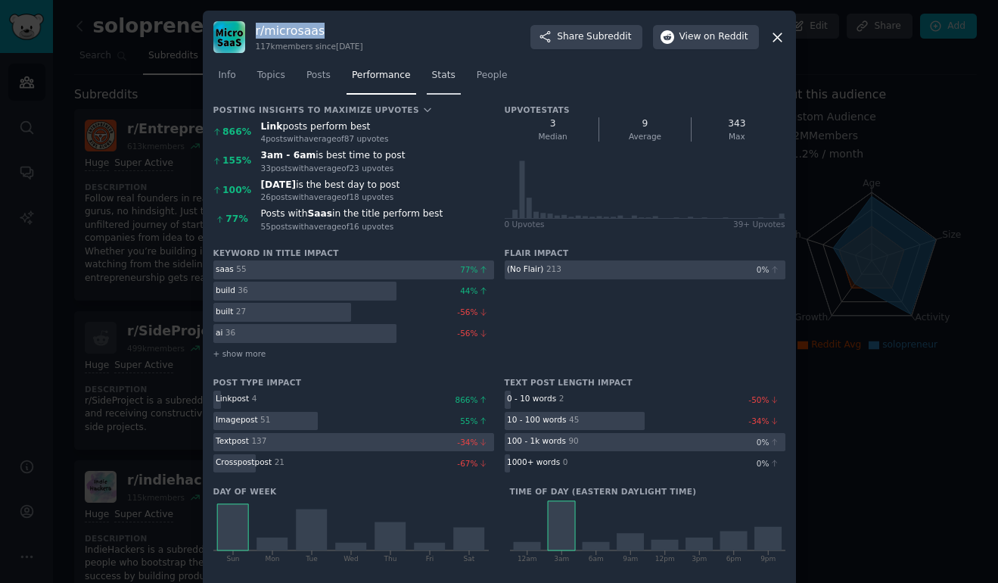
click at [439, 76] on span "Stats" at bounding box center [443, 76] width 23 height 14
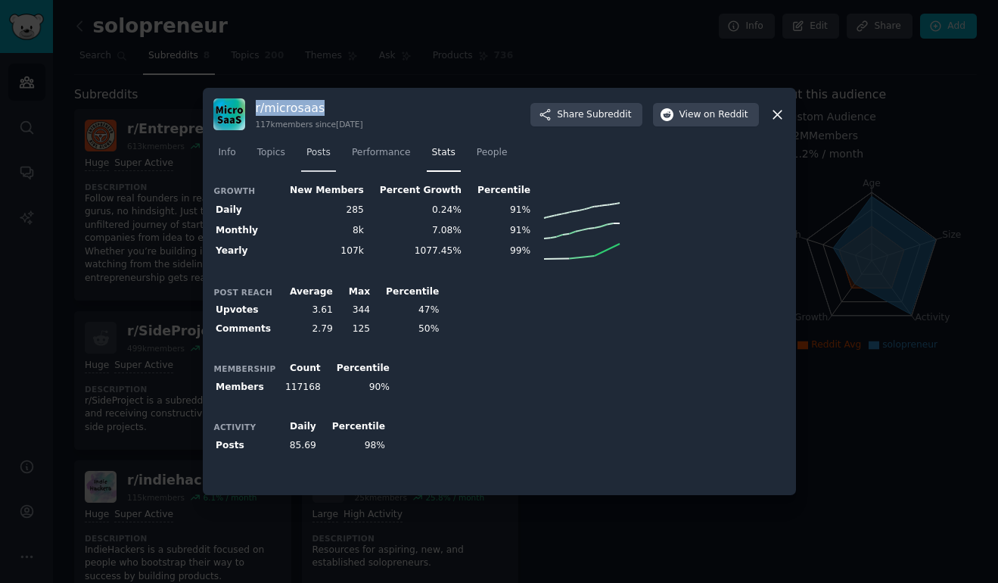
click at [315, 151] on span "Posts" at bounding box center [318, 153] width 24 height 14
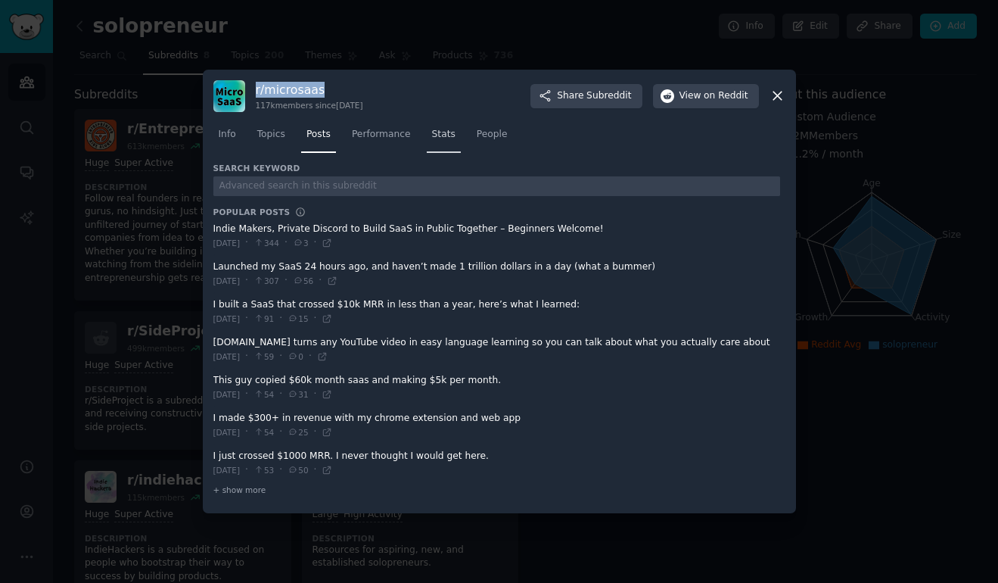
click at [447, 136] on span "Stats" at bounding box center [443, 135] width 23 height 14
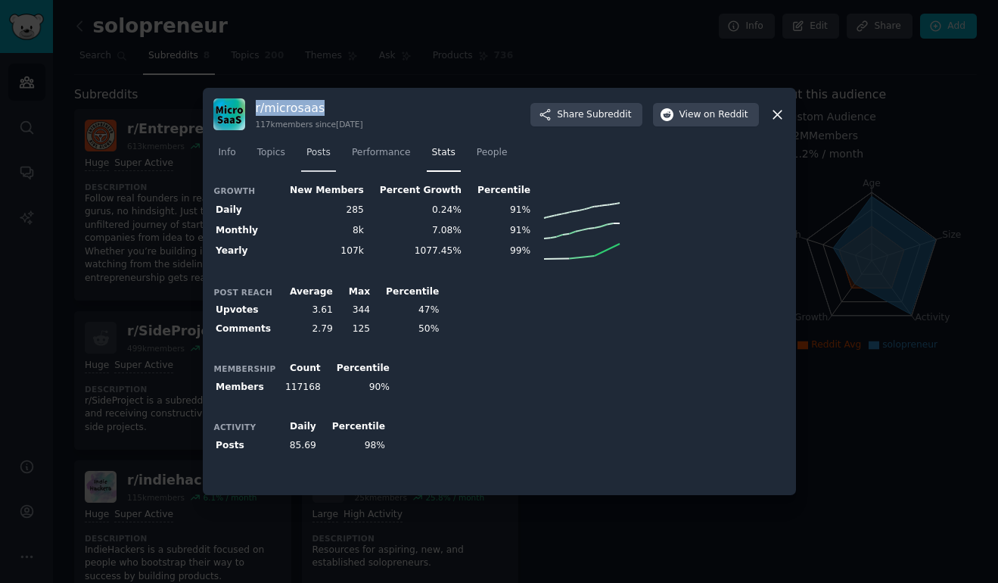
click at [317, 153] on span "Posts" at bounding box center [318, 153] width 24 height 14
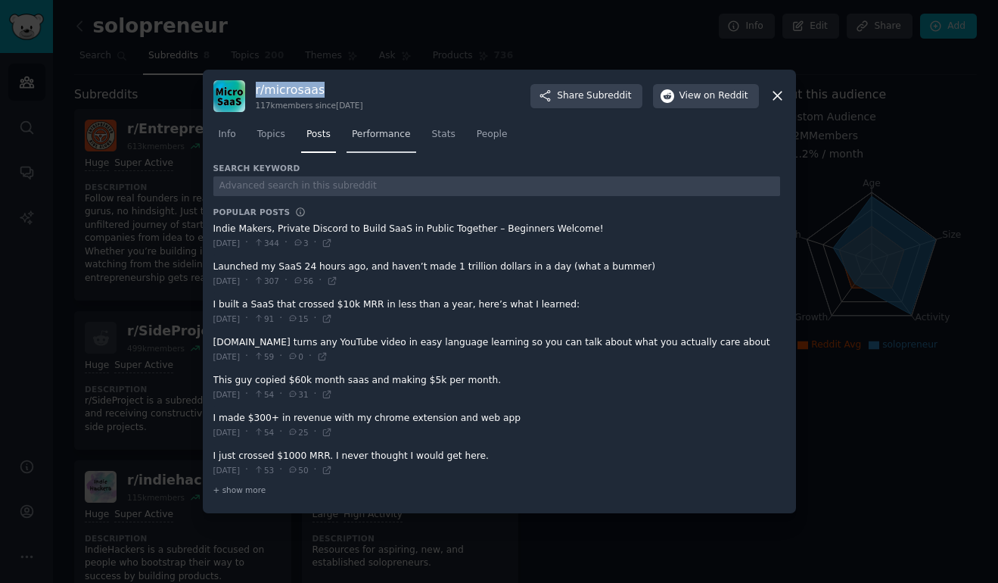
click at [397, 137] on span "Performance" at bounding box center [381, 135] width 59 height 14
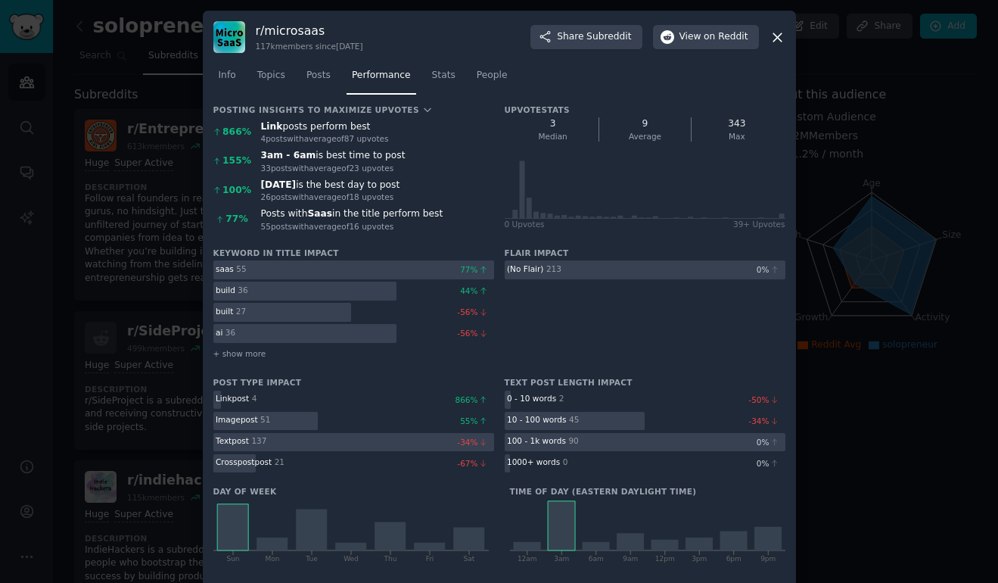
click at [130, 296] on div at bounding box center [499, 291] width 998 height 583
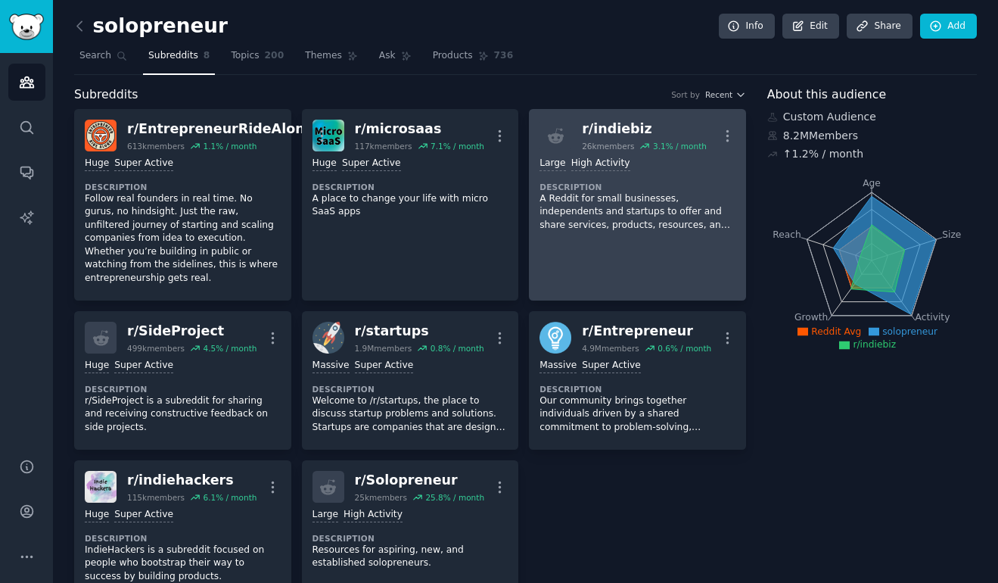
click at [608, 129] on div "r/ indiebiz" at bounding box center [644, 129] width 125 height 19
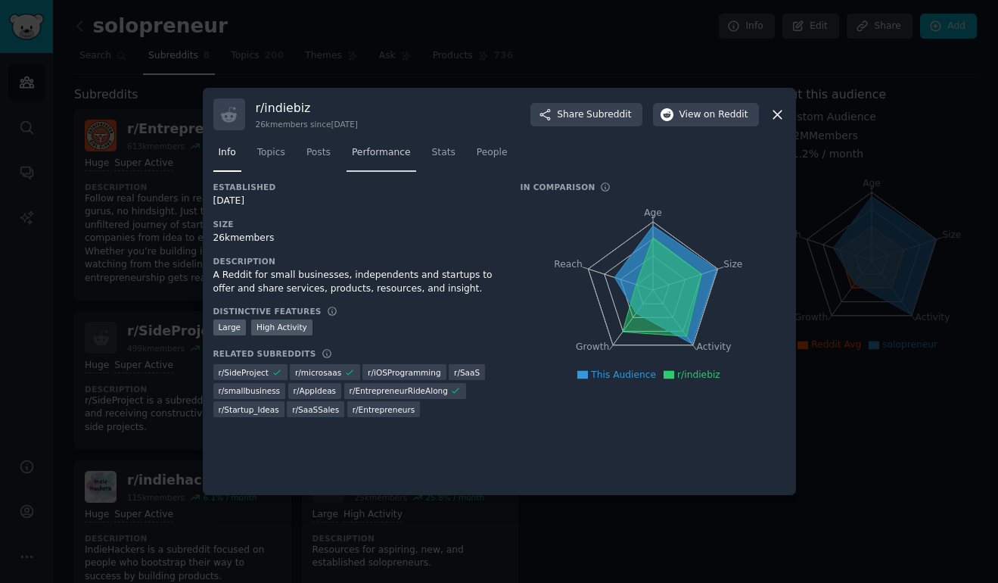
click at [370, 159] on span "Performance" at bounding box center [381, 153] width 59 height 14
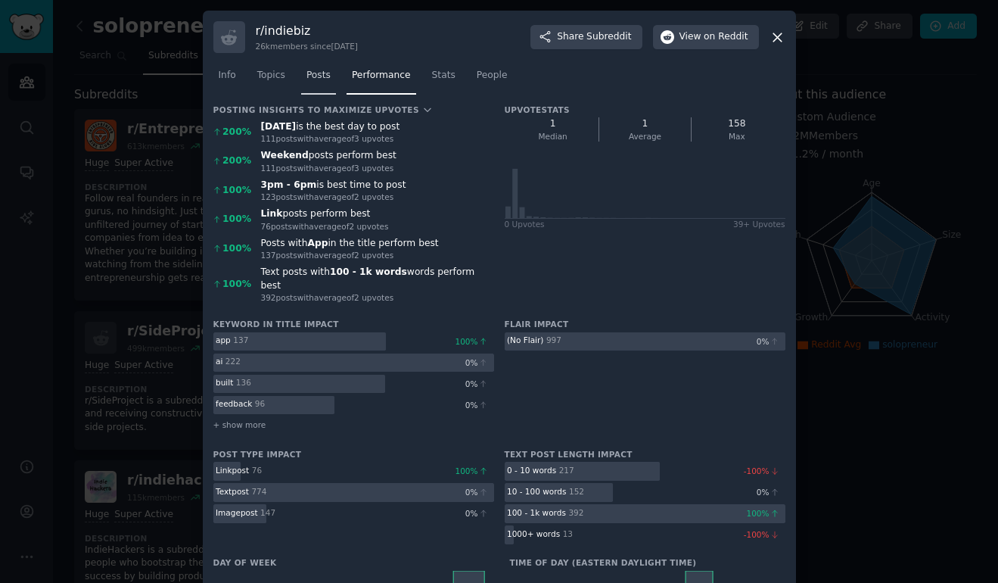
click at [319, 79] on span "Posts" at bounding box center [318, 76] width 24 height 14
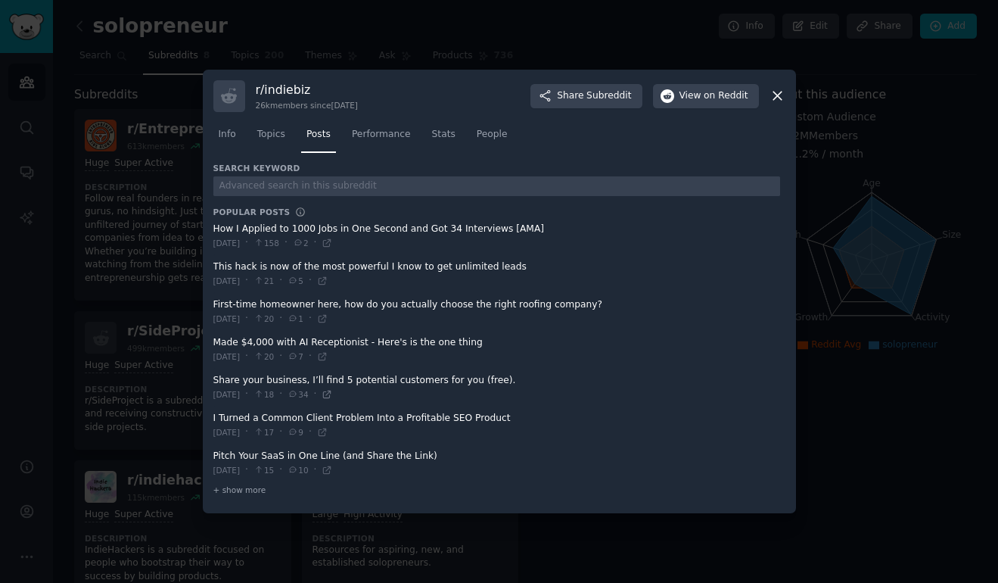
click at [332, 396] on icon at bounding box center [327, 394] width 11 height 11
click at [773, 100] on icon at bounding box center [777, 96] width 8 height 8
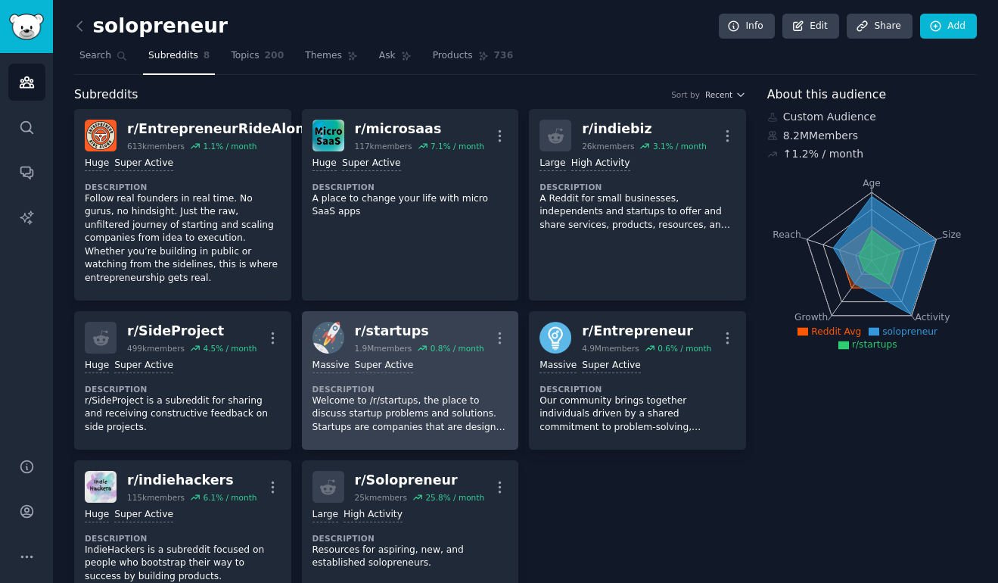
click at [466, 322] on div "r/ startups" at bounding box center [419, 331] width 129 height 19
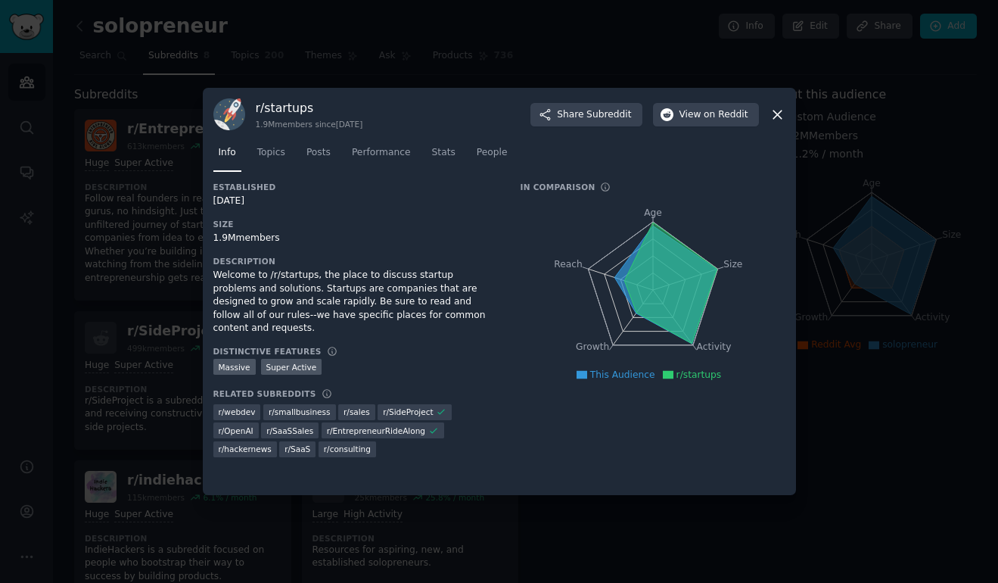
click at [906, 353] on div at bounding box center [499, 291] width 998 height 583
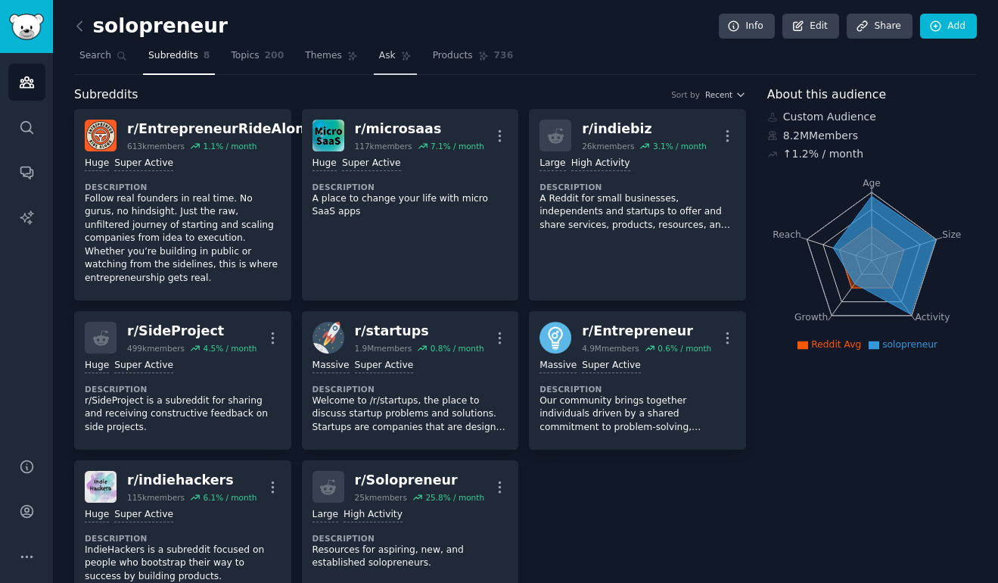
click at [397, 47] on link "Ask" at bounding box center [395, 59] width 43 height 31
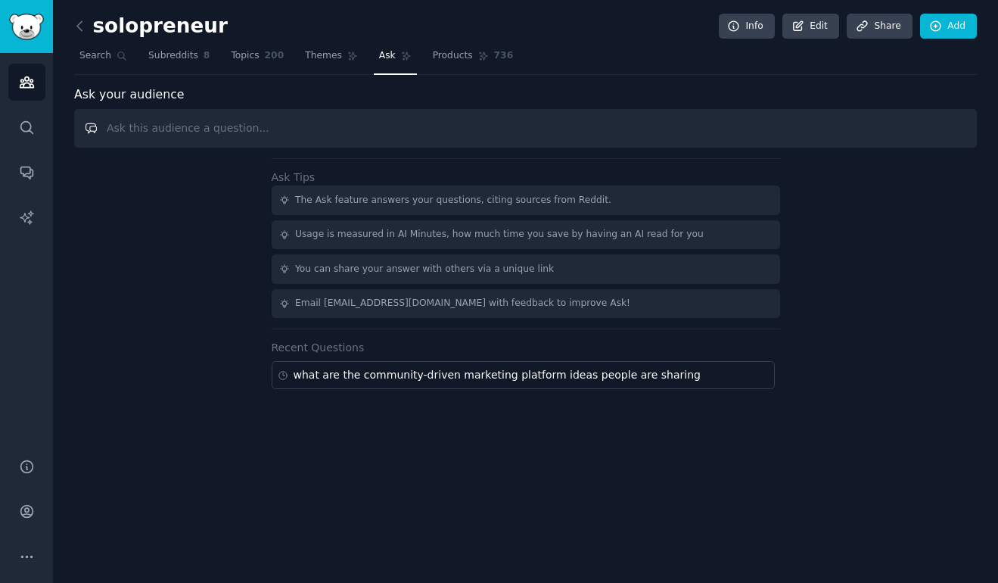
paste input "How do you currently engage with relevant subreddits to validate ideas or get e…"
type input "How do you currently engage with relevant subreddits to validate ideas or get e…"
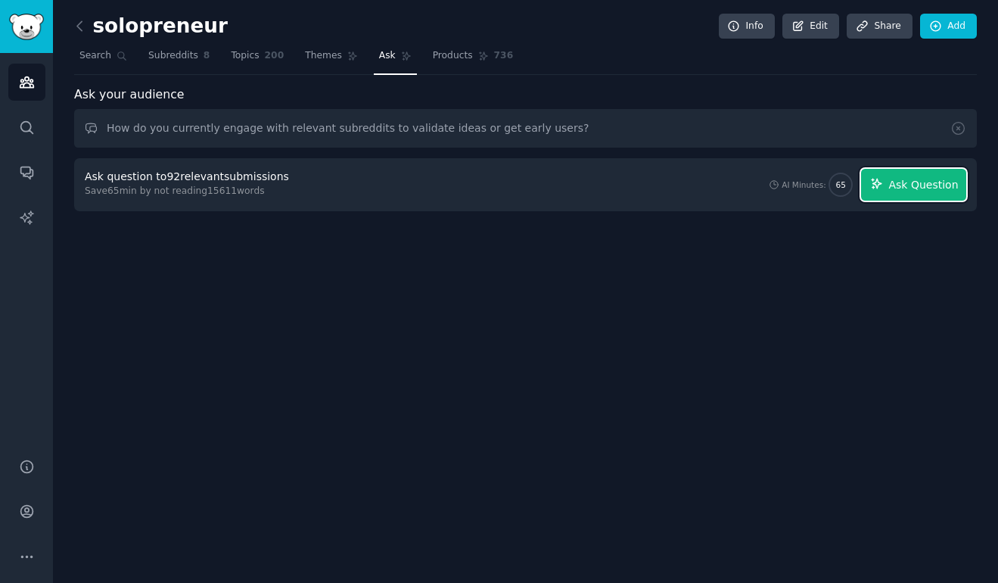
click at [936, 188] on span "Ask Question" at bounding box center [923, 185] width 70 height 16
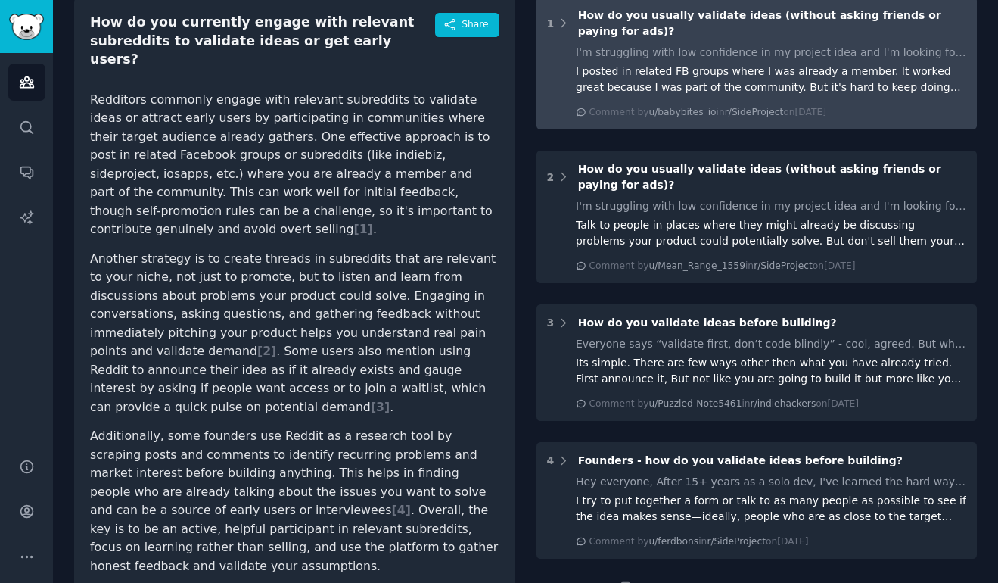
scroll to position [180, 0]
